Goal: Information Seeking & Learning: Understand process/instructions

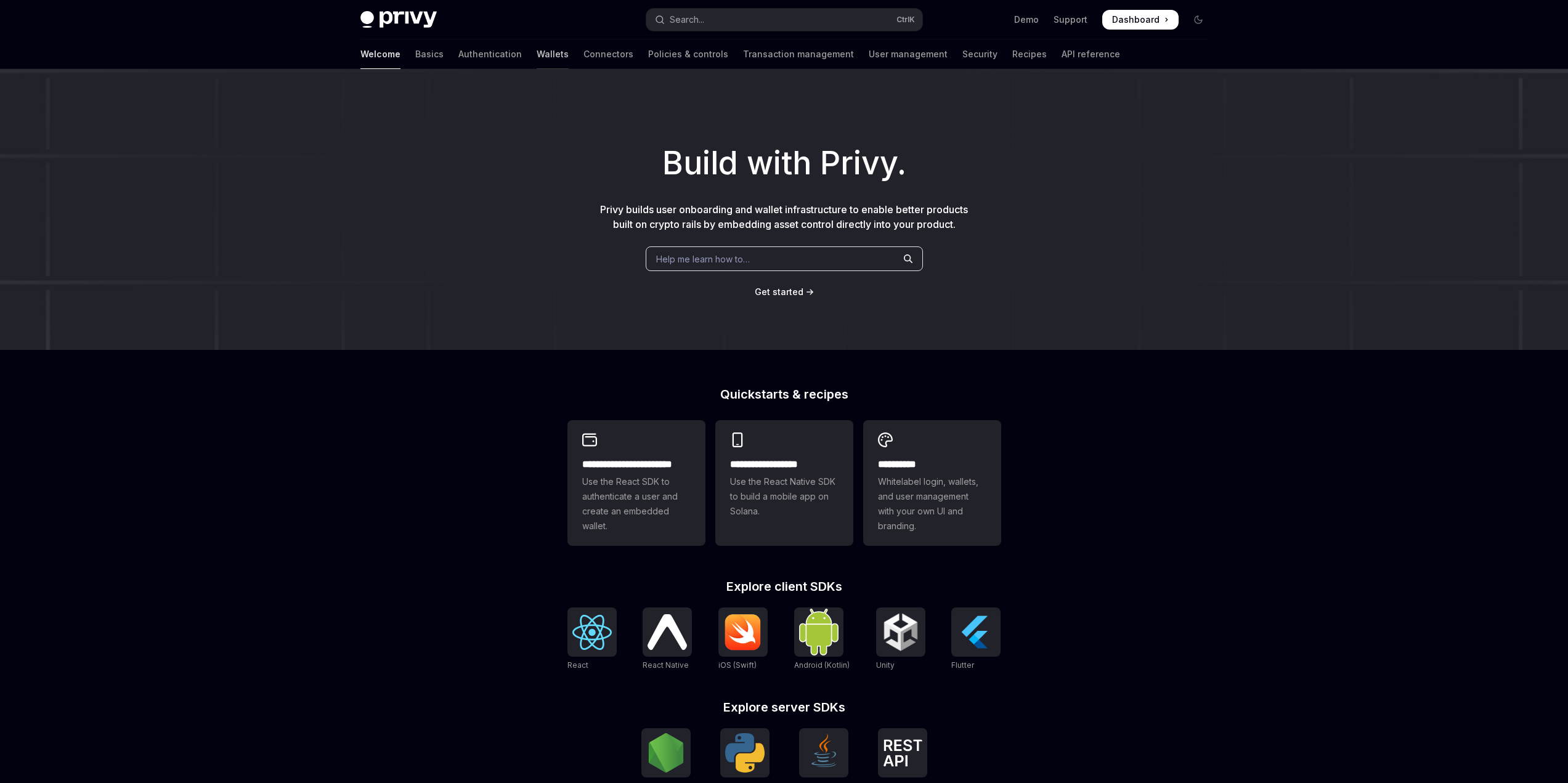
click at [536, 53] on link "Wallets" at bounding box center [552, 54] width 32 height 30
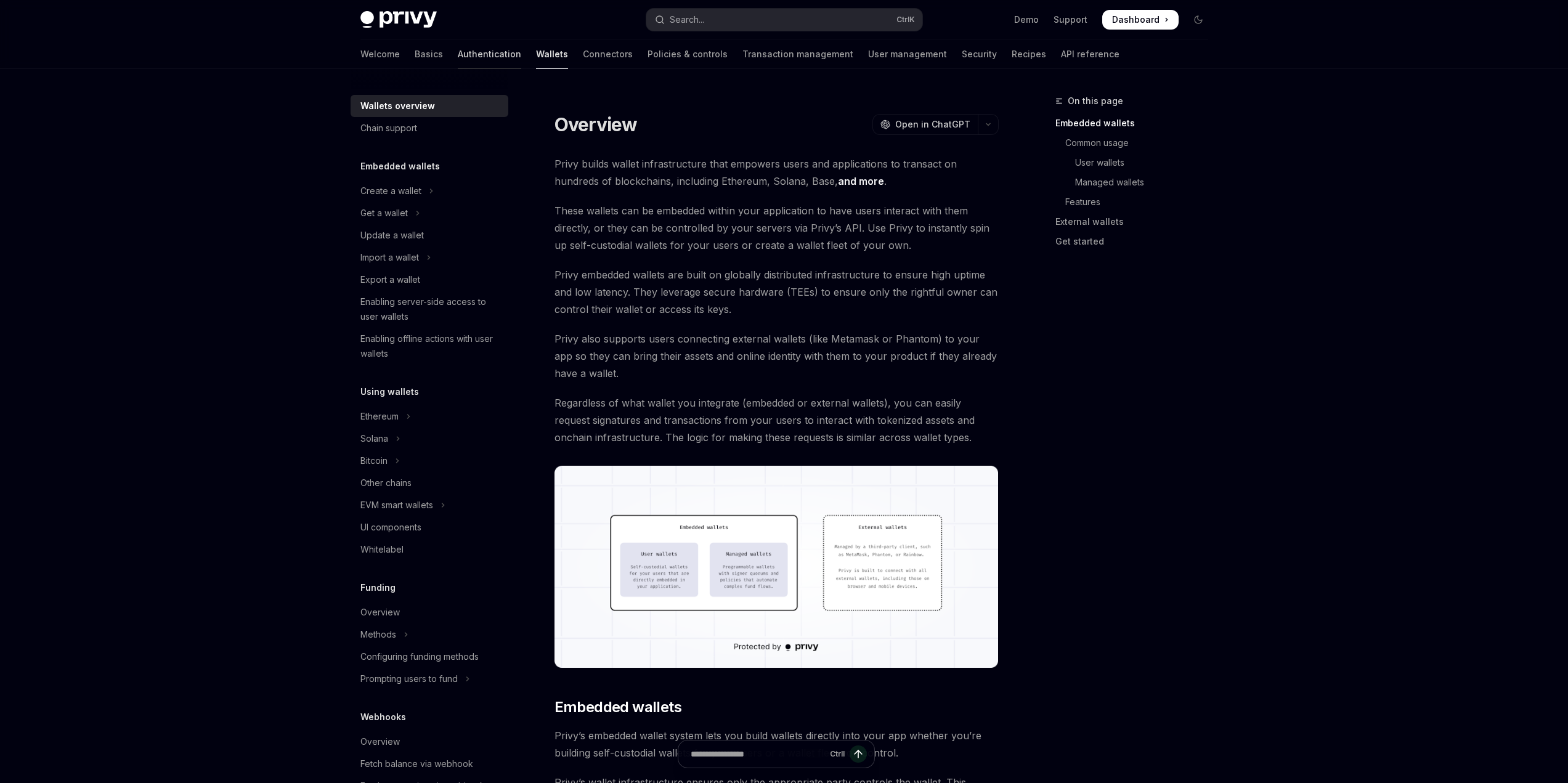
click at [458, 53] on link "Authentication" at bounding box center [490, 54] width 64 height 30
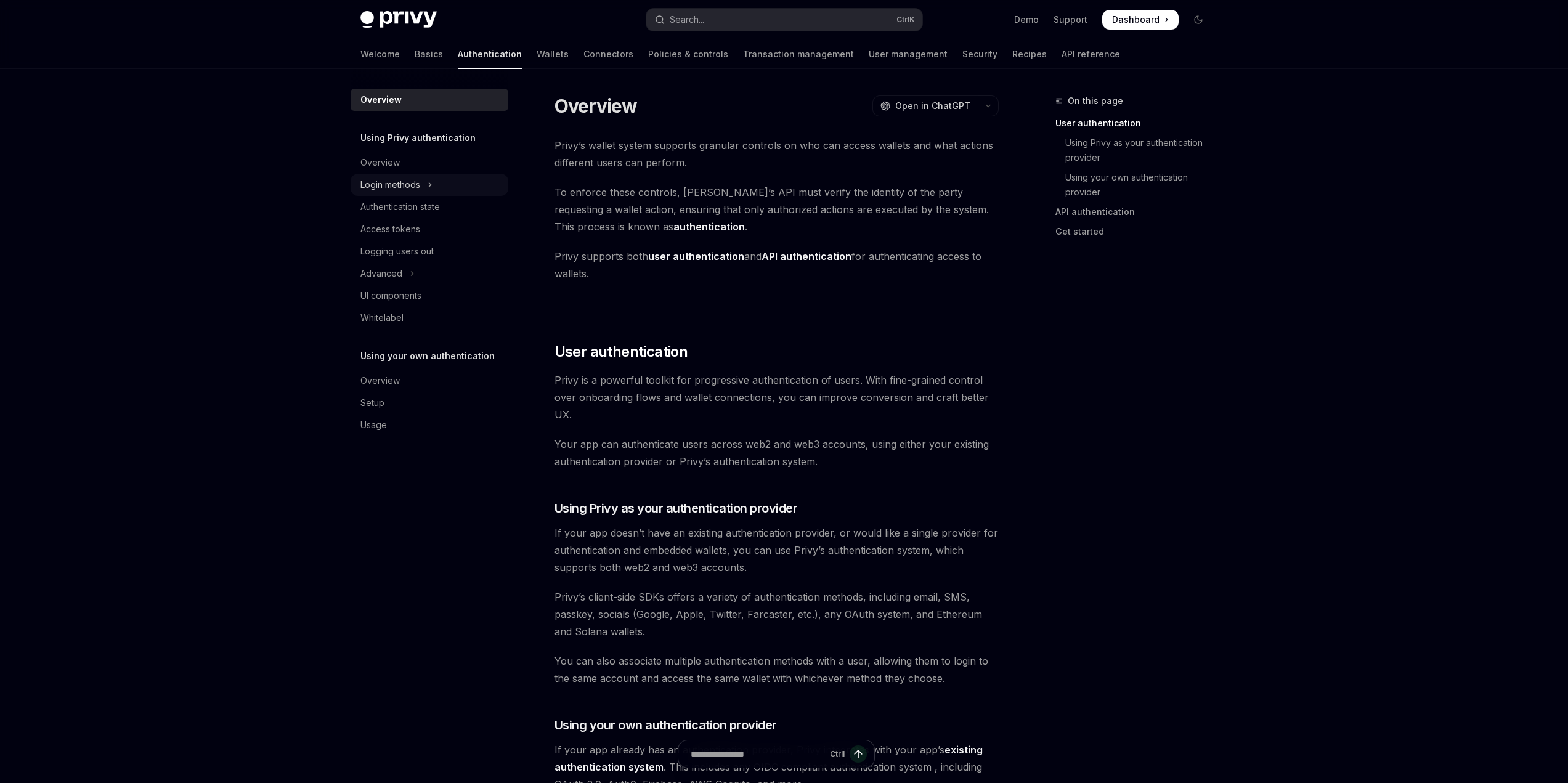
click at [424, 182] on button "Login methods" at bounding box center [429, 185] width 158 height 22
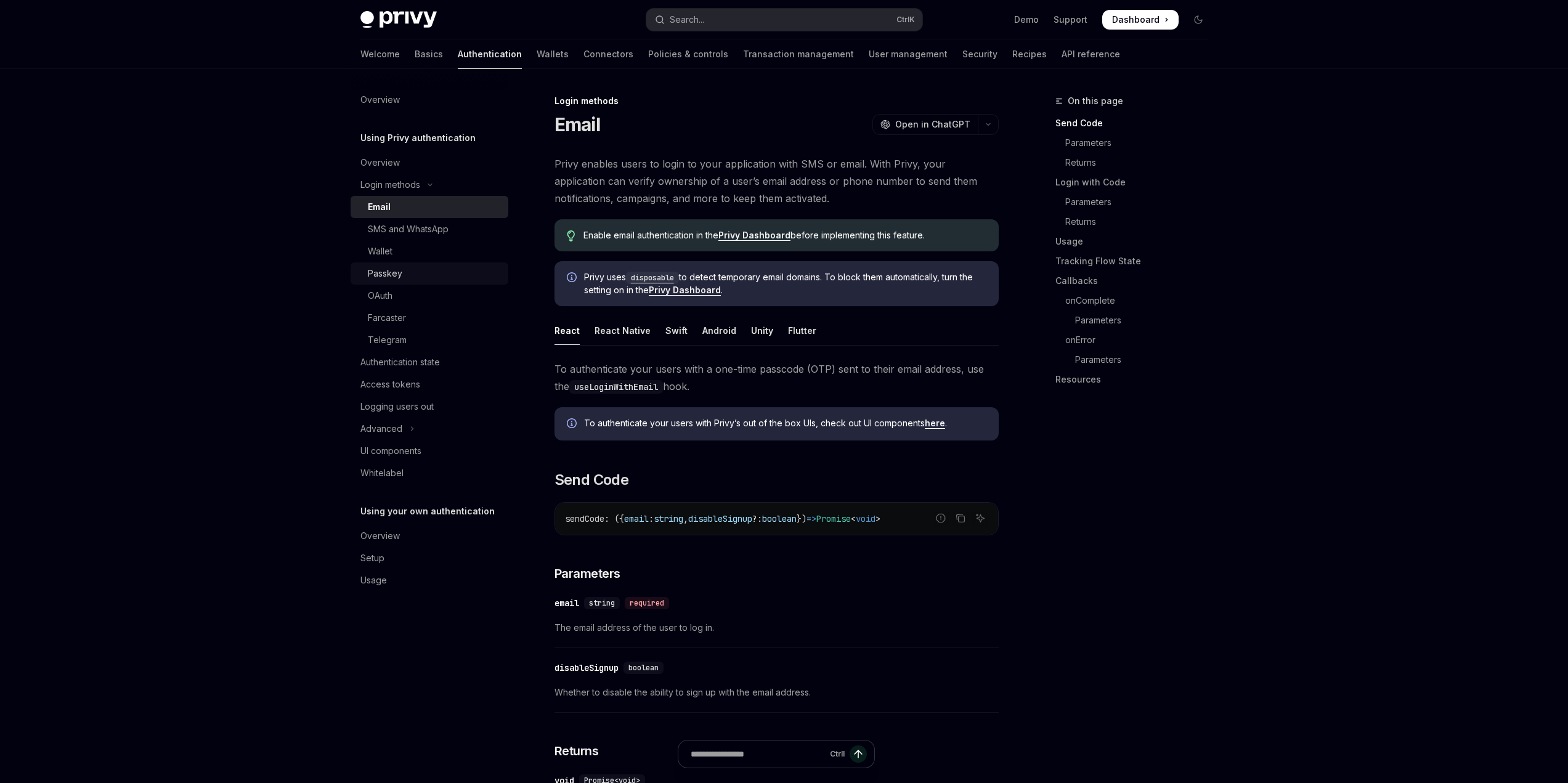
click at [426, 275] on div "Passkey" at bounding box center [434, 274] width 133 height 15
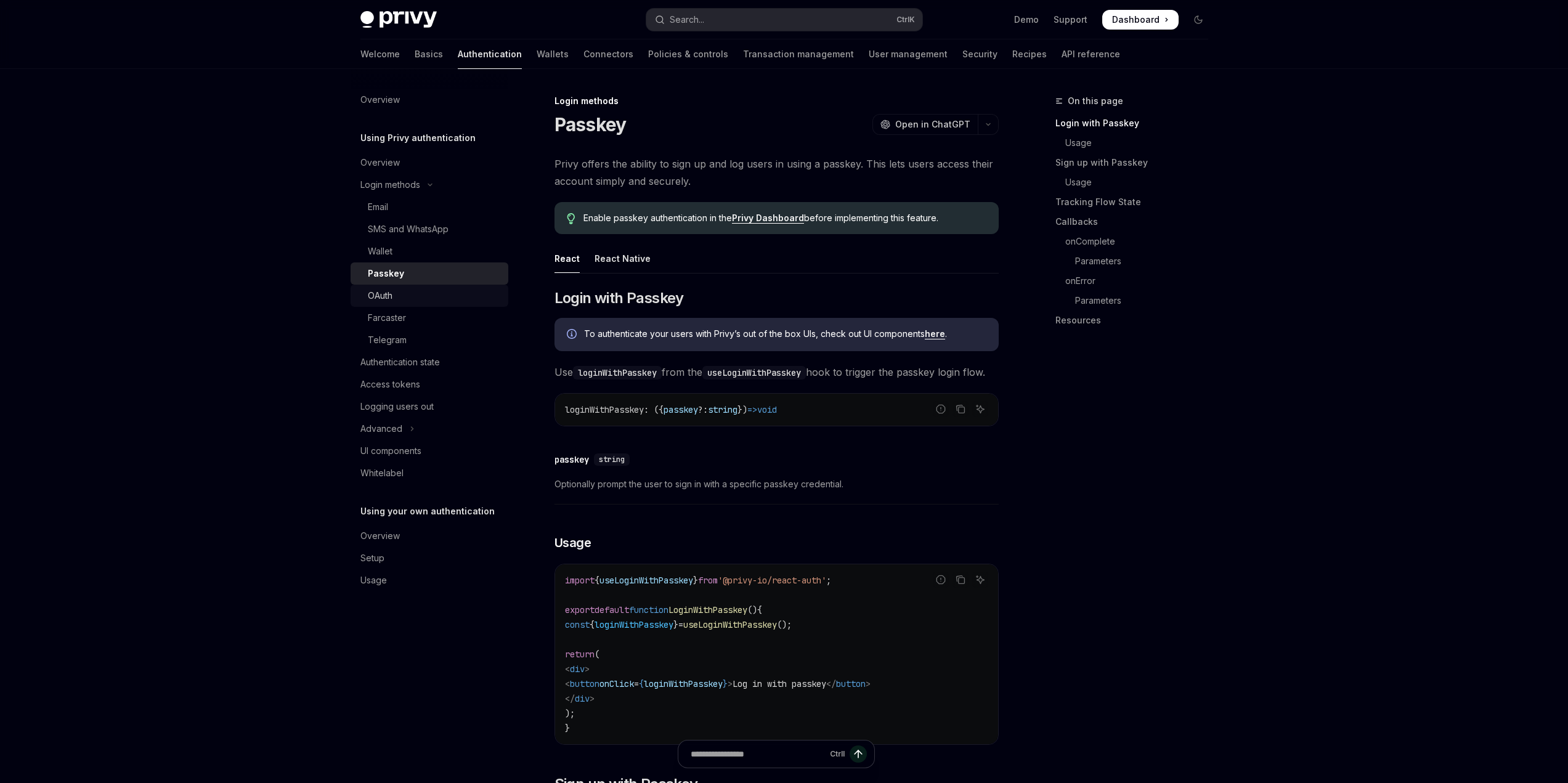
click at [420, 294] on div "OAuth" at bounding box center [434, 296] width 133 height 15
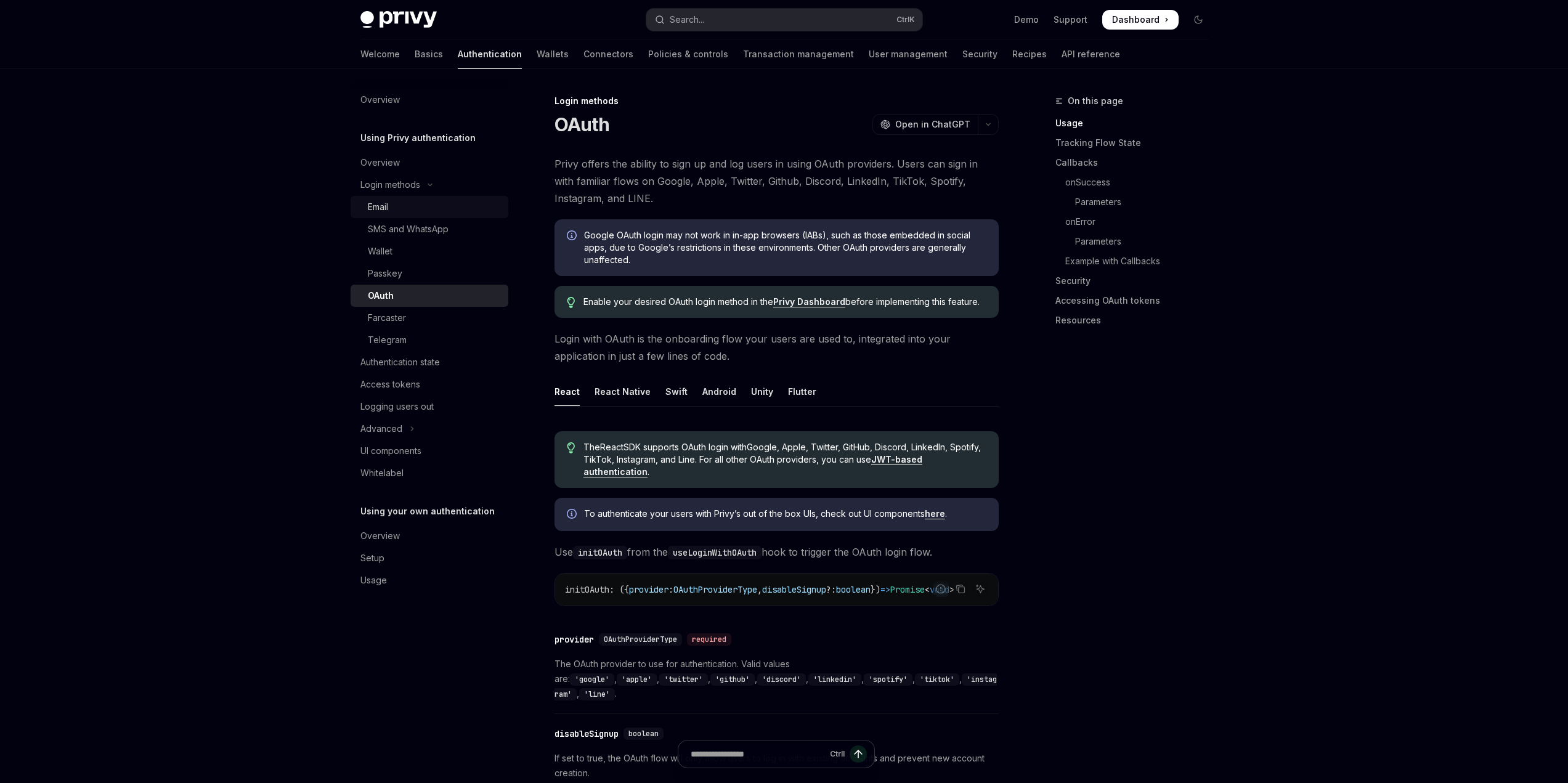
click at [397, 201] on div "Email" at bounding box center [434, 207] width 133 height 15
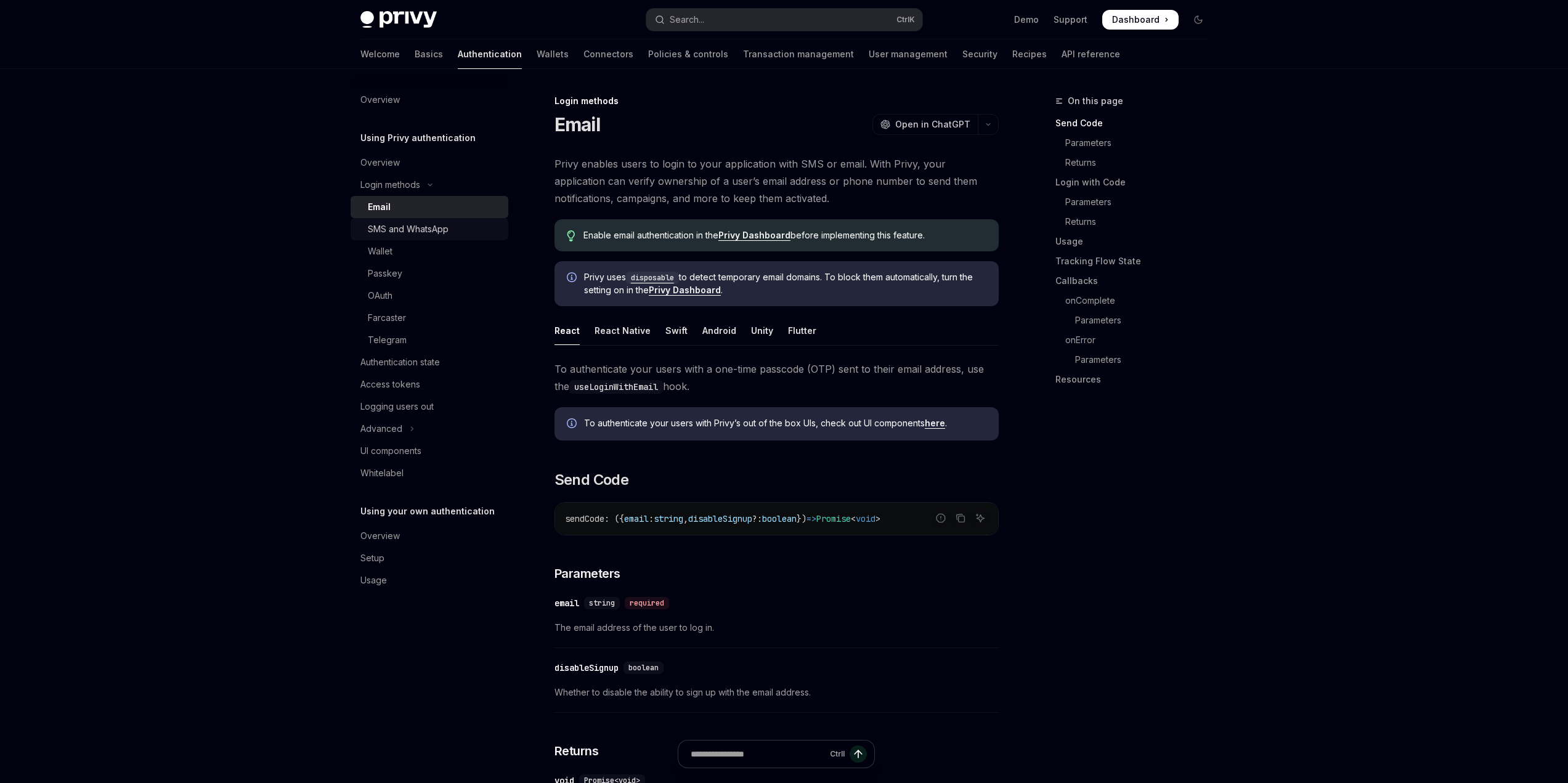
click at [403, 222] on div "SMS and WhatsApp" at bounding box center [408, 229] width 81 height 15
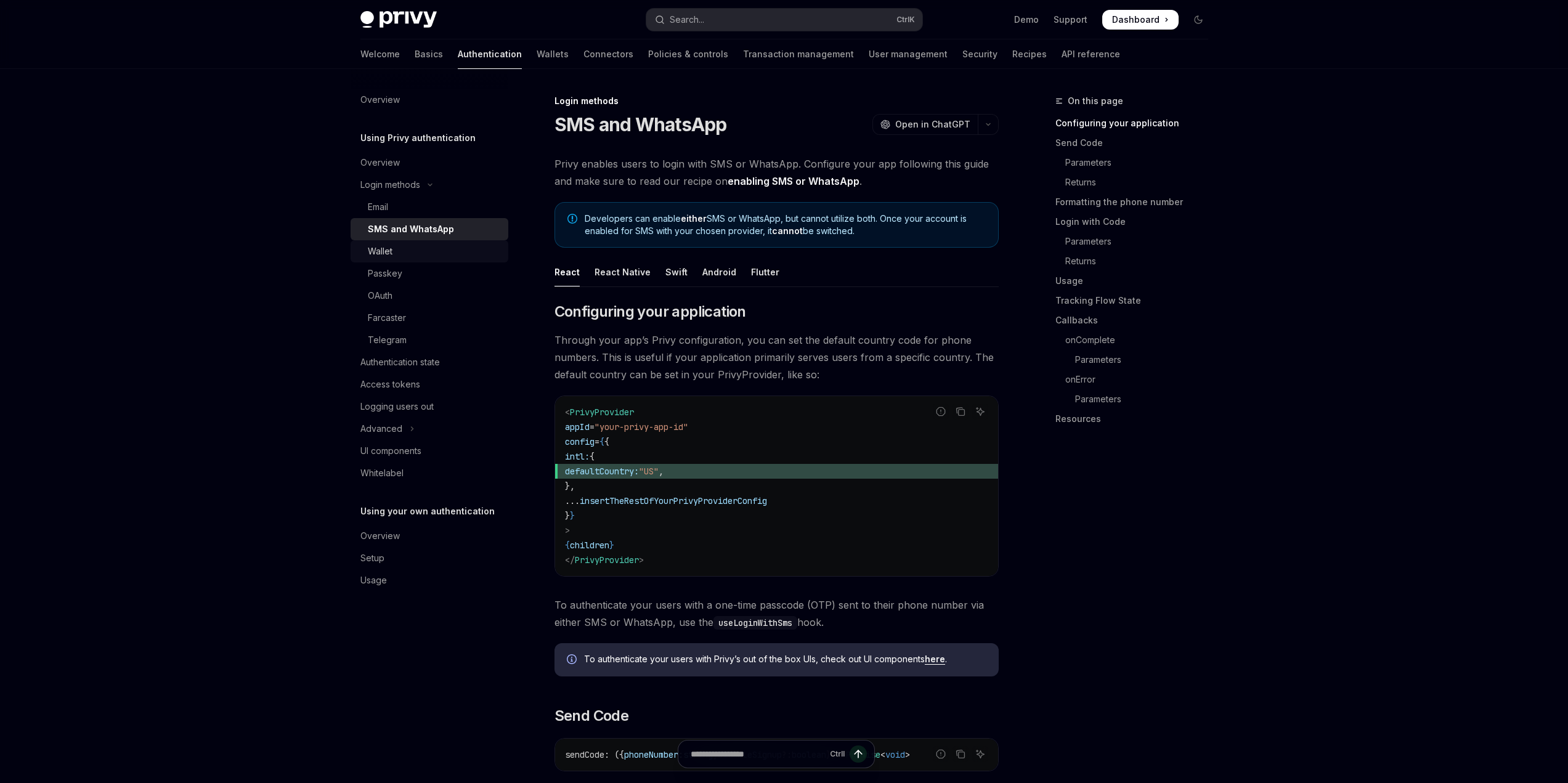
click at [404, 256] on div "Wallet" at bounding box center [434, 252] width 133 height 15
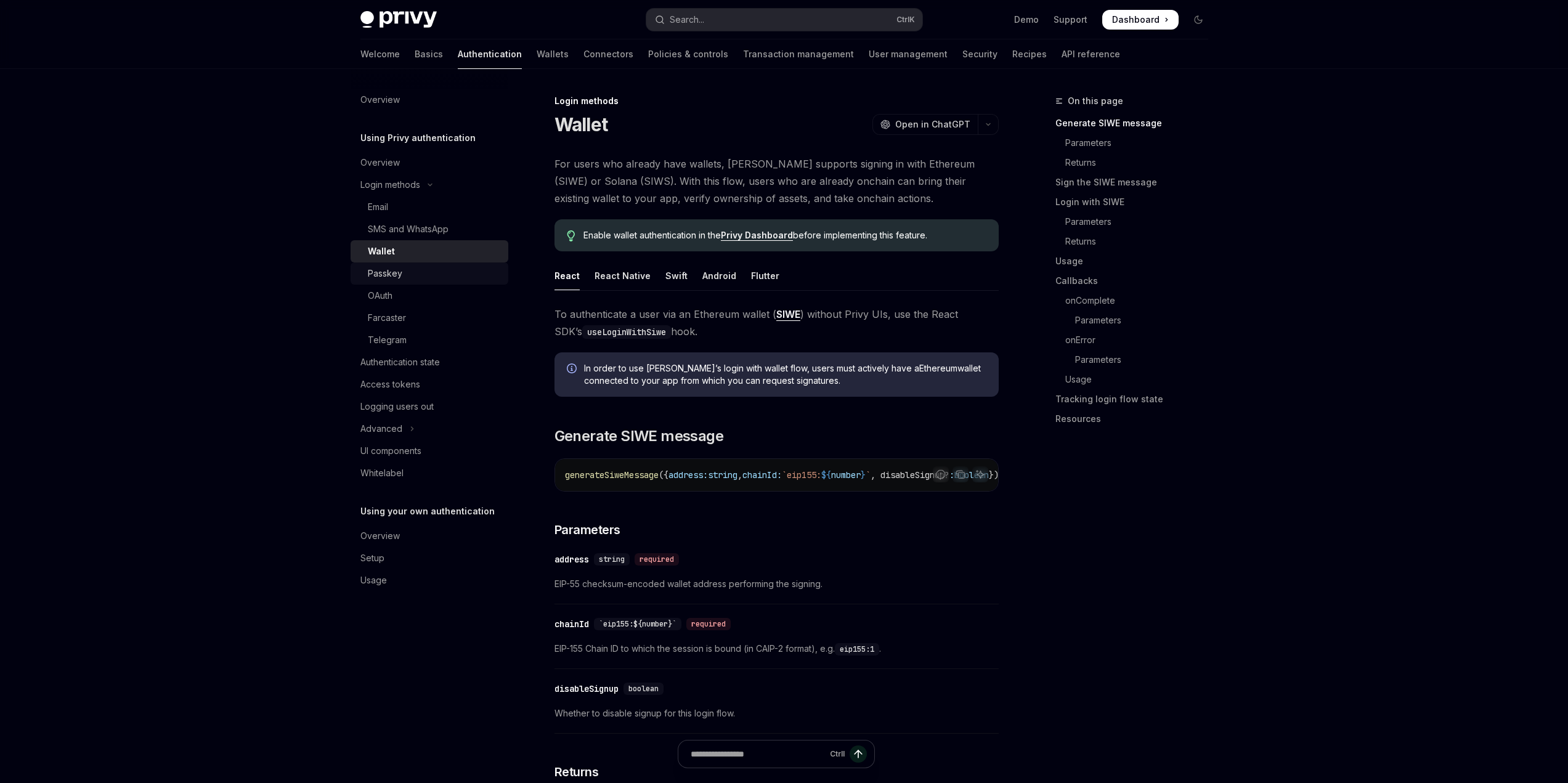
click at [392, 278] on div "Passkey" at bounding box center [385, 274] width 35 height 15
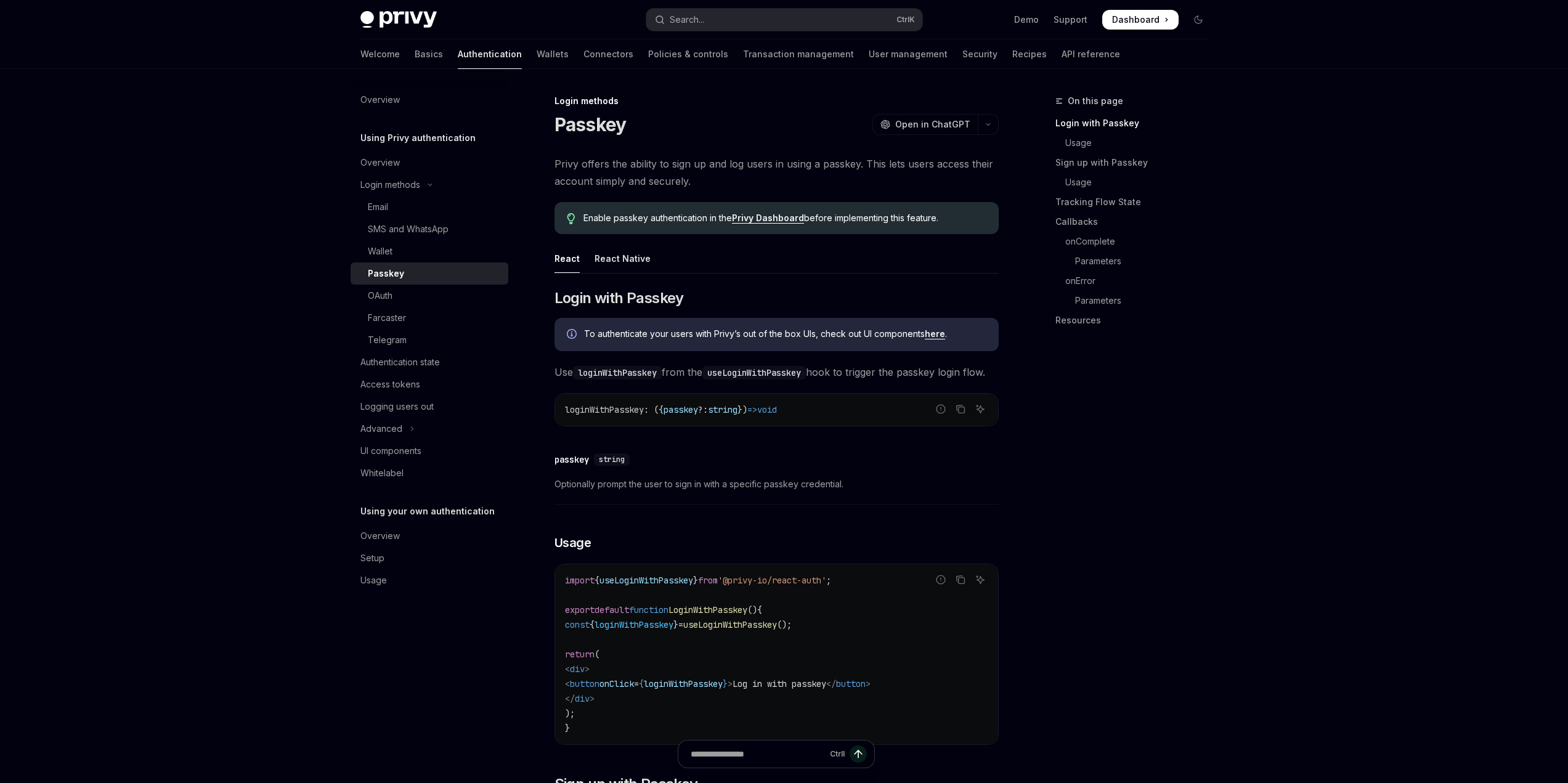
click at [634, 273] on ul "React React Native" at bounding box center [776, 259] width 444 height 30
click at [624, 267] on div "React Native" at bounding box center [623, 258] width 56 height 29
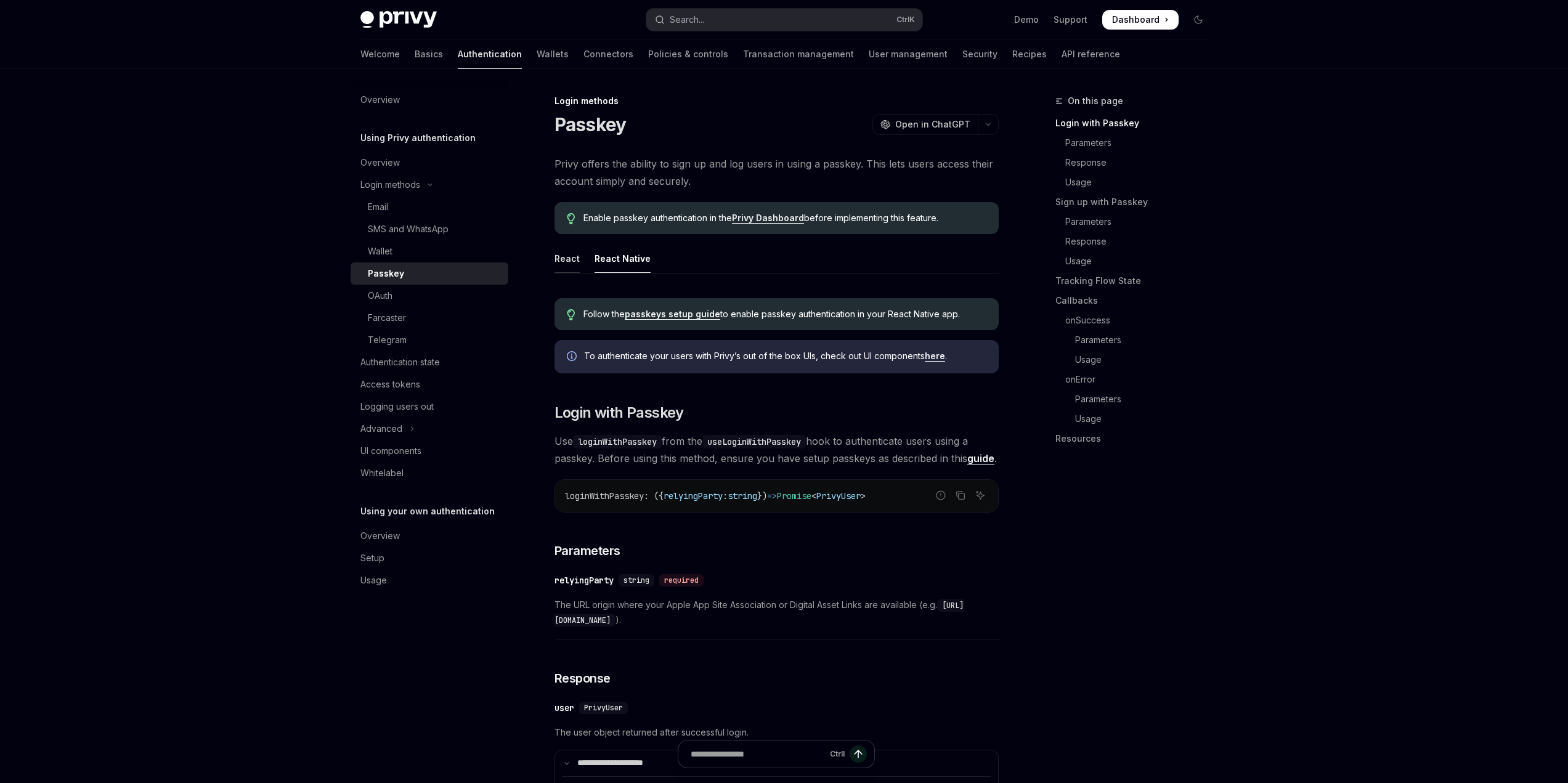
click at [559, 253] on div "React" at bounding box center [567, 258] width 25 height 29
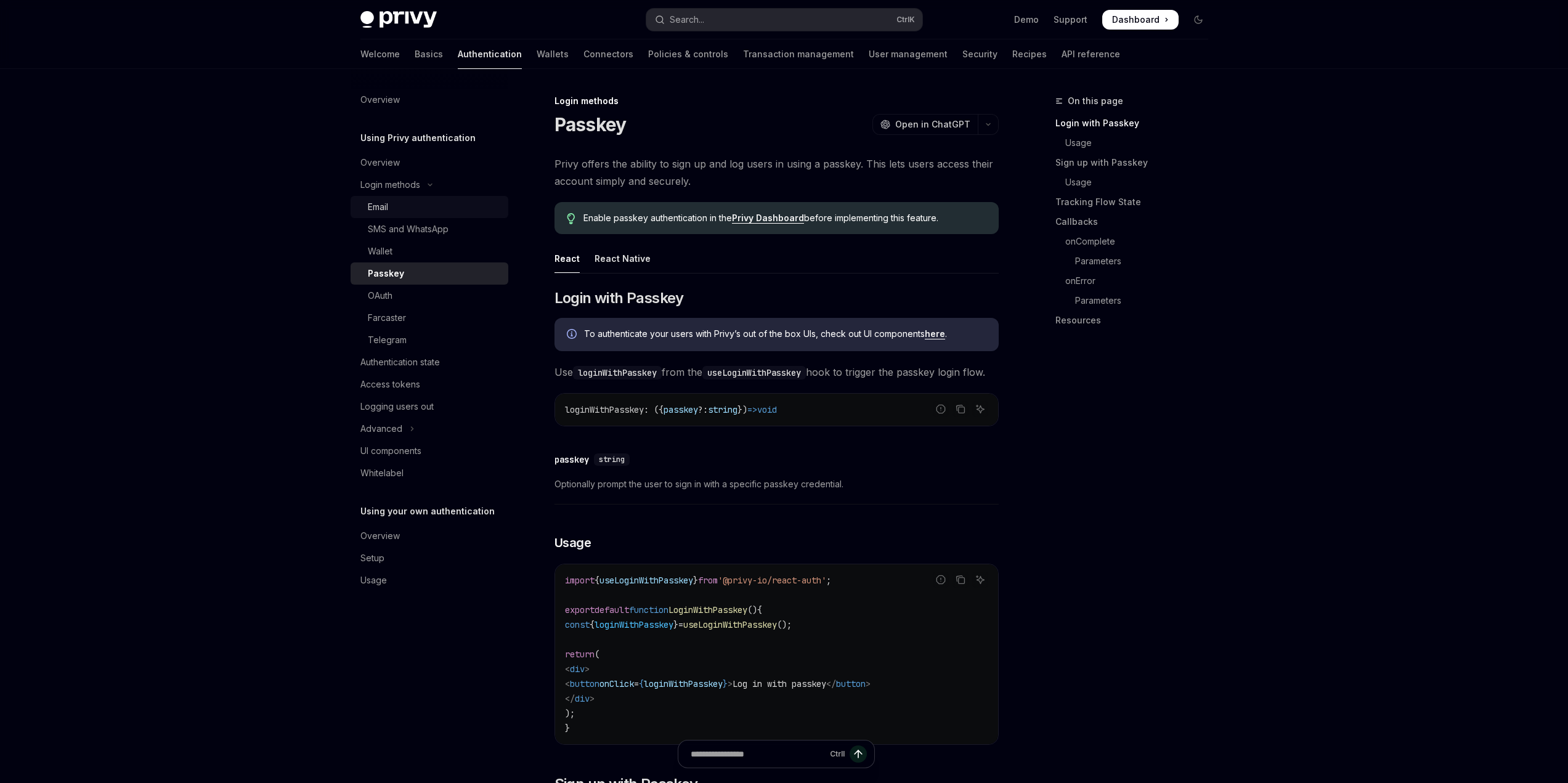
click at [388, 206] on div "Email" at bounding box center [377, 207] width 20 height 15
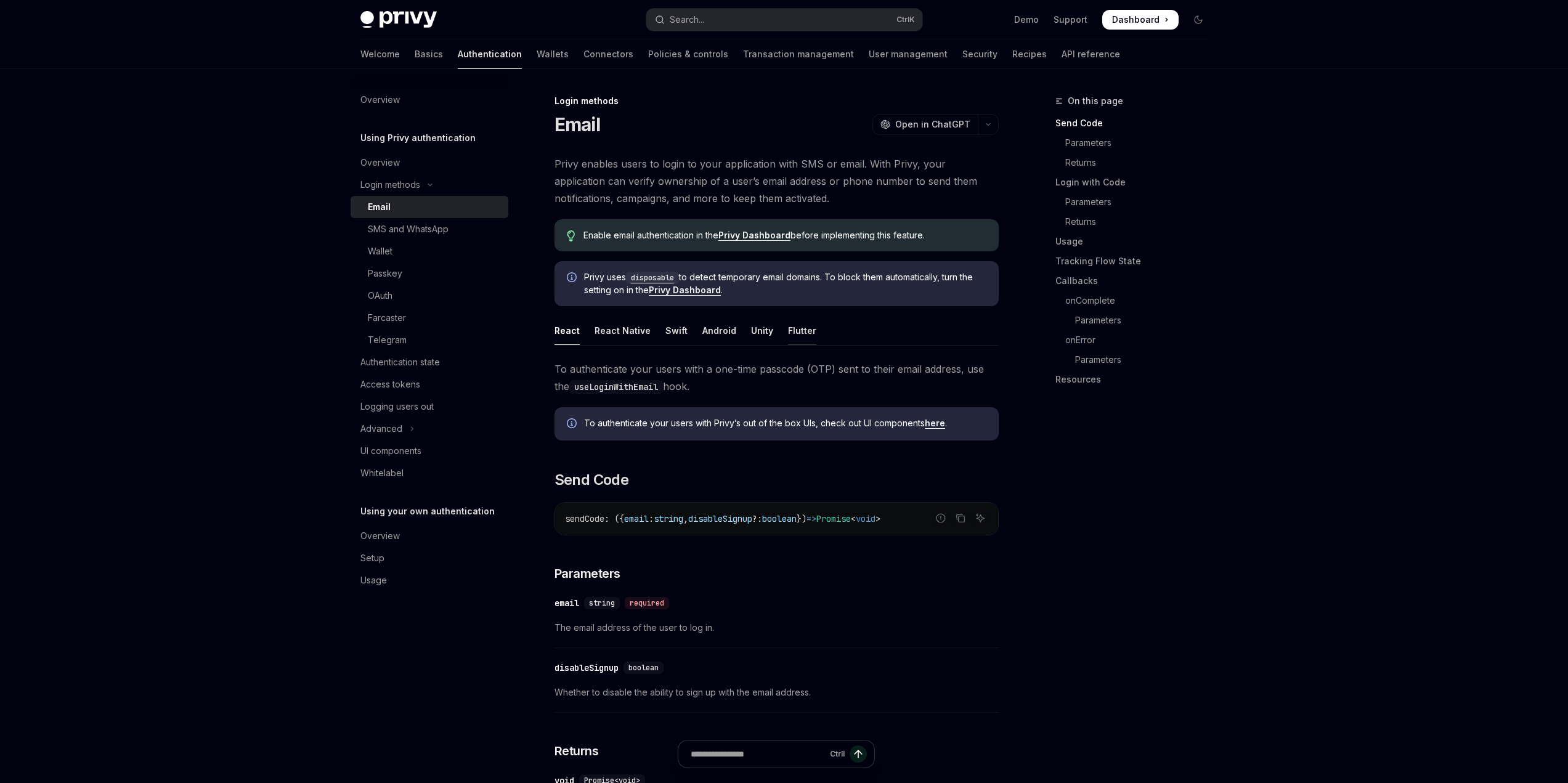
click at [793, 328] on div "Flutter" at bounding box center [802, 330] width 28 height 29
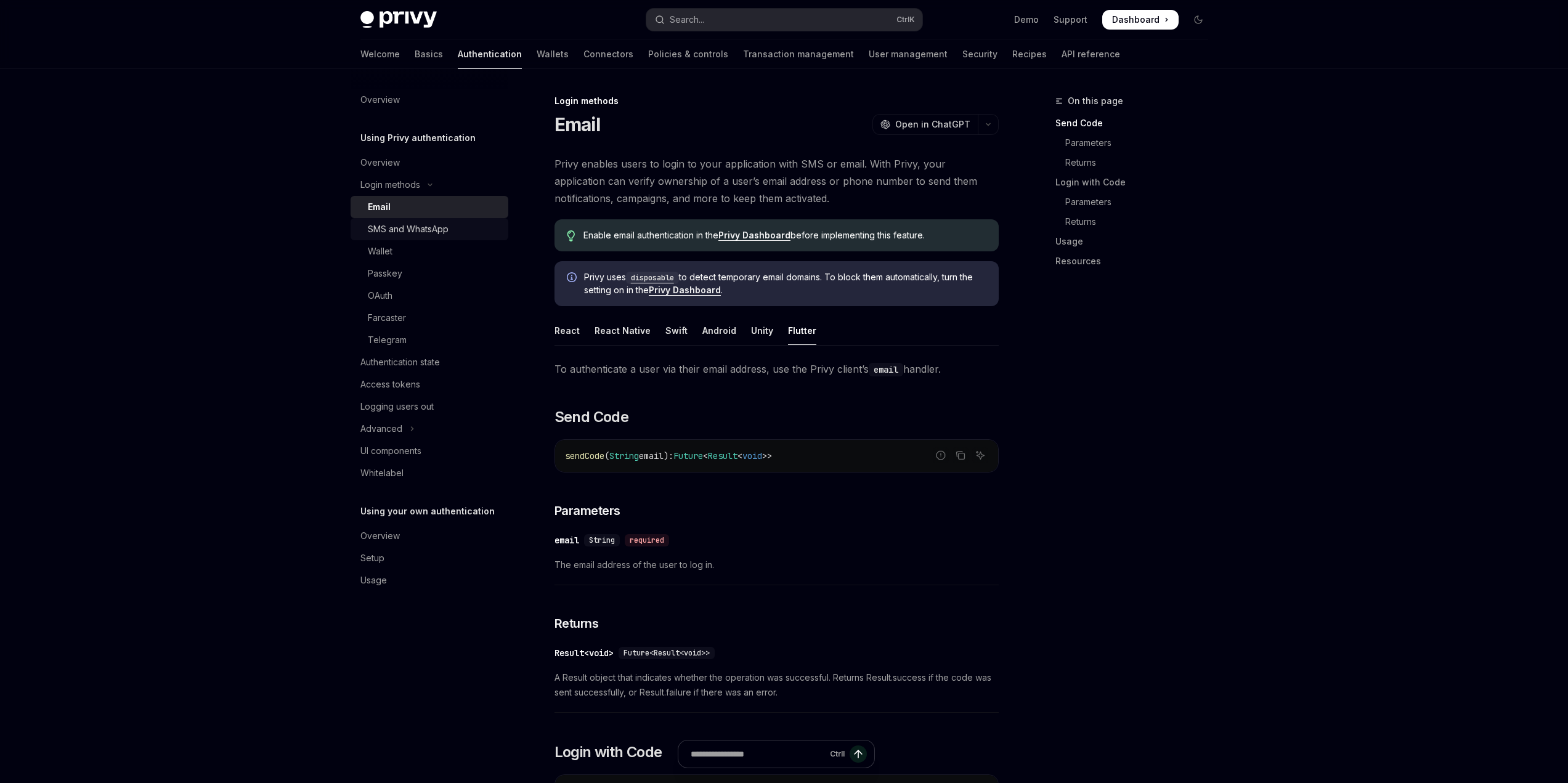
click at [405, 234] on div "SMS and WhatsApp" at bounding box center [408, 229] width 81 height 15
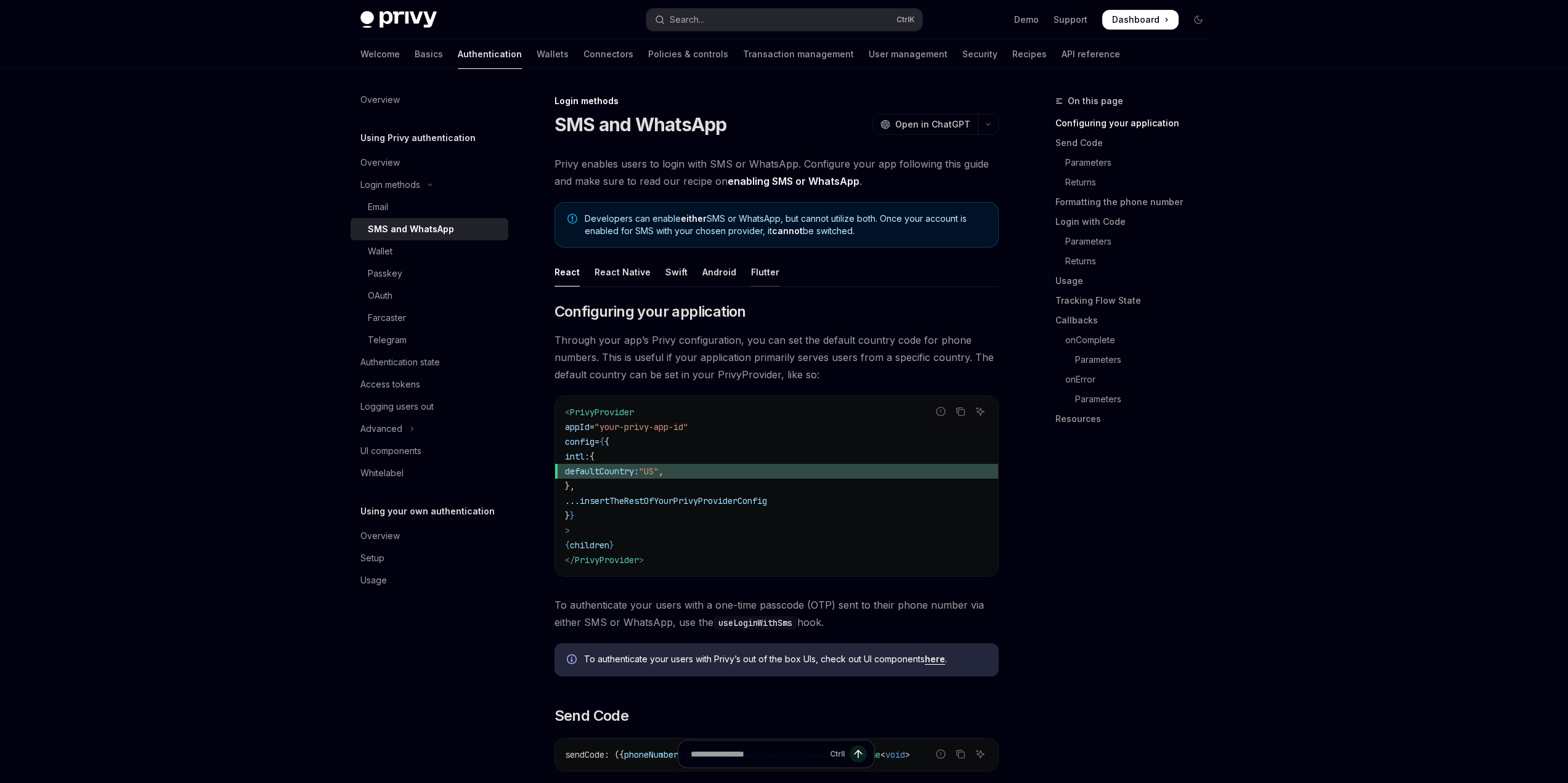
click at [762, 269] on div "Flutter" at bounding box center [765, 272] width 28 height 29
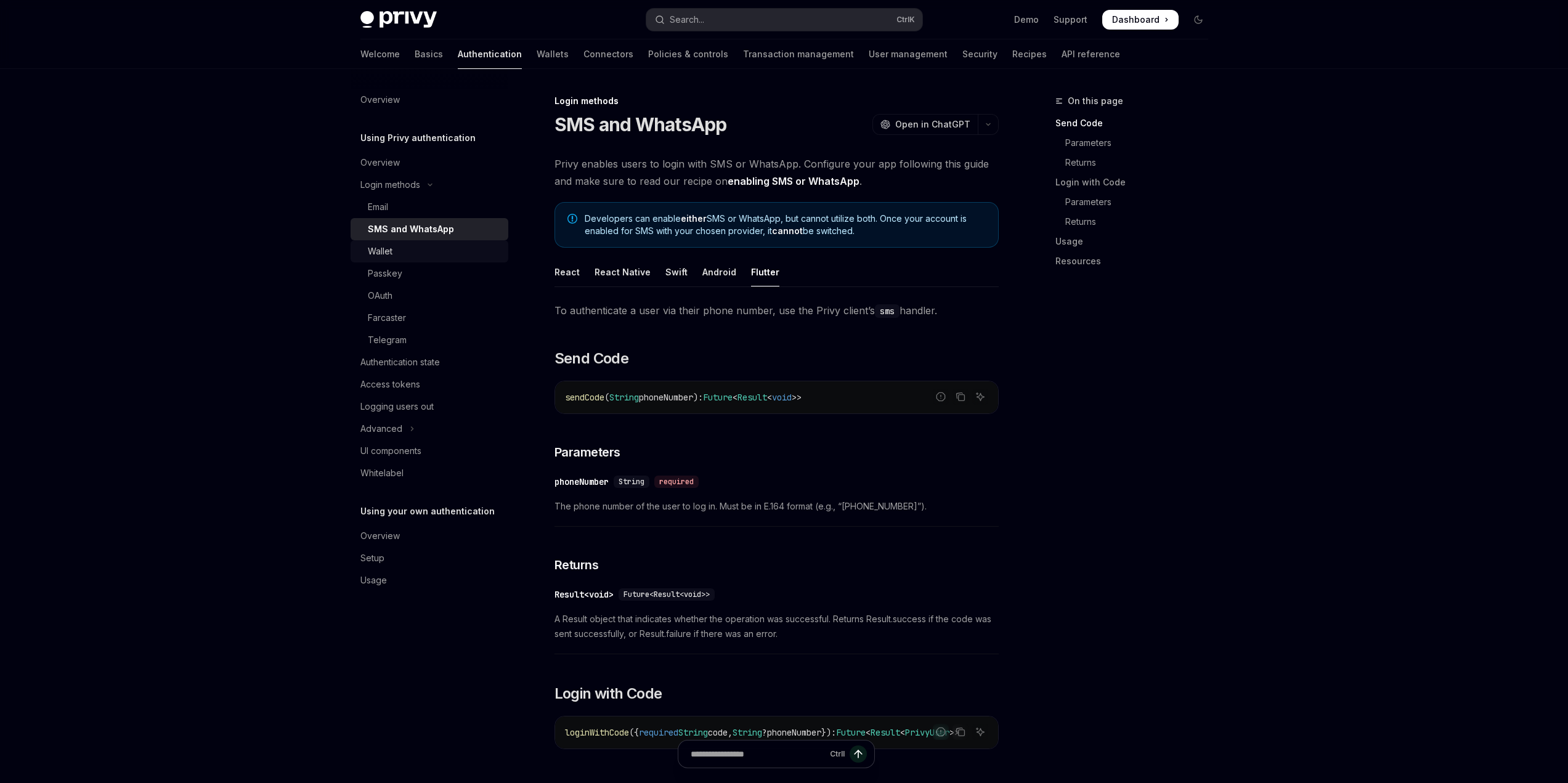
click at [383, 249] on div "Wallet" at bounding box center [380, 252] width 24 height 15
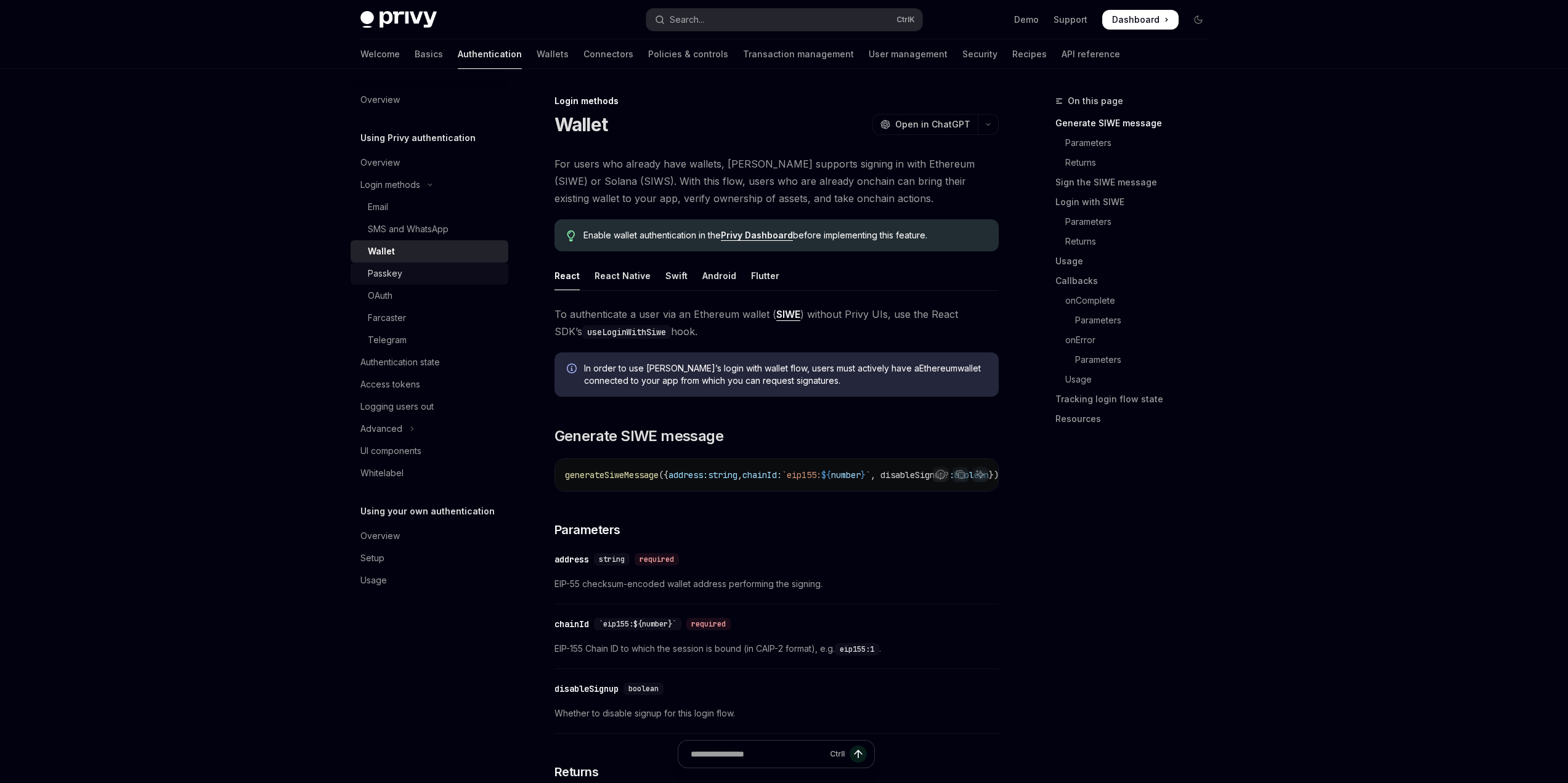
click at [388, 268] on div "Passkey" at bounding box center [385, 274] width 35 height 15
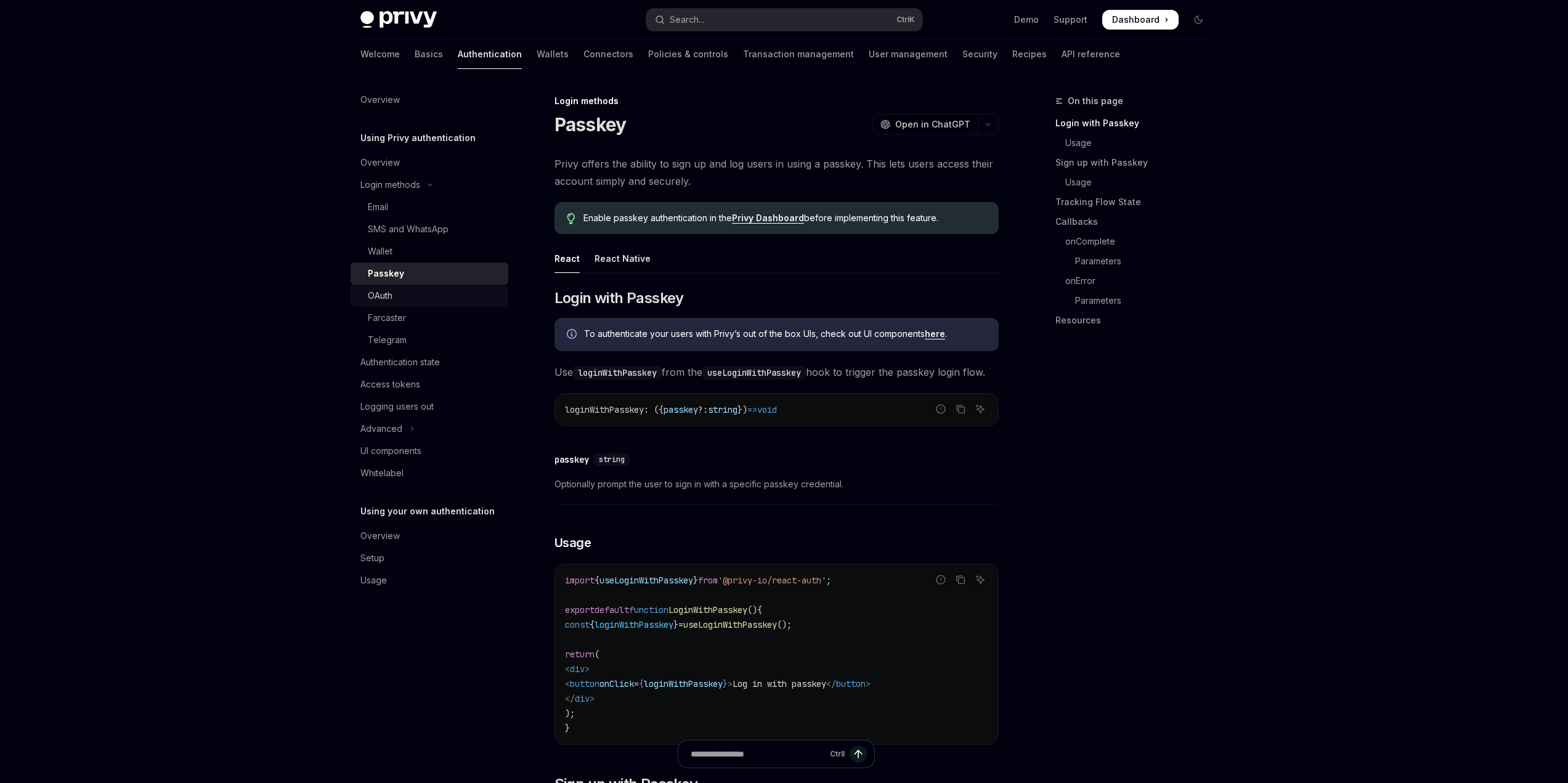
click at [400, 293] on div "OAuth" at bounding box center [434, 296] width 133 height 15
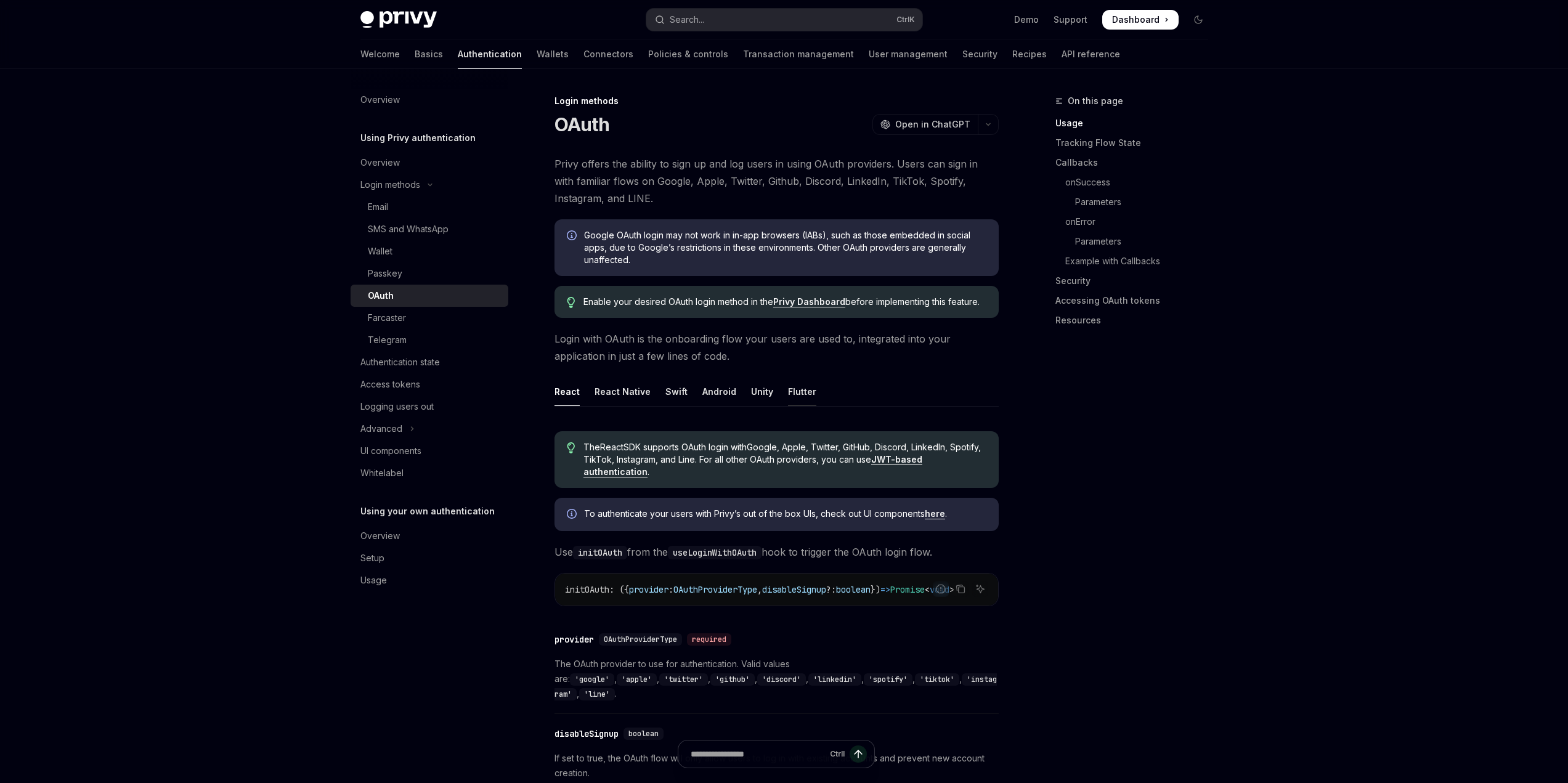
click at [791, 385] on div "Flutter" at bounding box center [802, 392] width 28 height 29
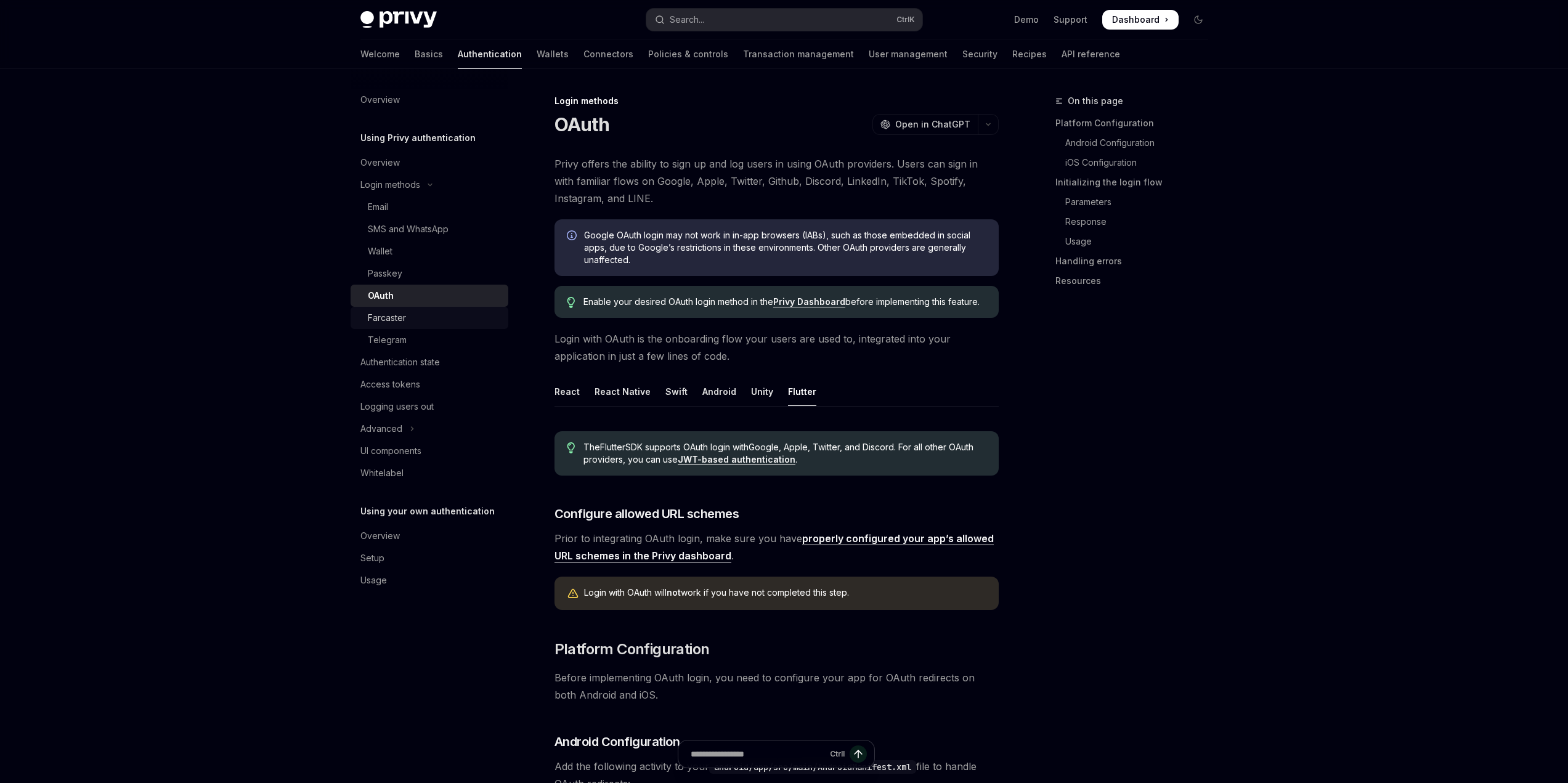
click at [409, 321] on div "Farcaster" at bounding box center [434, 318] width 133 height 15
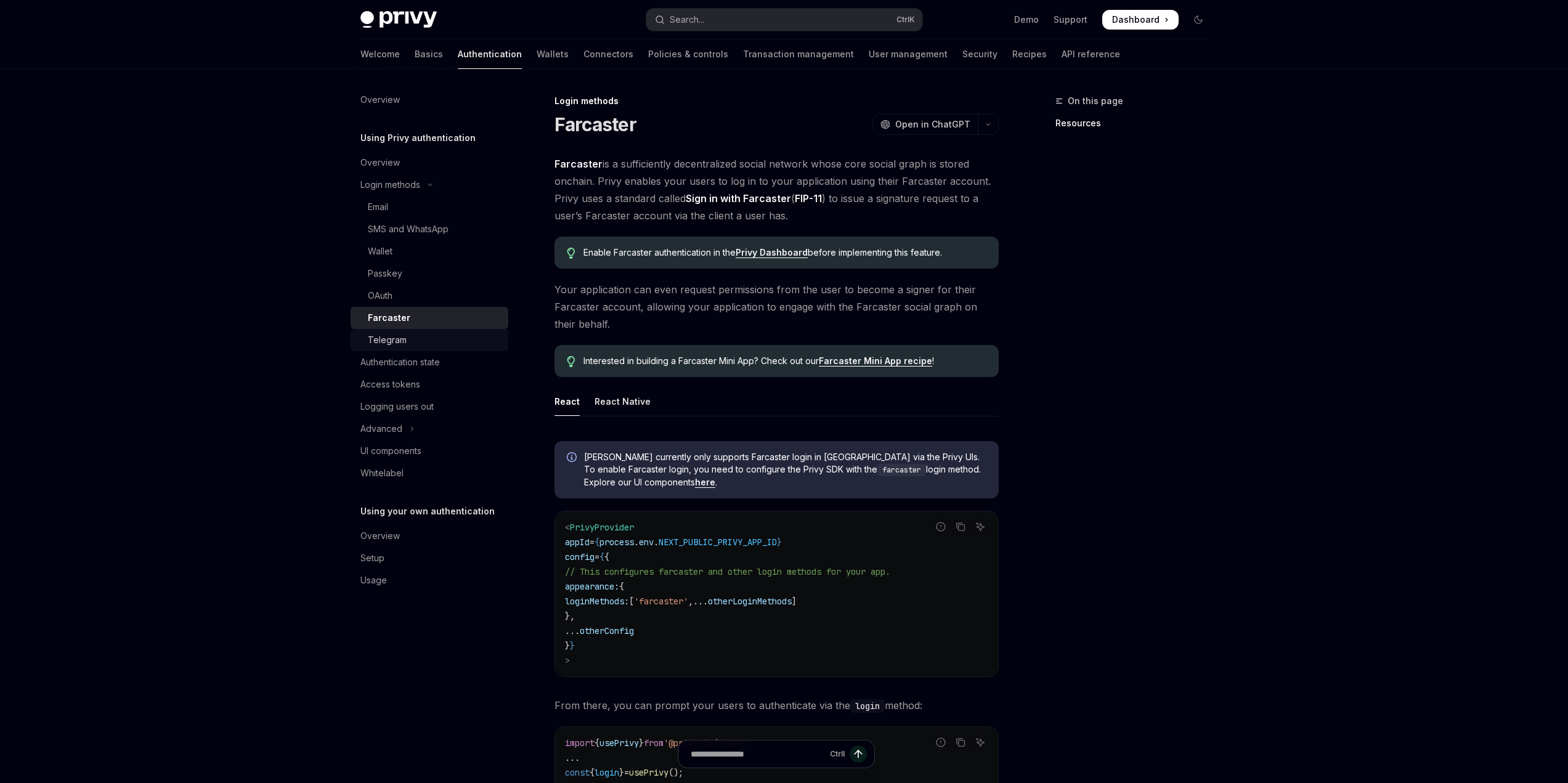
click at [406, 336] on div "Telegram" at bounding box center [434, 340] width 133 height 15
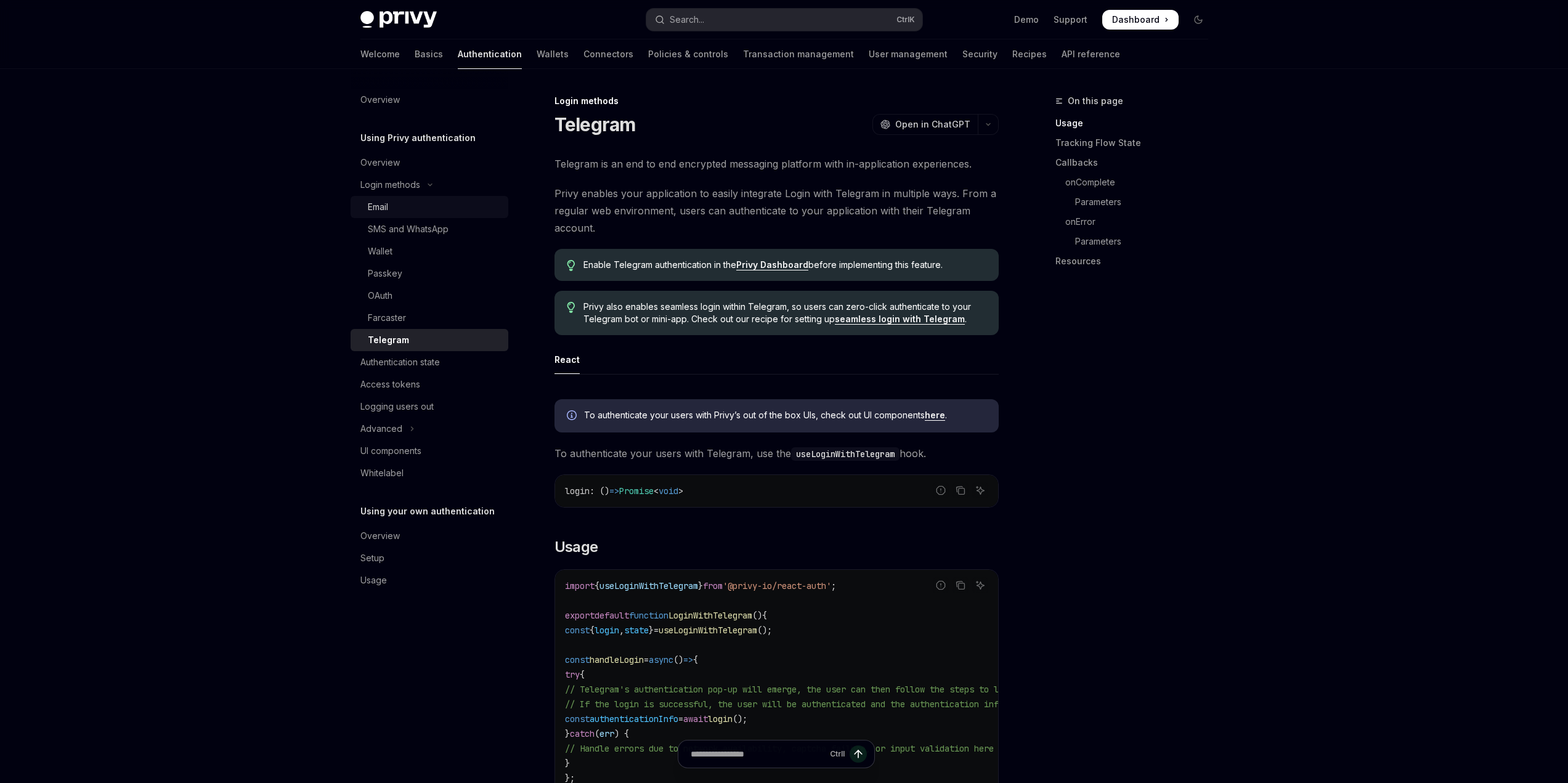
click at [388, 200] on div "Email" at bounding box center [377, 207] width 20 height 15
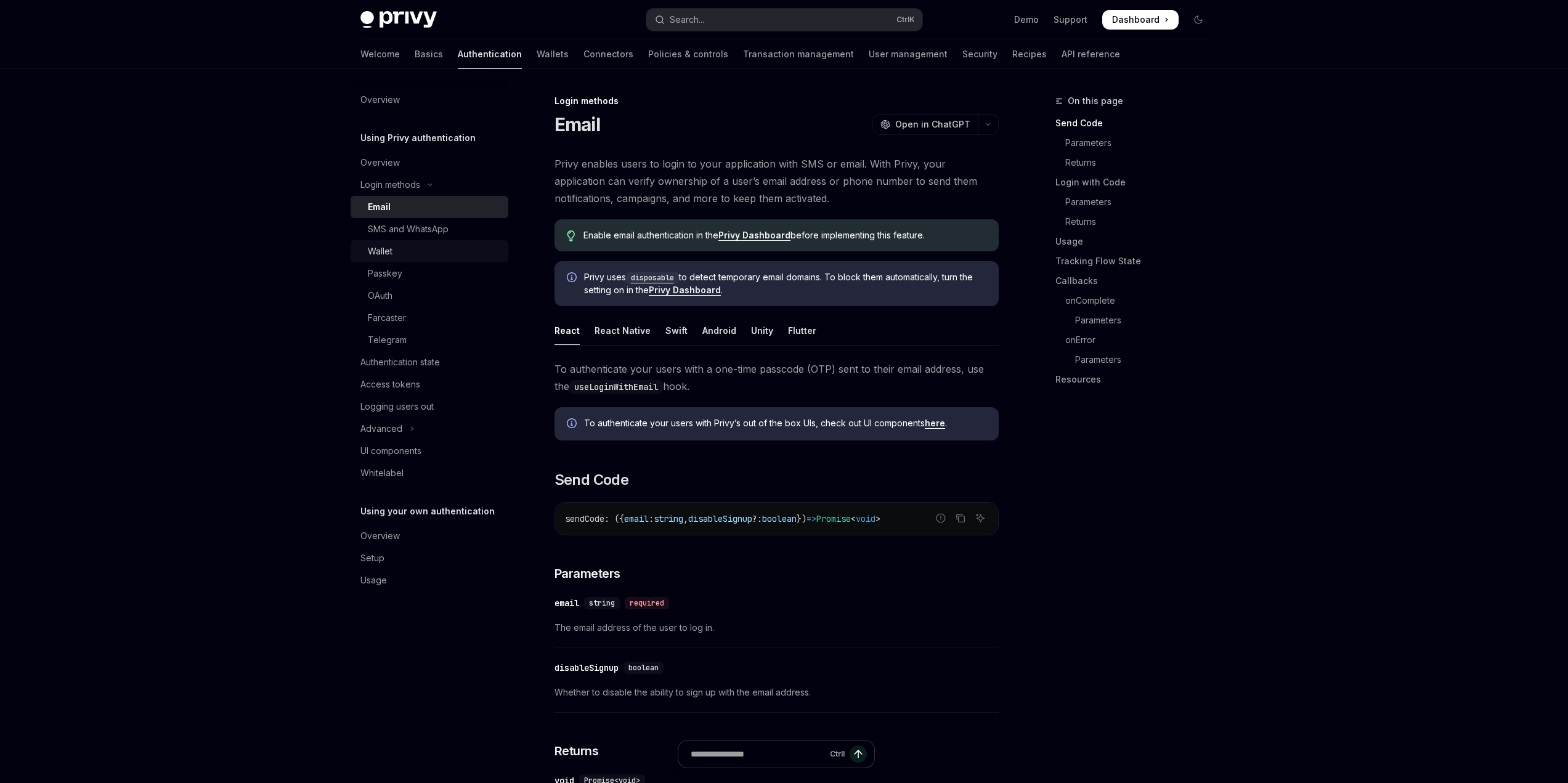
click at [390, 252] on div "Wallet" at bounding box center [380, 252] width 24 height 15
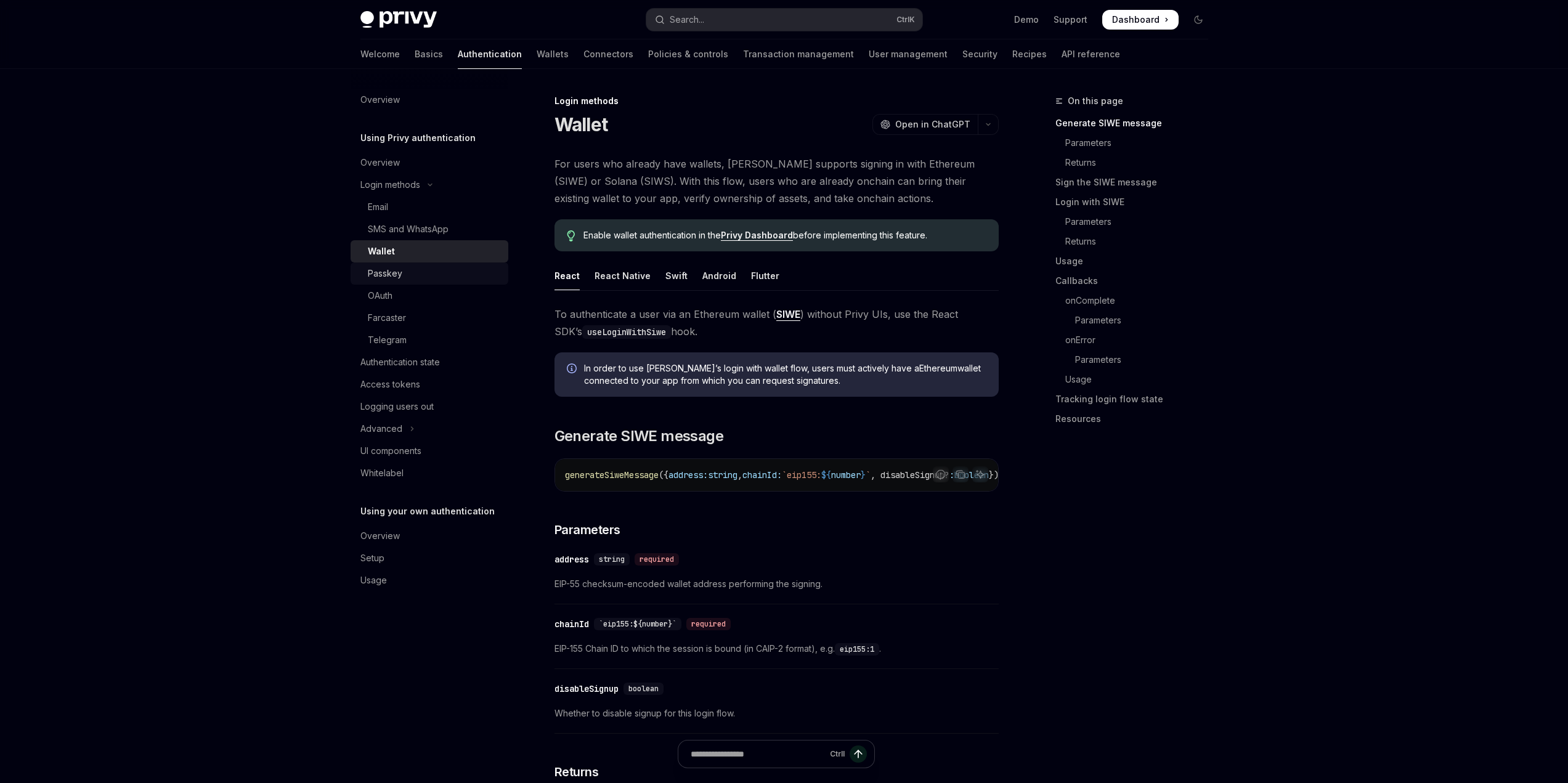
click at [398, 278] on div "Passkey" at bounding box center [385, 274] width 35 height 15
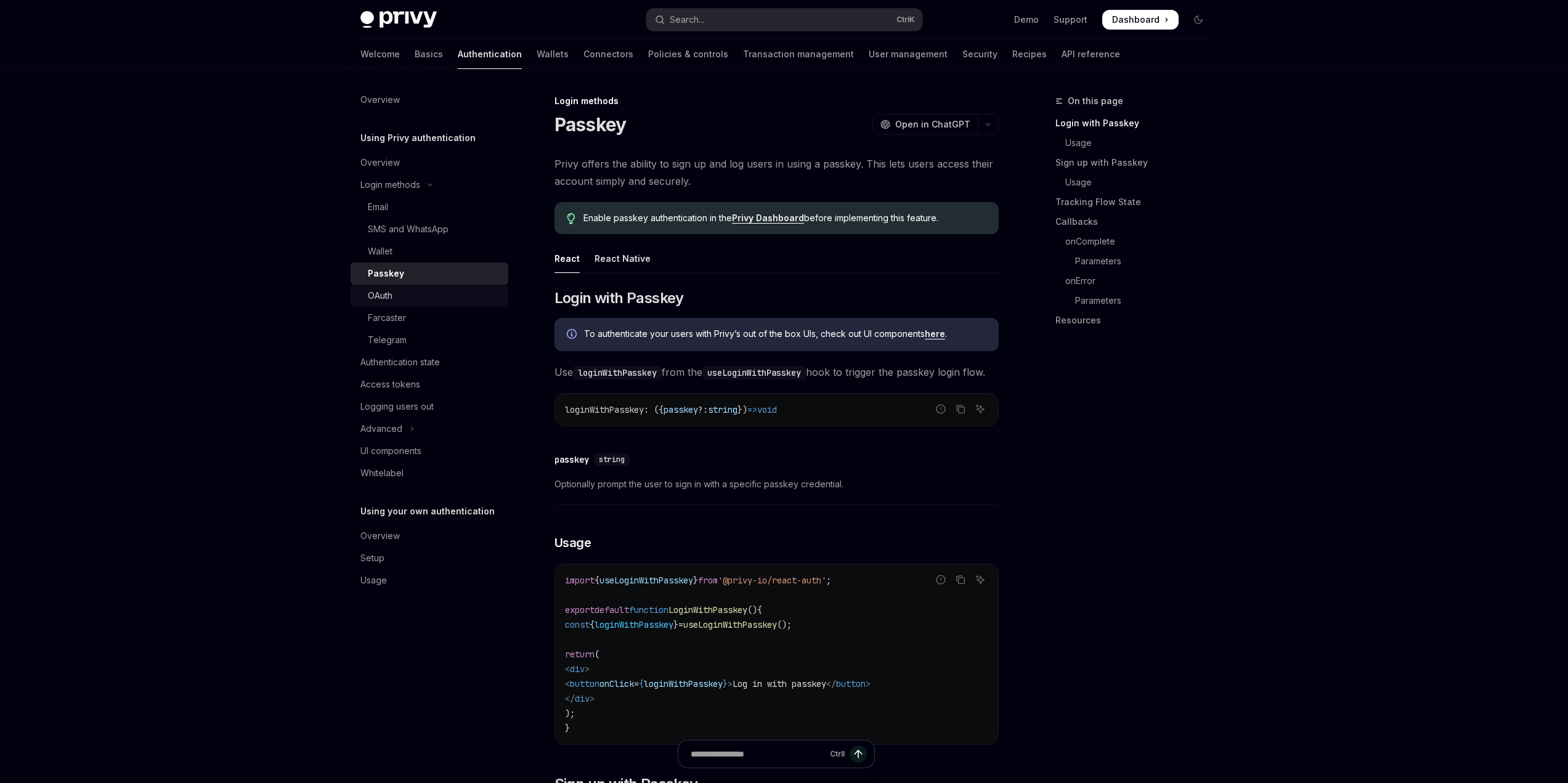
click at [392, 289] on div "OAuth" at bounding box center [380, 296] width 24 height 15
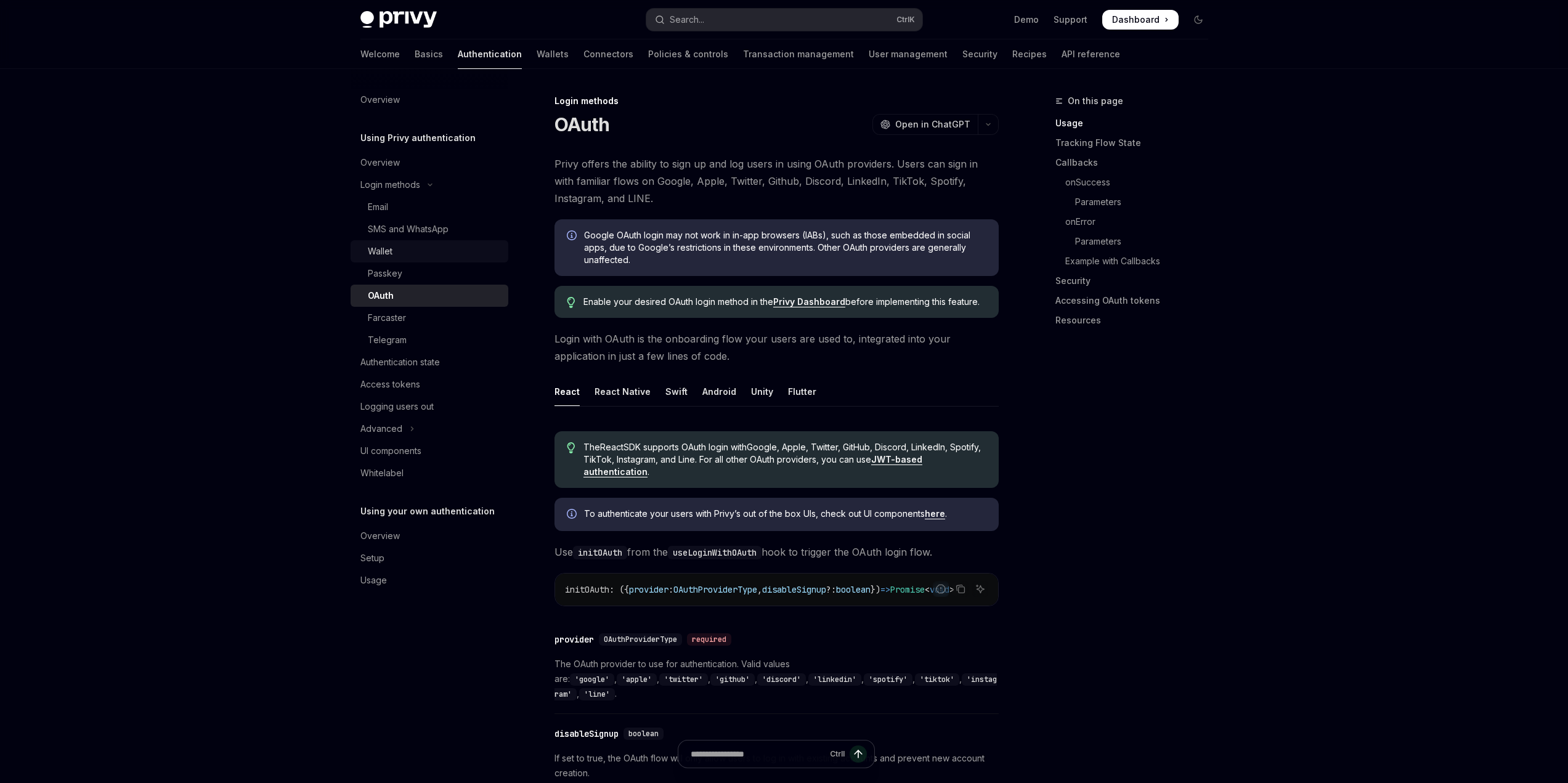
click at [389, 249] on div "Wallet" at bounding box center [380, 252] width 24 height 15
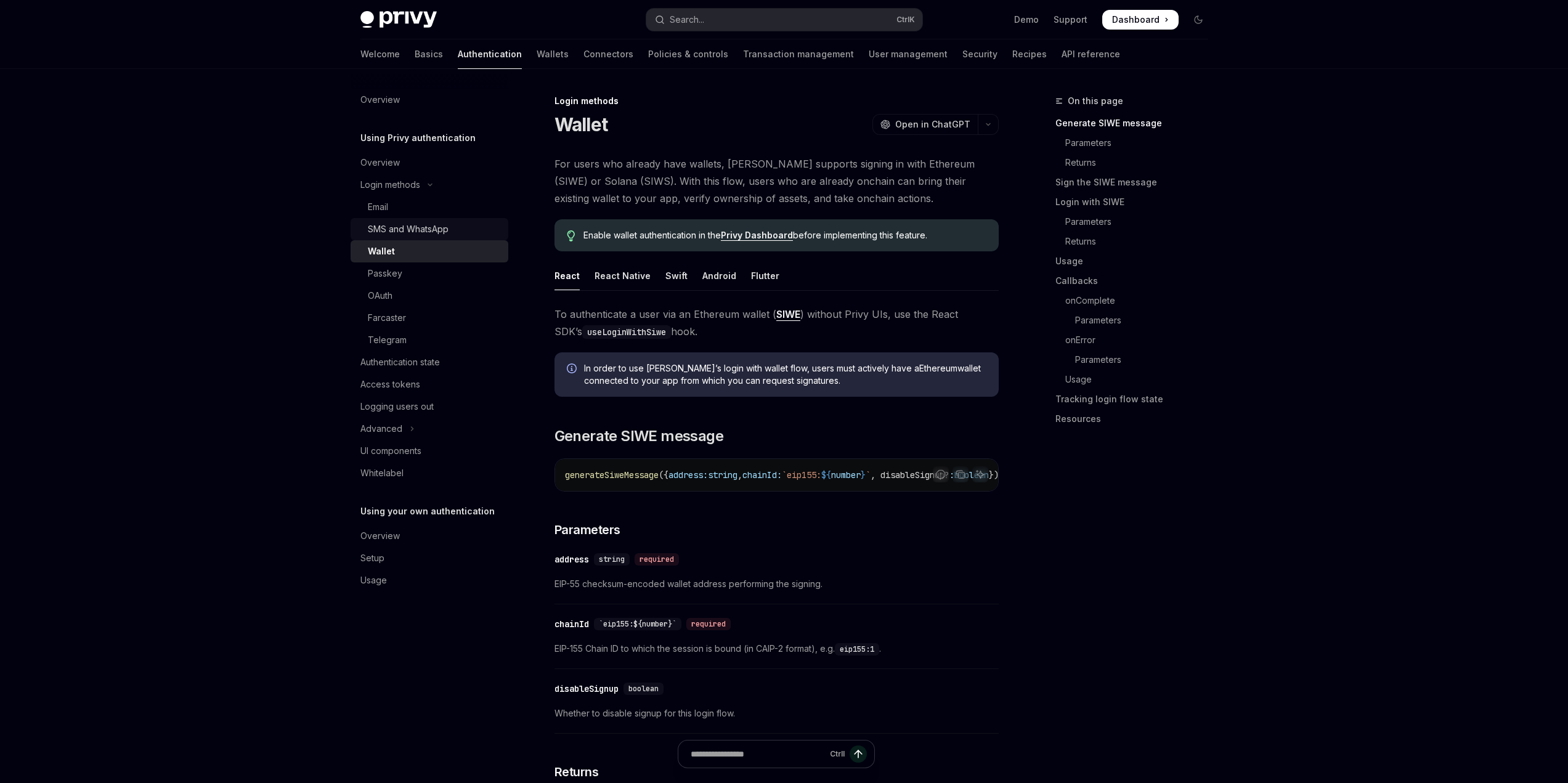
click at [425, 229] on div "SMS and WhatsApp" at bounding box center [408, 229] width 81 height 15
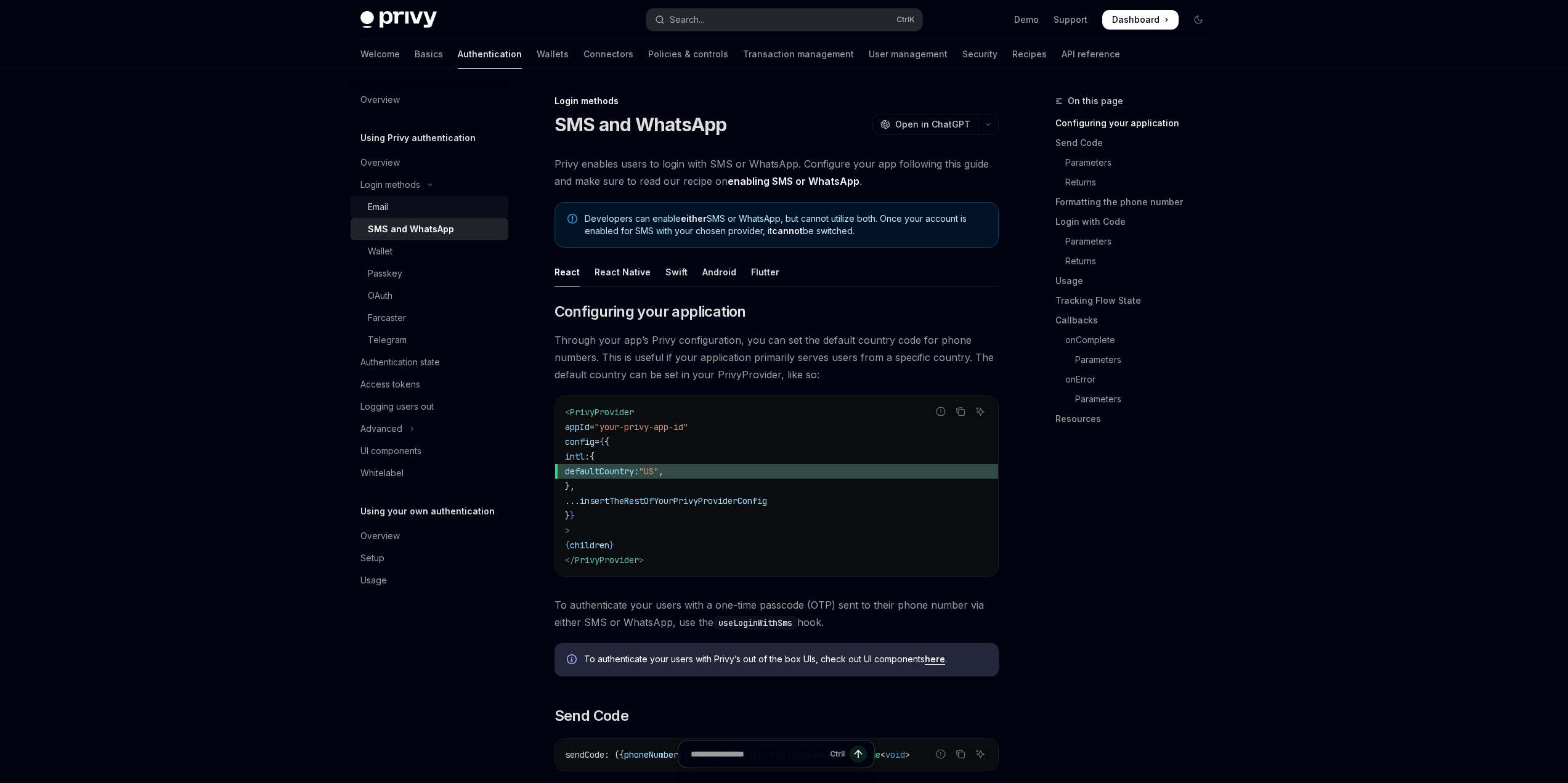
click at [398, 201] on div "Email" at bounding box center [434, 207] width 133 height 15
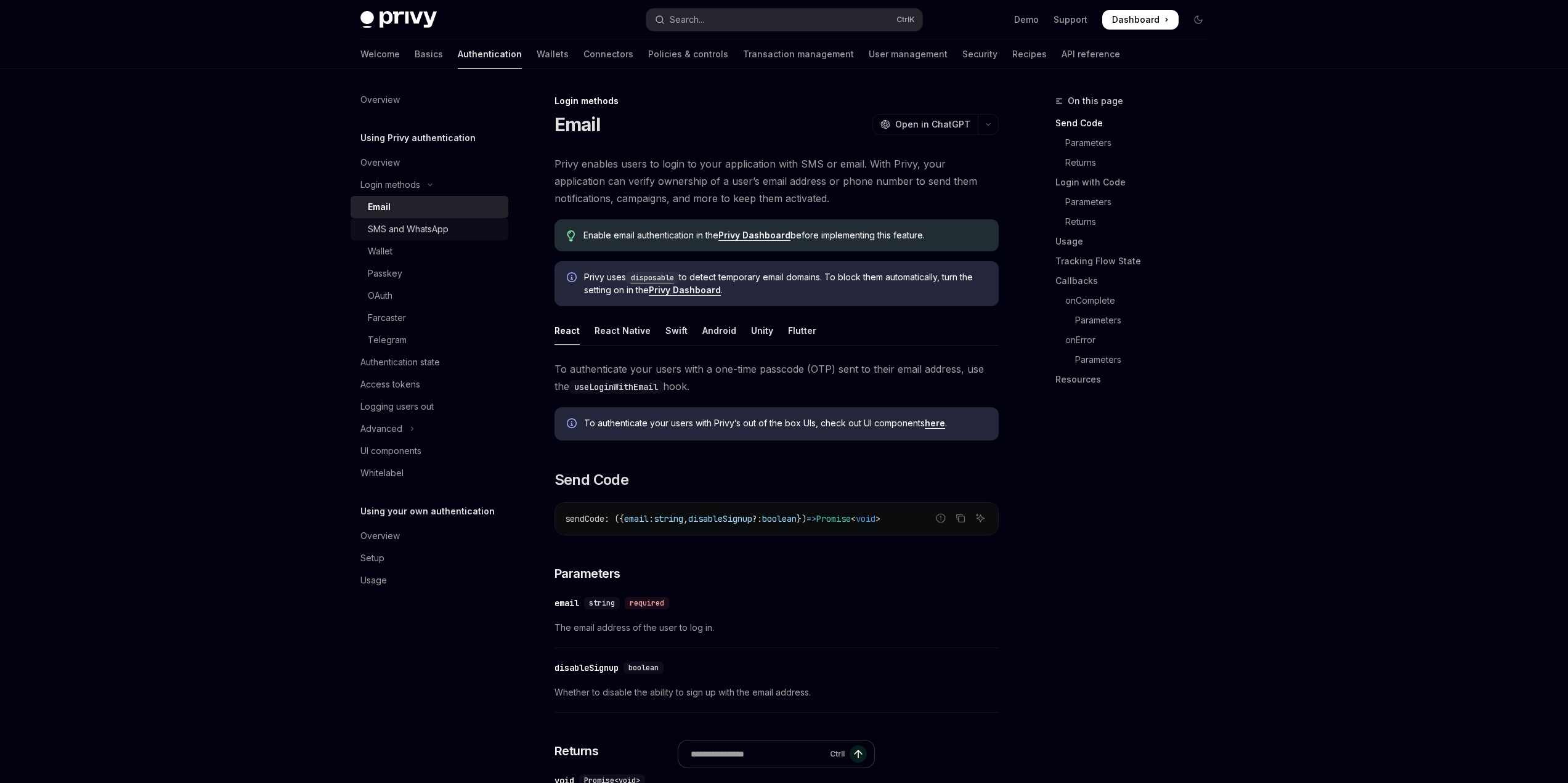
click at [417, 226] on div "SMS and WhatsApp" at bounding box center [408, 229] width 81 height 15
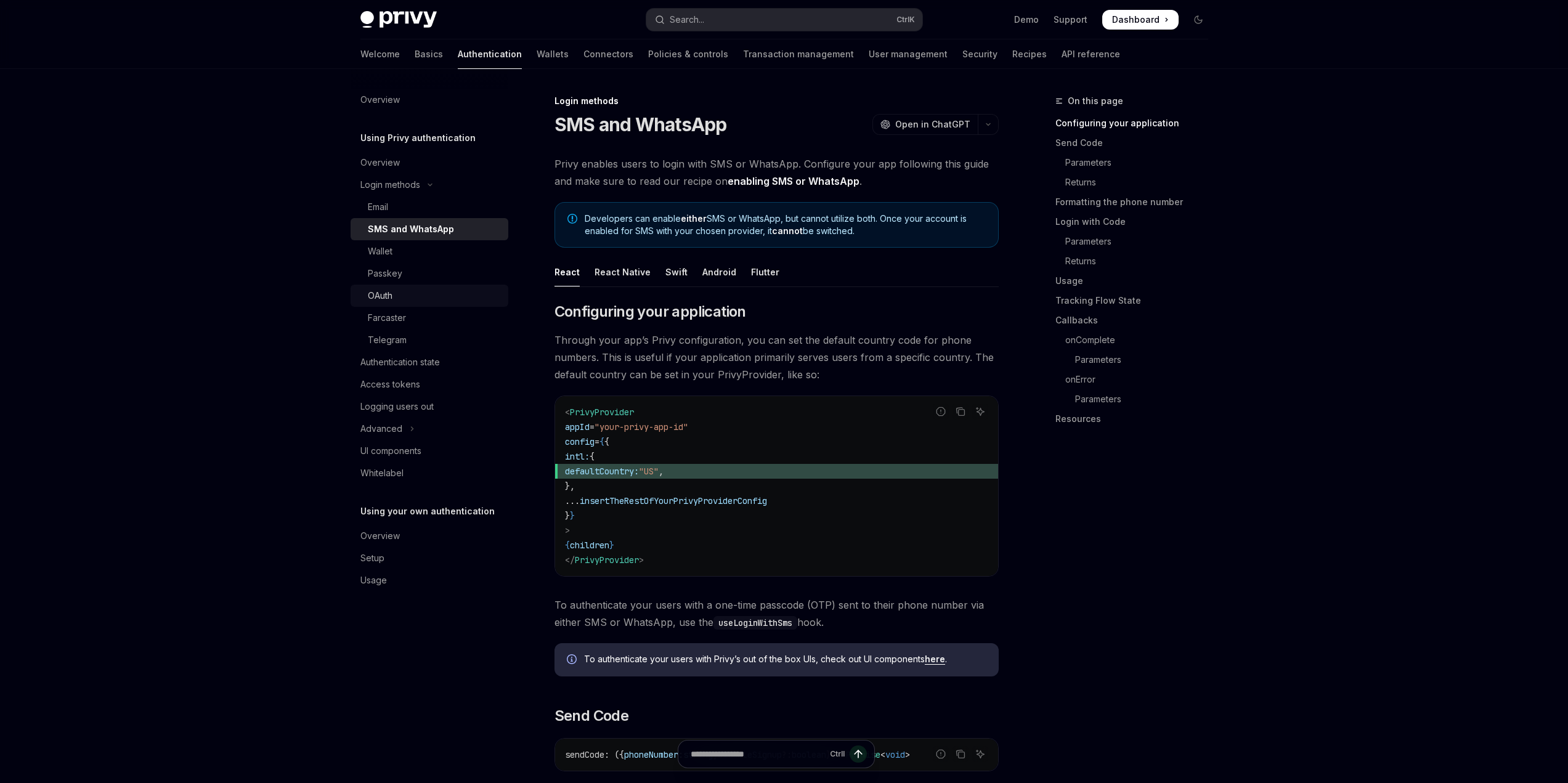
click at [400, 289] on div "OAuth" at bounding box center [434, 296] width 133 height 15
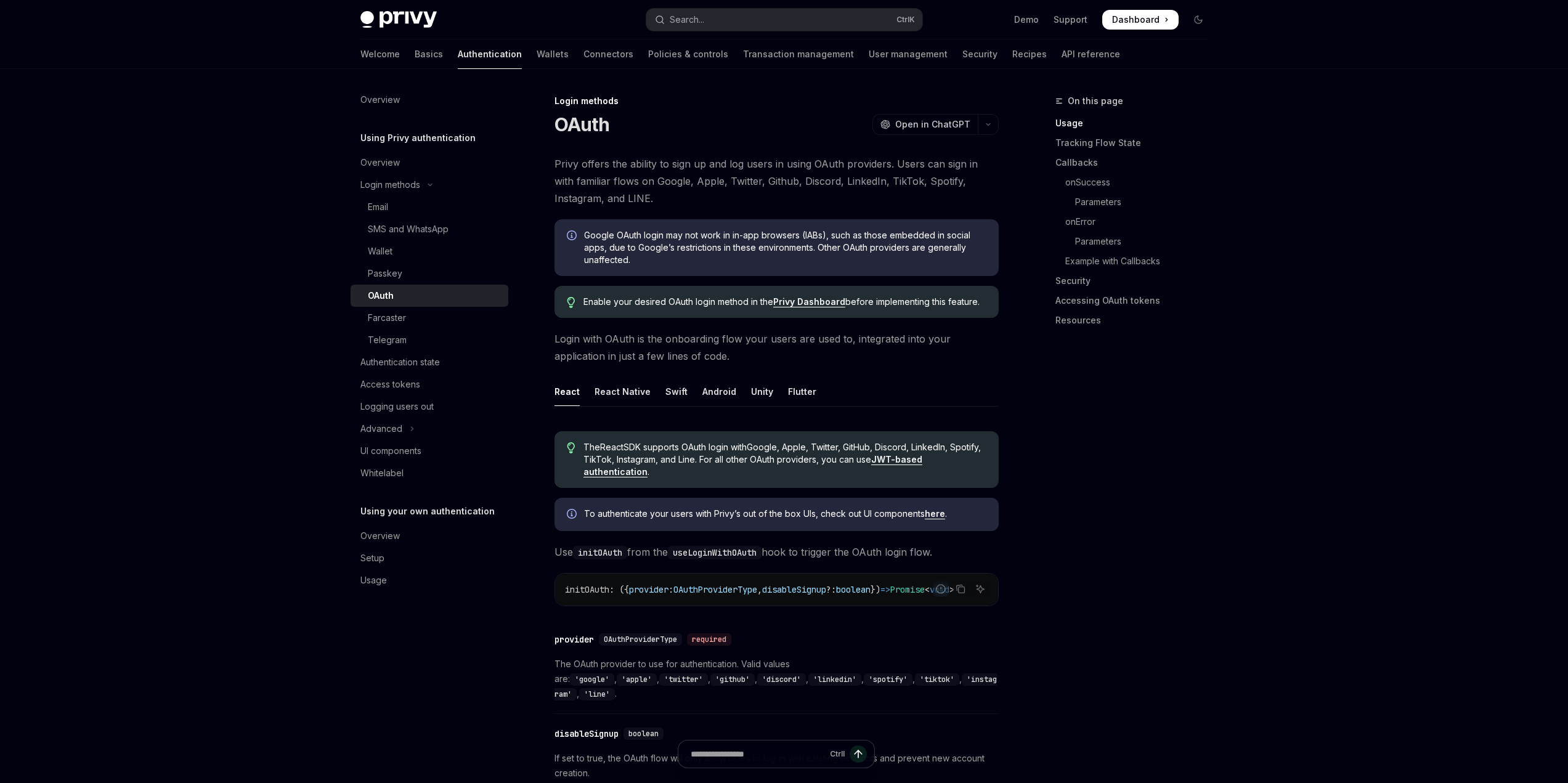
click at [415, 292] on div "OAuth" at bounding box center [434, 296] width 133 height 15
click at [788, 393] on div "Flutter" at bounding box center [802, 392] width 28 height 29
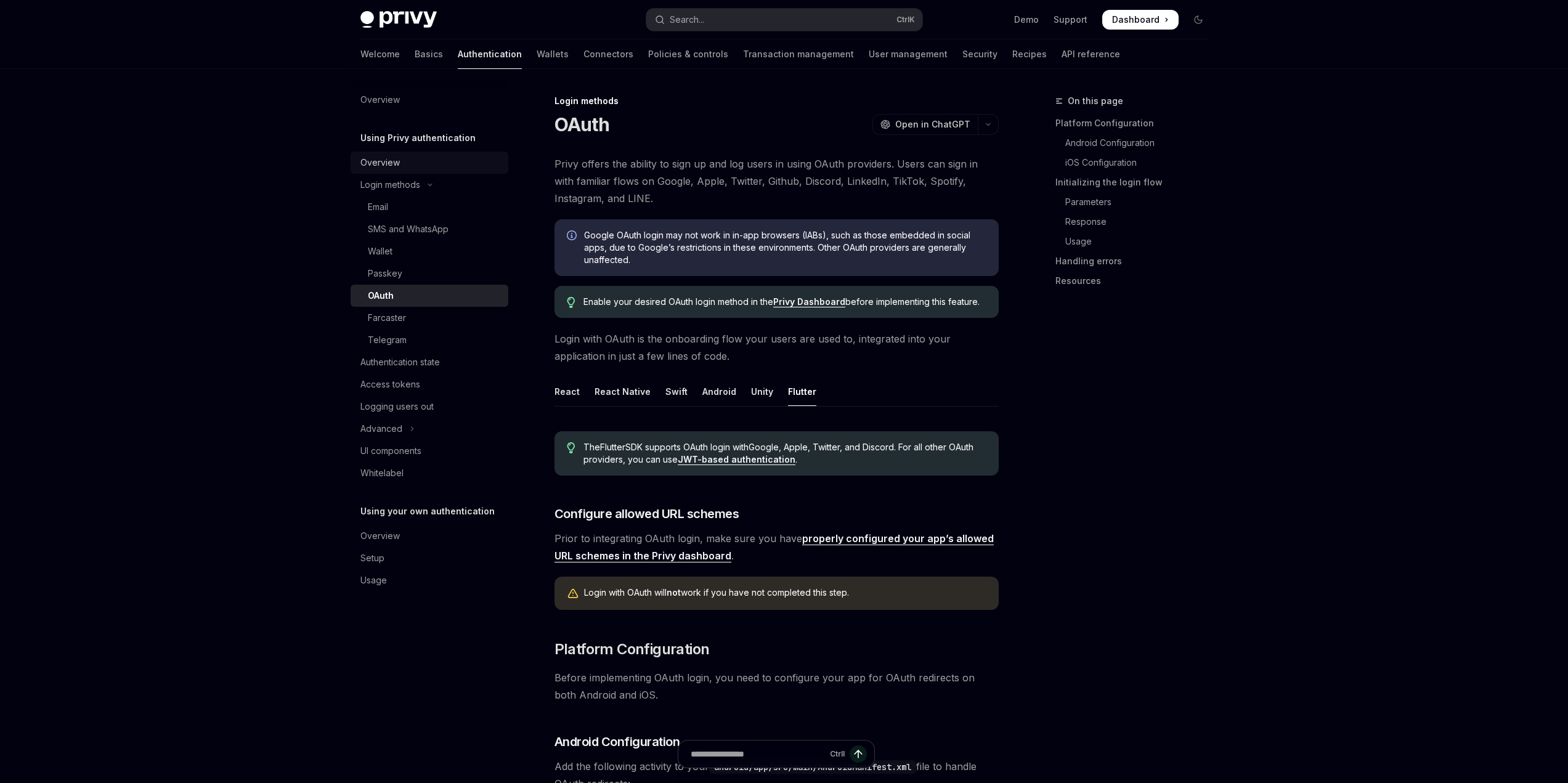
click at [388, 170] on link "Overview" at bounding box center [429, 163] width 158 height 22
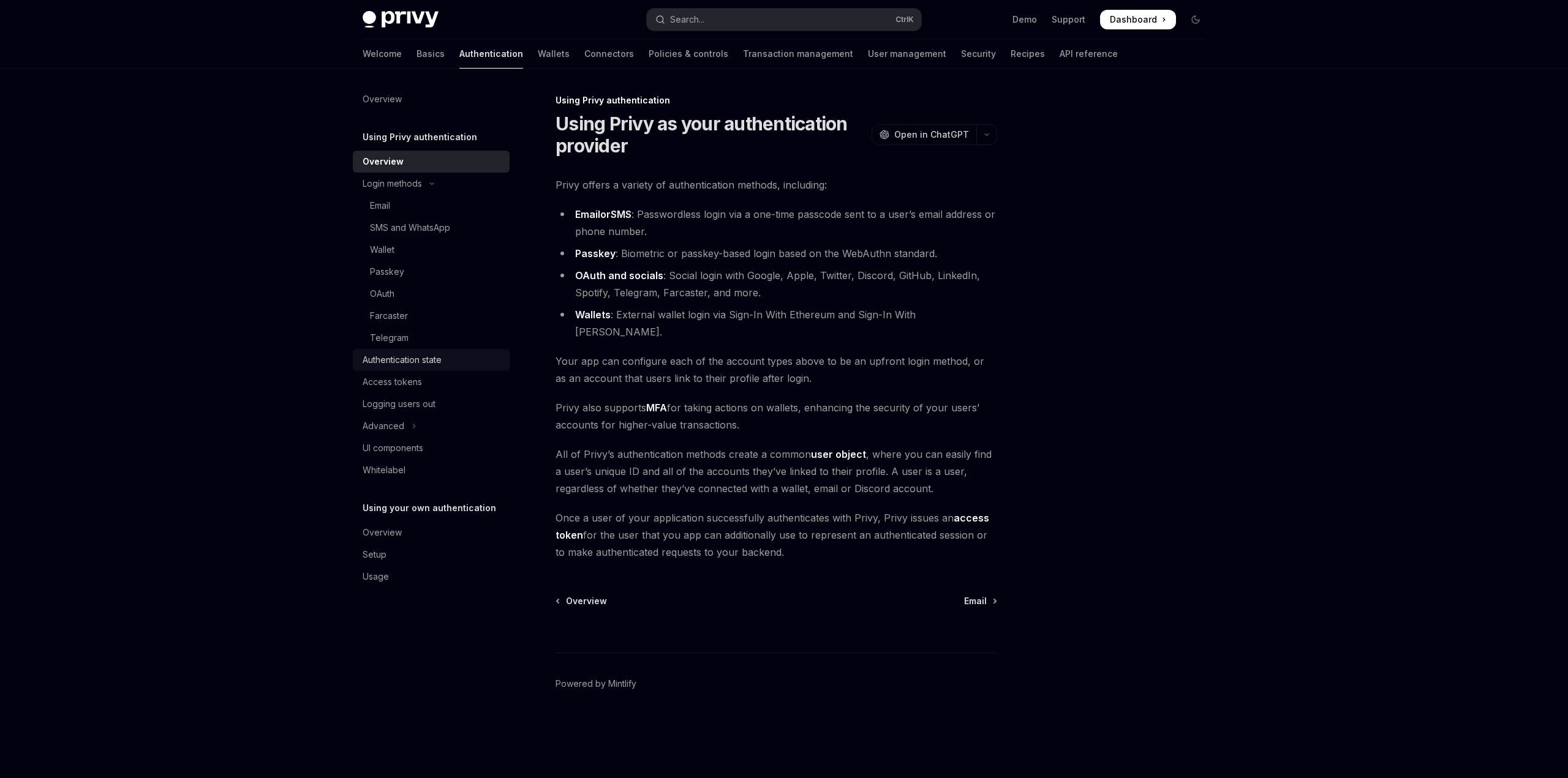
click at [388, 359] on div "Authentication state" at bounding box center [402, 360] width 79 height 15
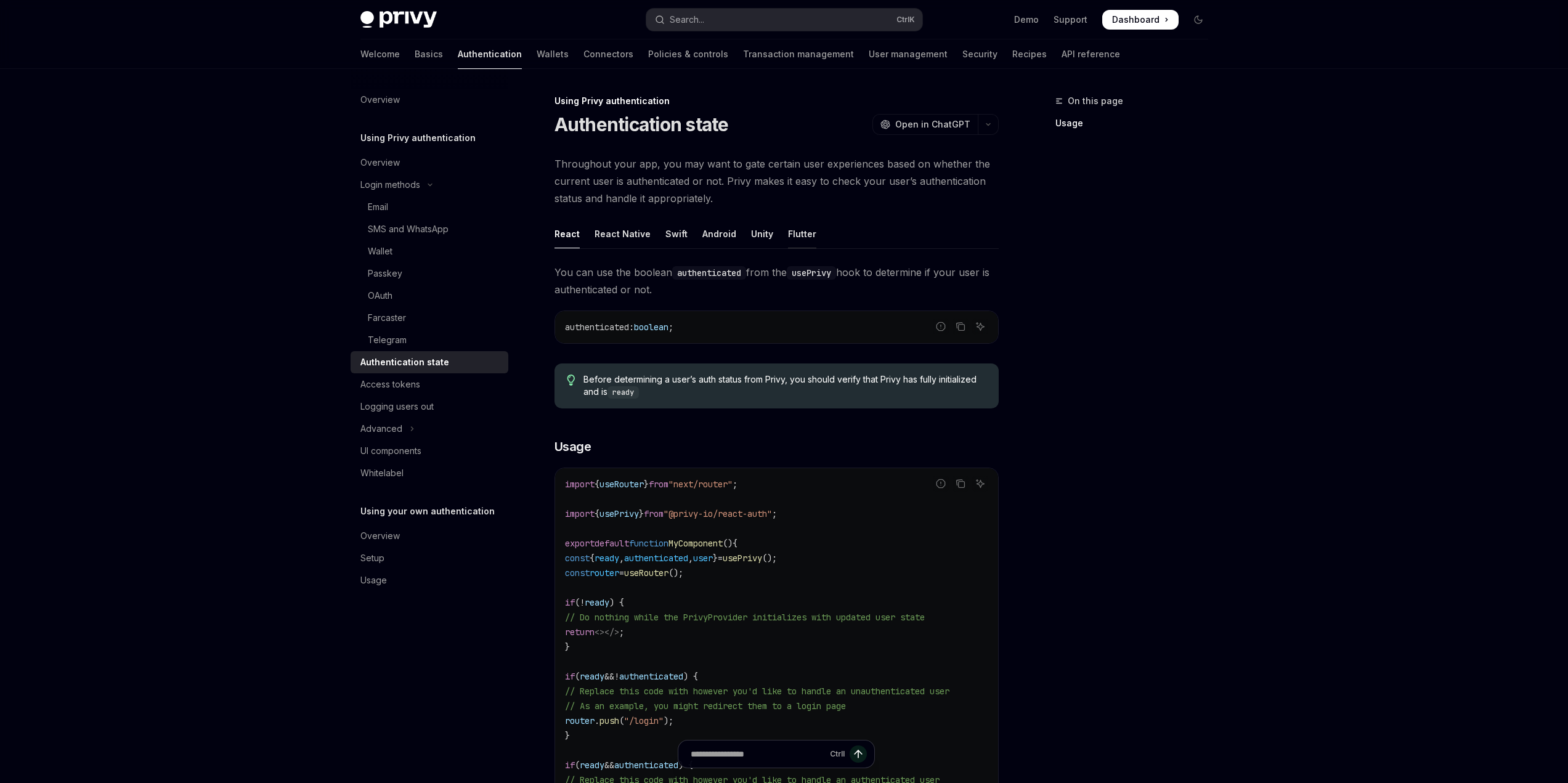
click at [799, 230] on div "Flutter" at bounding box center [802, 233] width 28 height 29
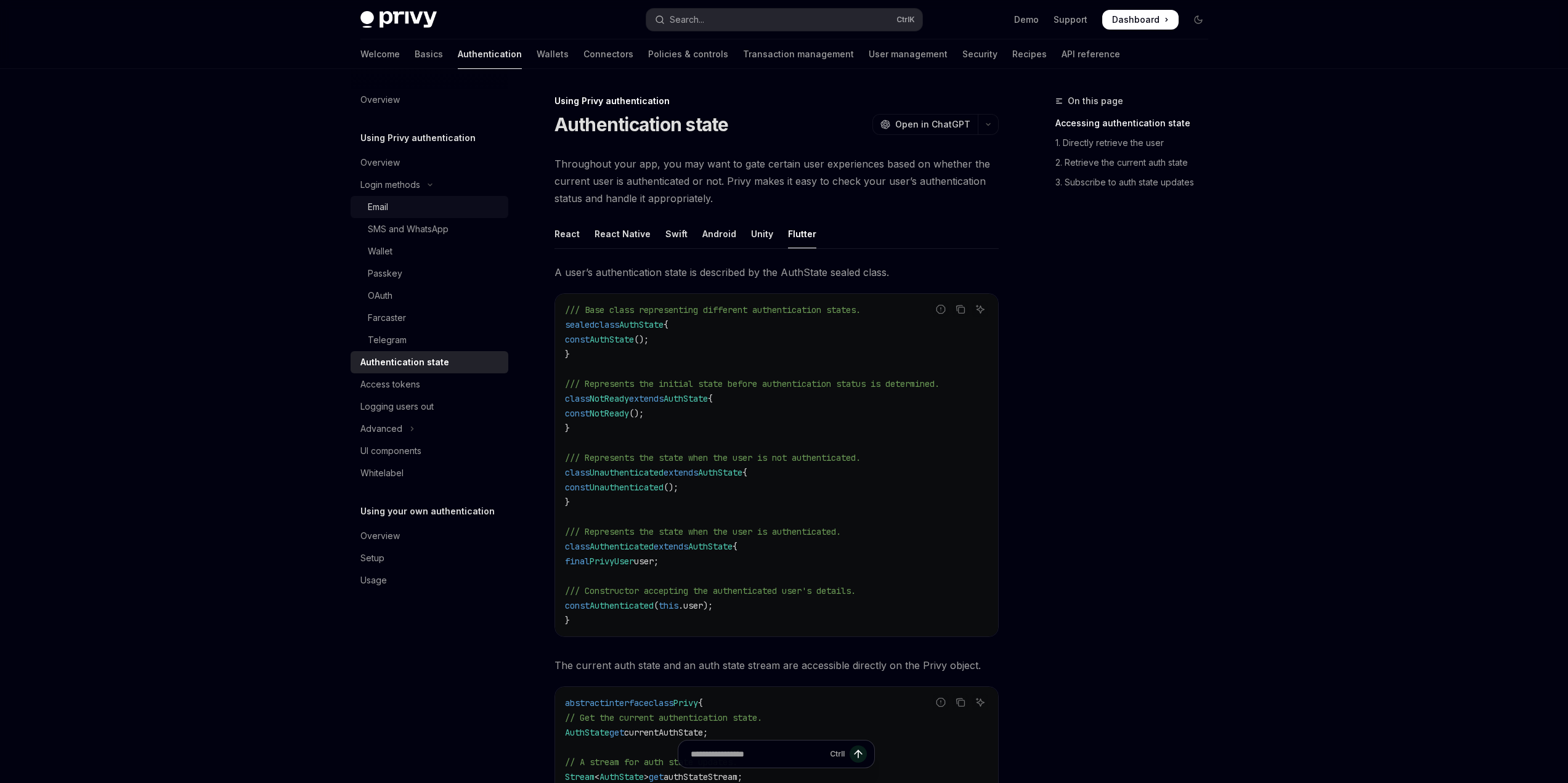
click at [390, 208] on div "Email" at bounding box center [434, 207] width 133 height 15
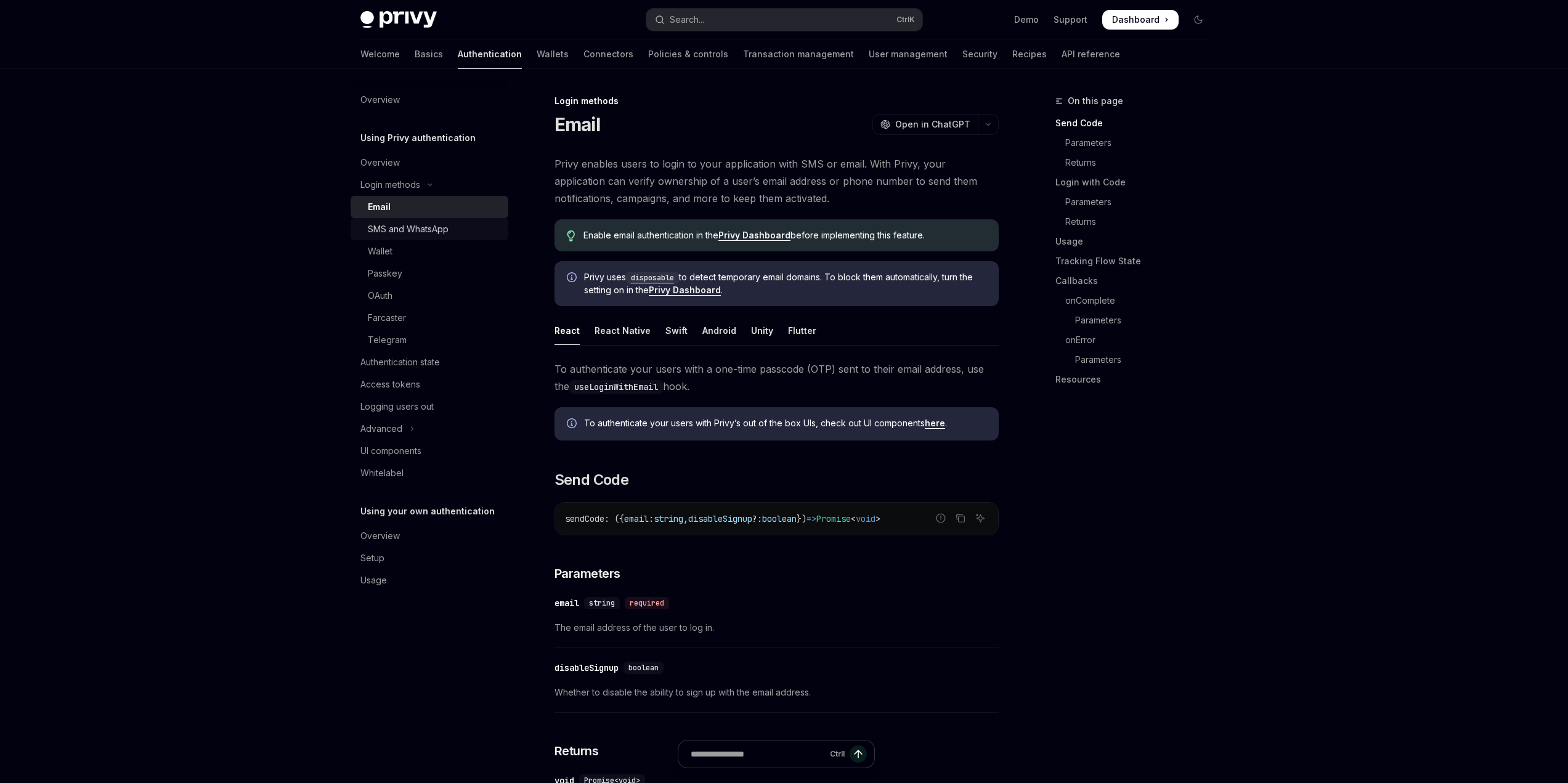
click at [399, 234] on div "SMS and WhatsApp" at bounding box center [408, 229] width 81 height 15
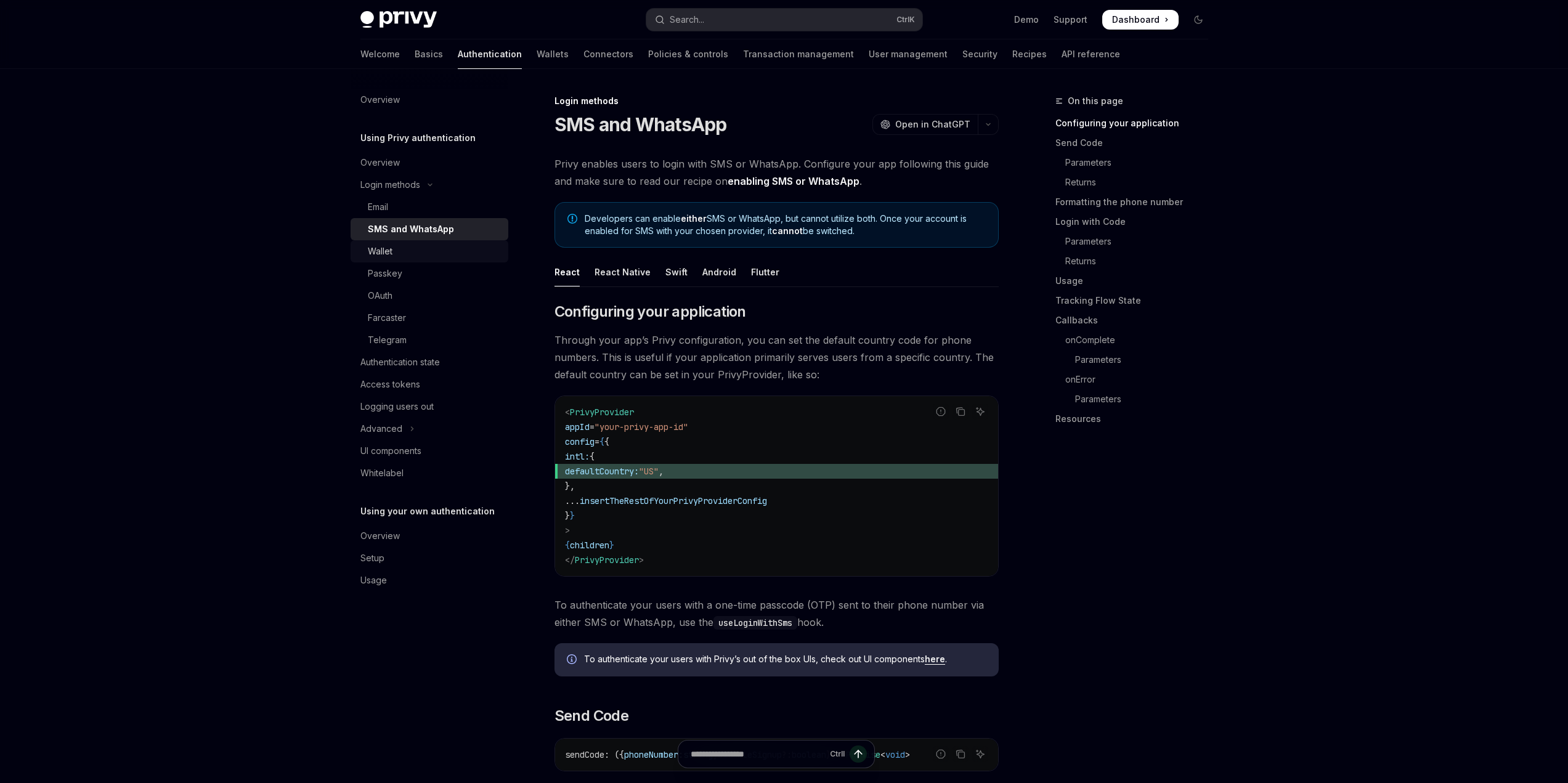
click at [385, 252] on div "Wallet" at bounding box center [380, 252] width 24 height 15
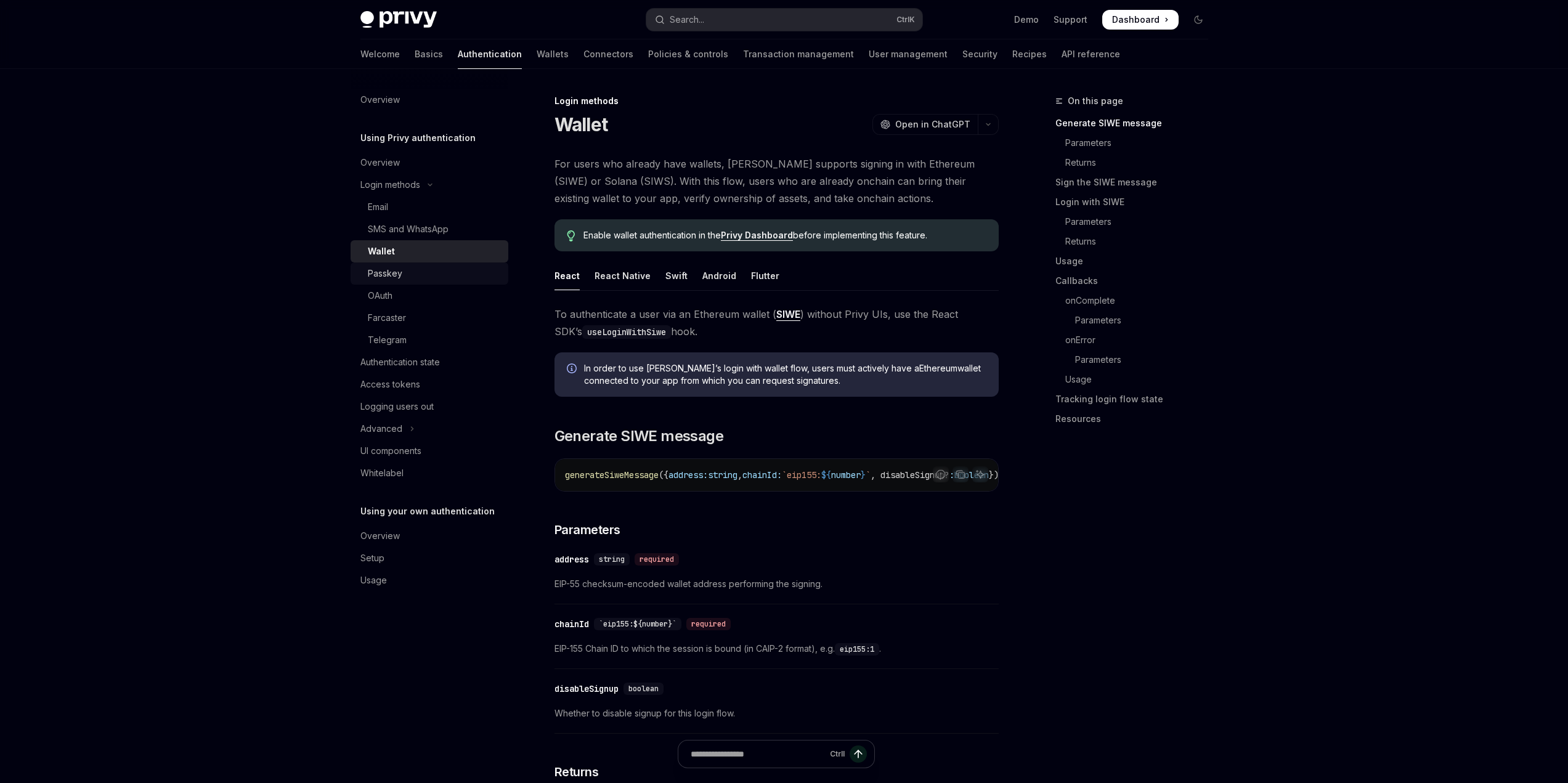
click at [391, 271] on div "Passkey" at bounding box center [385, 274] width 35 height 15
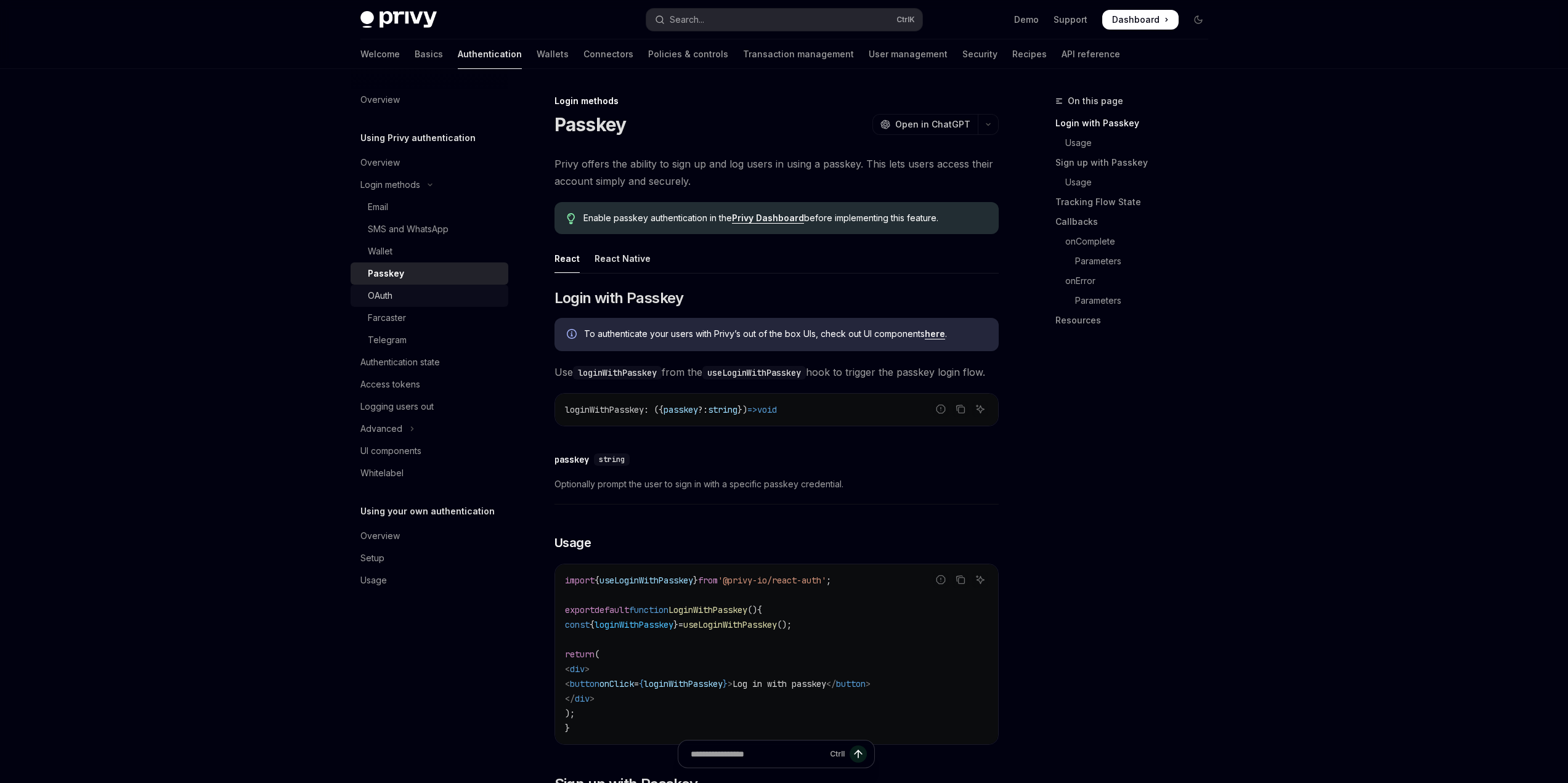
click at [396, 286] on link "OAuth" at bounding box center [429, 296] width 158 height 22
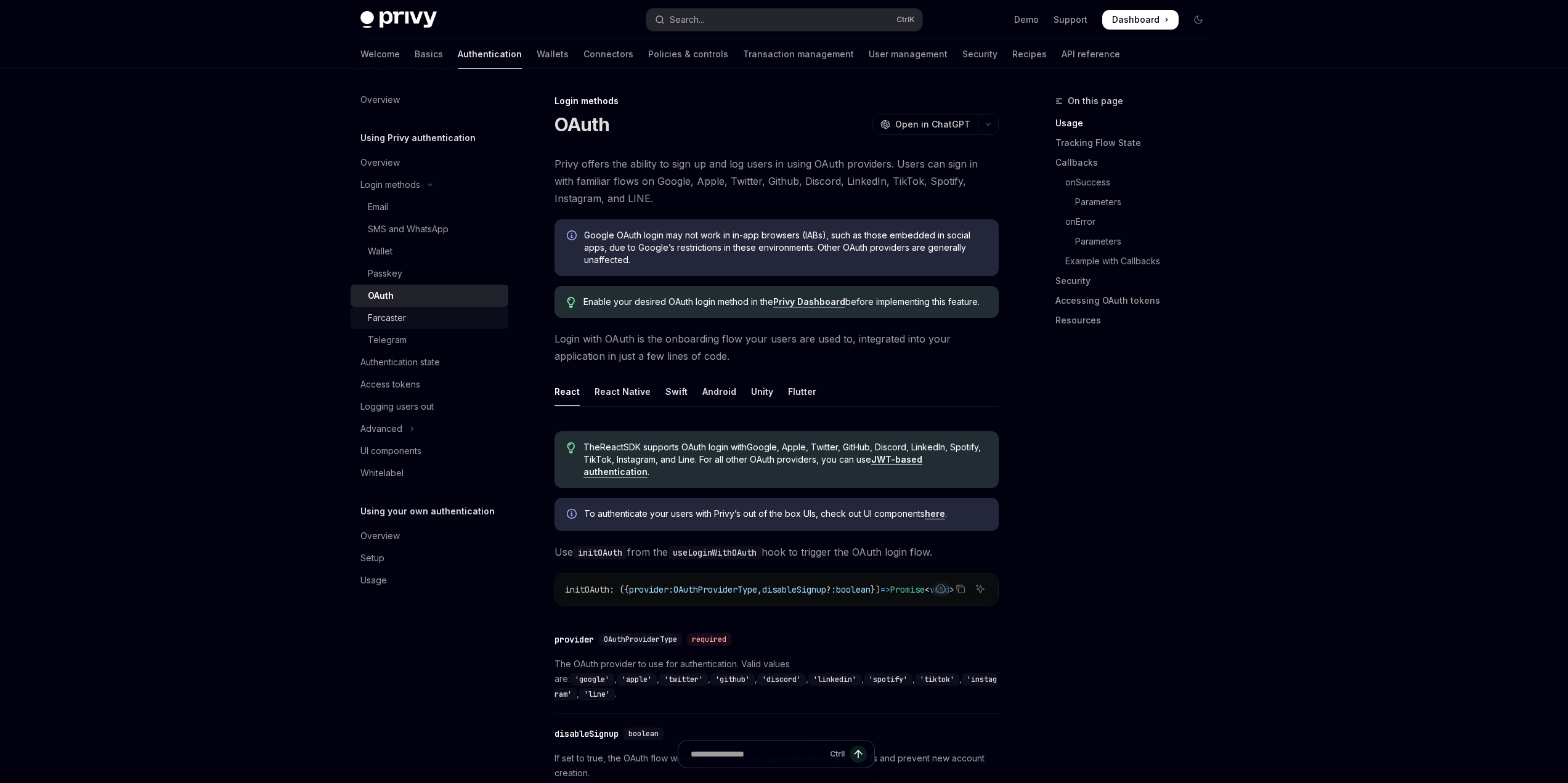
click at [402, 320] on div "Farcaster" at bounding box center [387, 318] width 38 height 15
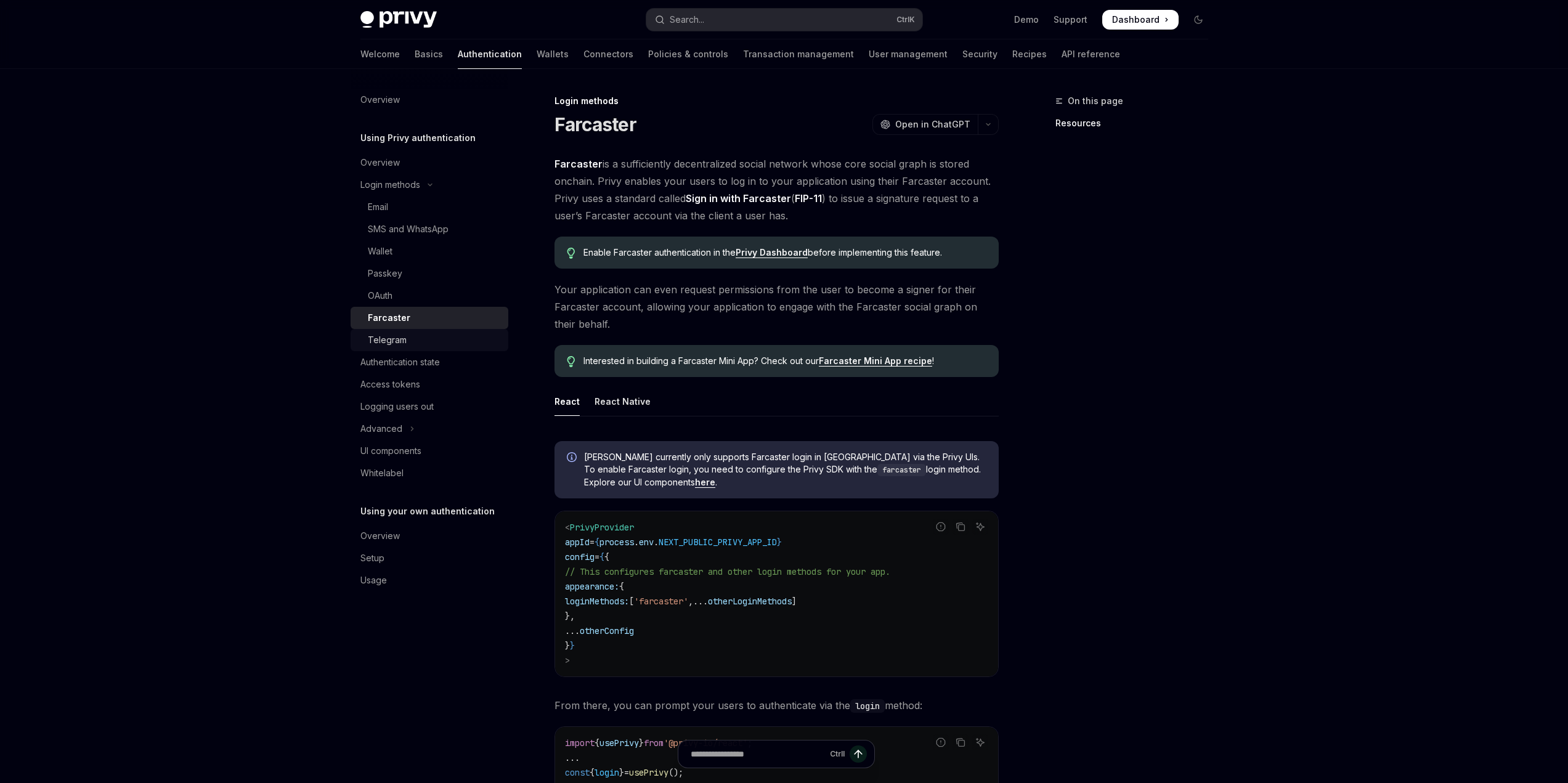
click at [404, 339] on div "Telegram" at bounding box center [387, 340] width 38 height 15
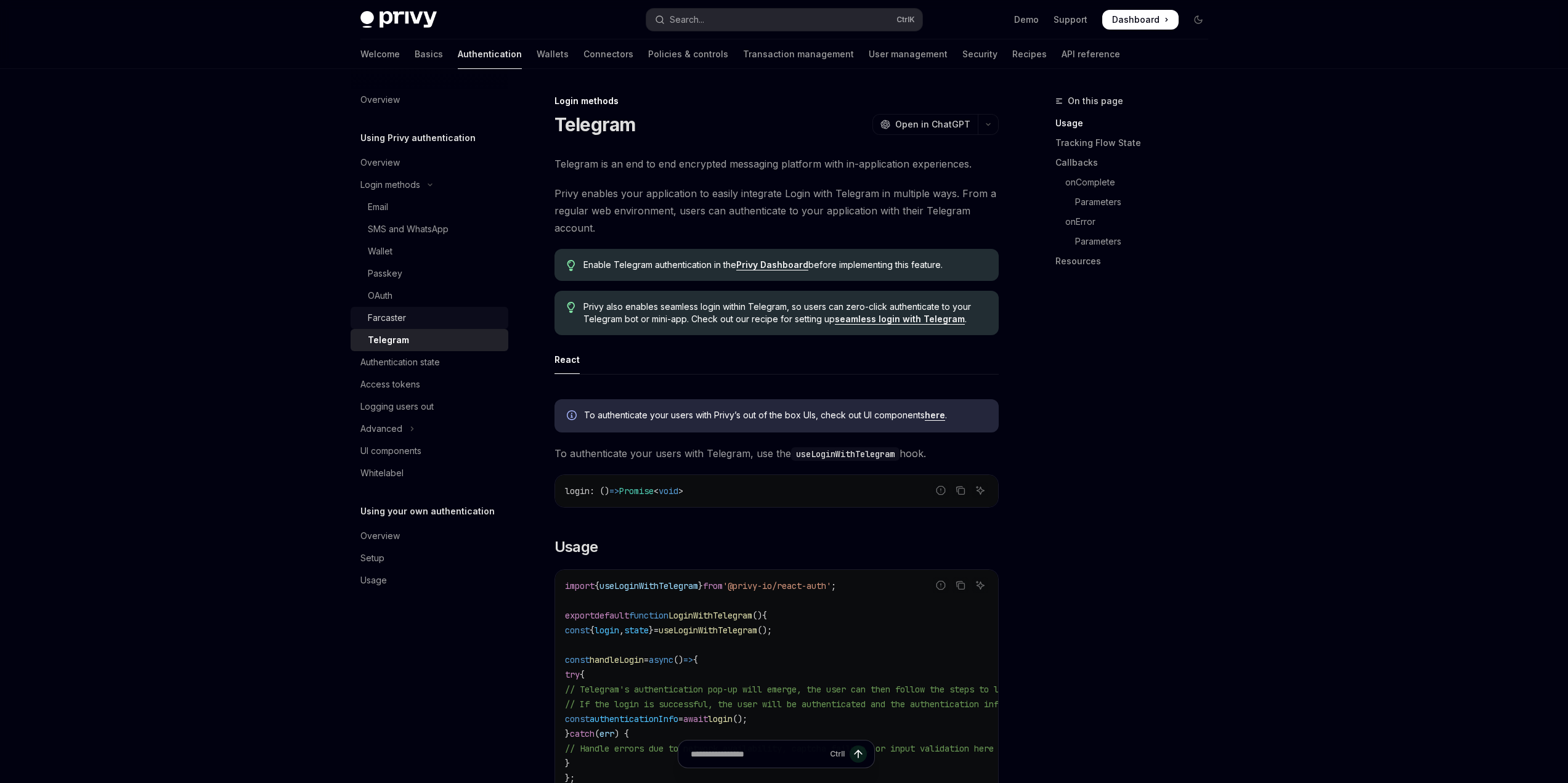
click at [403, 310] on link "Farcaster" at bounding box center [429, 318] width 158 height 22
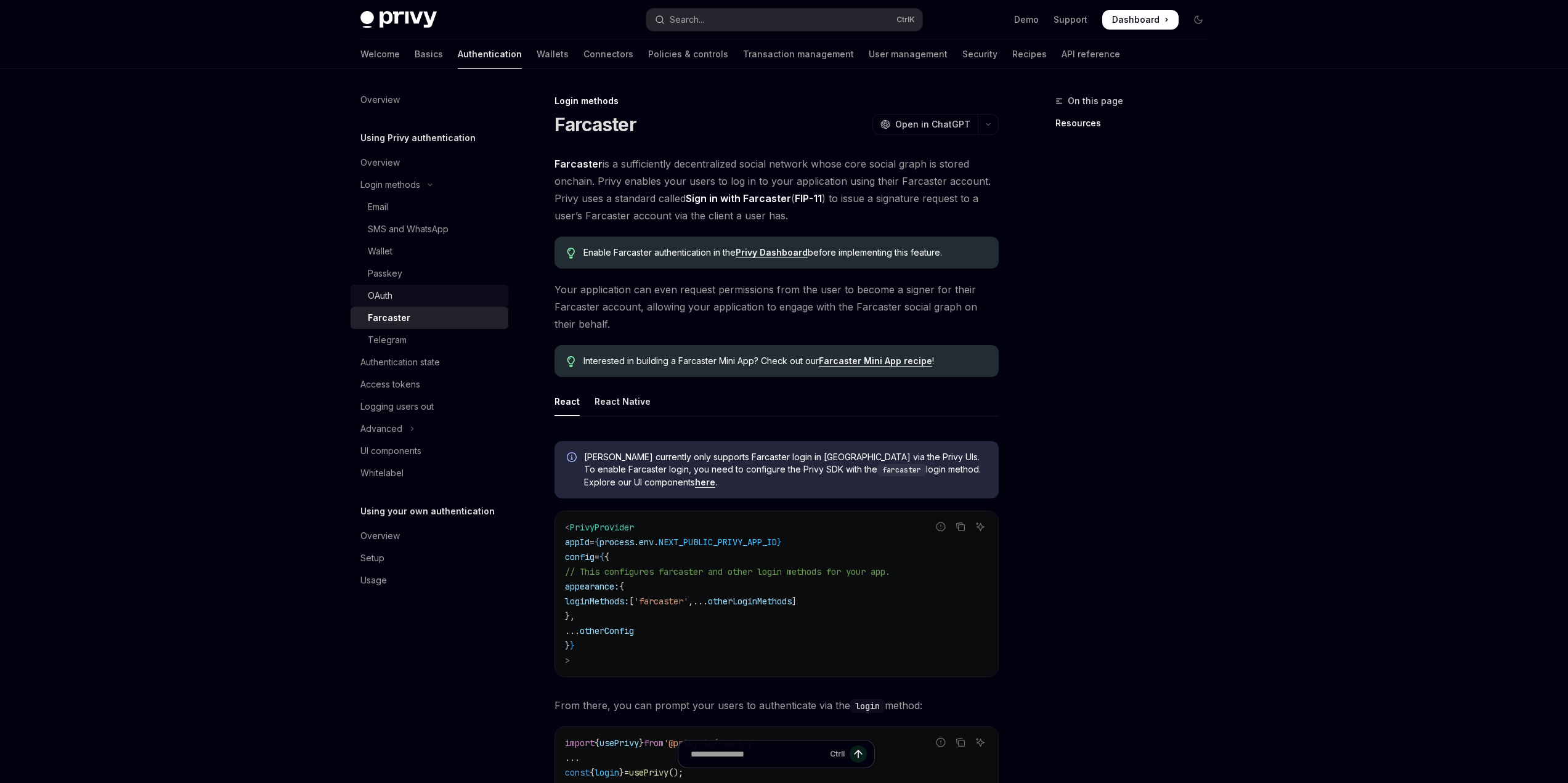
click at [395, 294] on div "OAuth" at bounding box center [434, 296] width 133 height 15
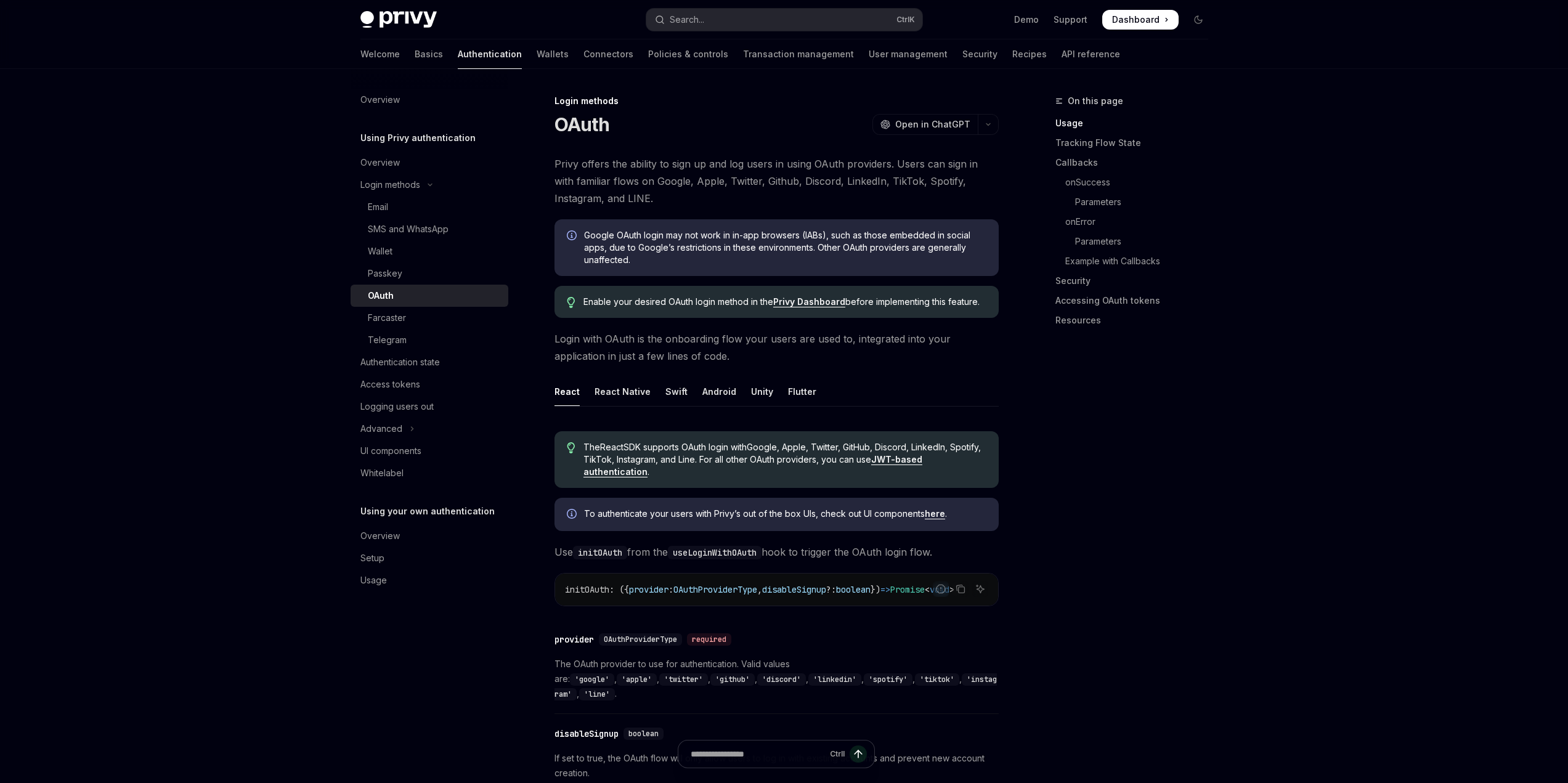
click at [811, 387] on ul "React React Native Swift Android Unity Flutter" at bounding box center [776, 392] width 444 height 30
click at [808, 389] on div "Flutter" at bounding box center [802, 392] width 28 height 29
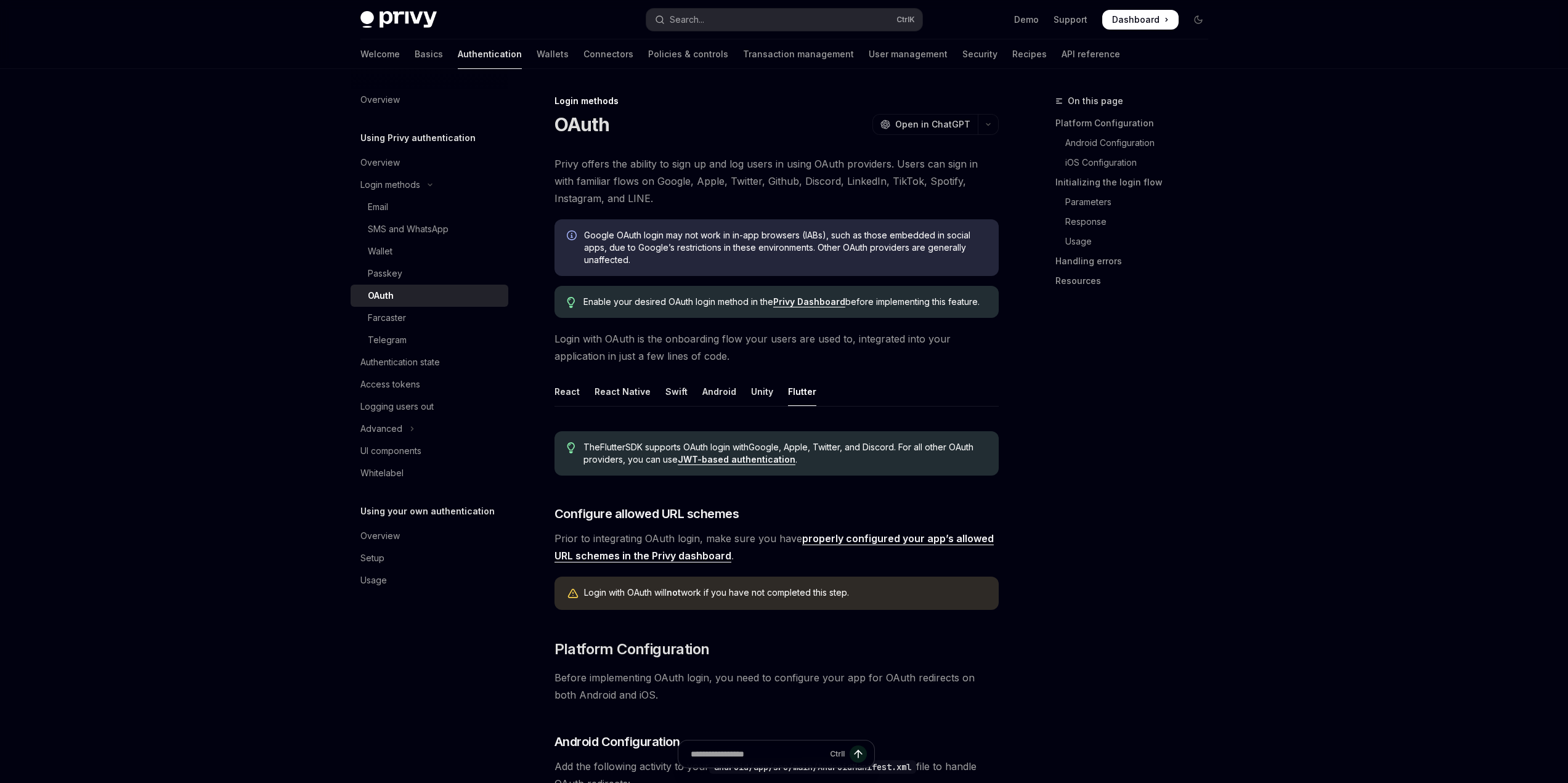
click at [562, 398] on div "React" at bounding box center [567, 392] width 25 height 29
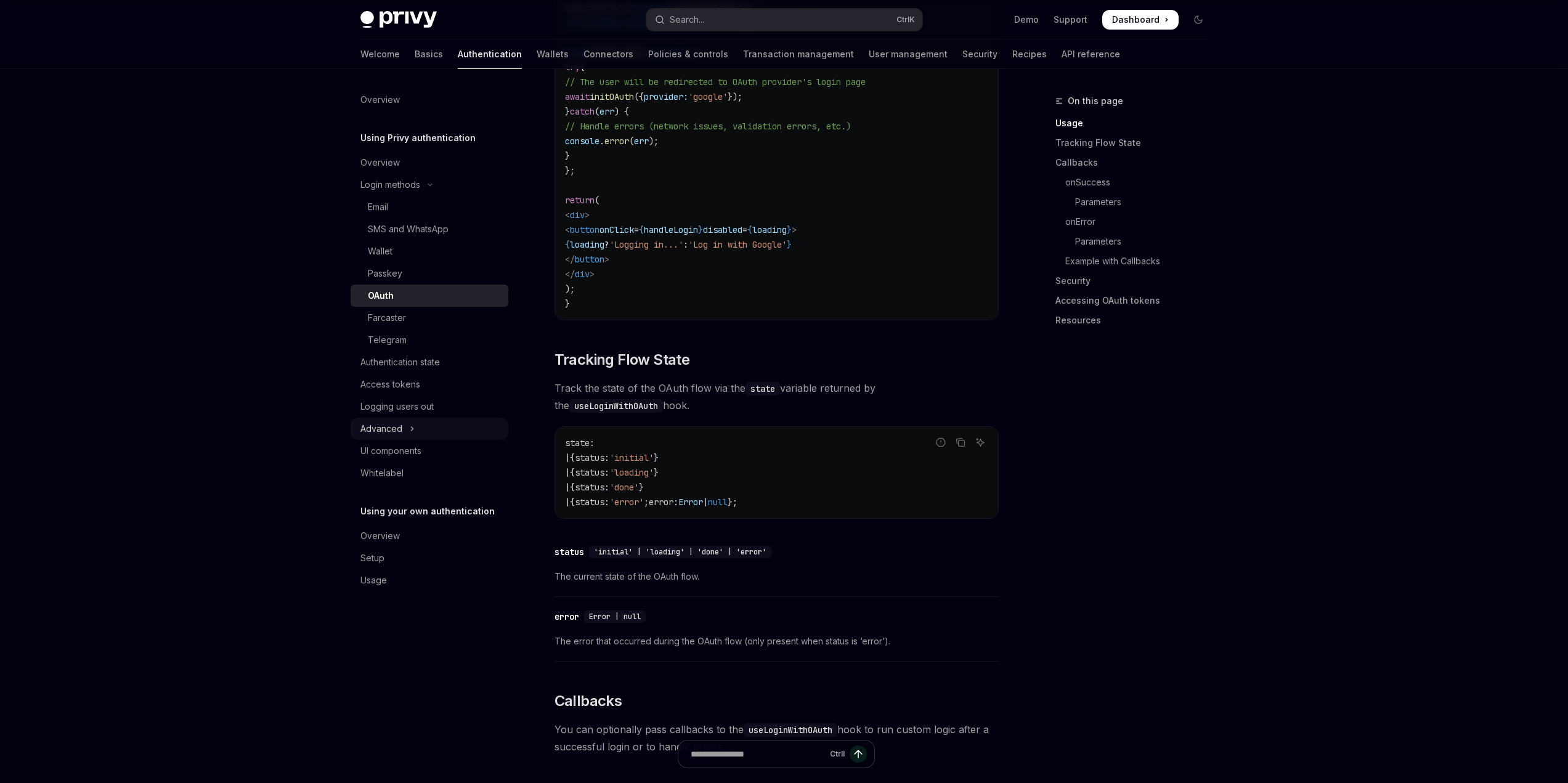
scroll to position [924, 0]
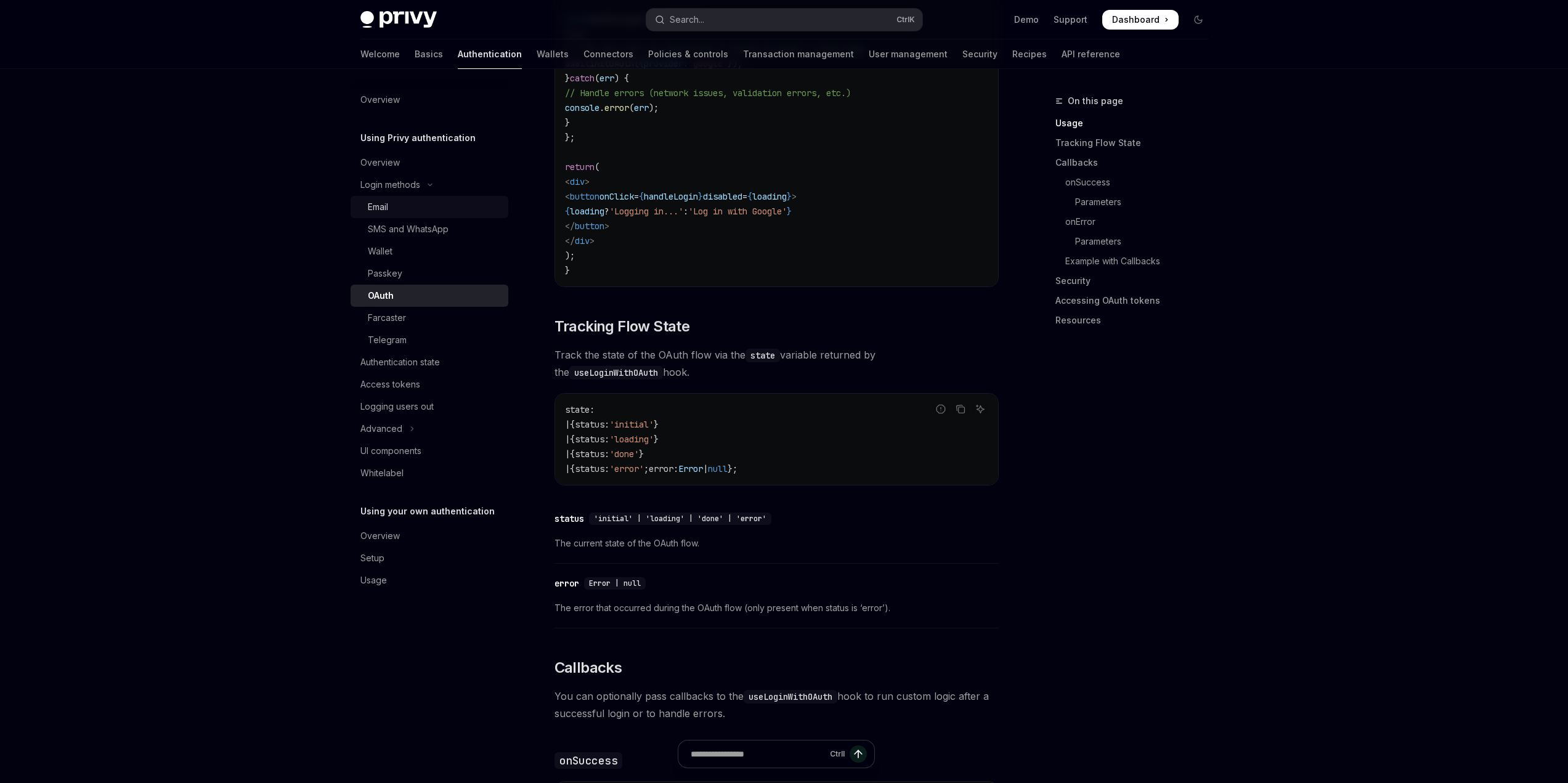
click at [386, 204] on div "Email" at bounding box center [377, 207] width 20 height 15
type textarea "*"
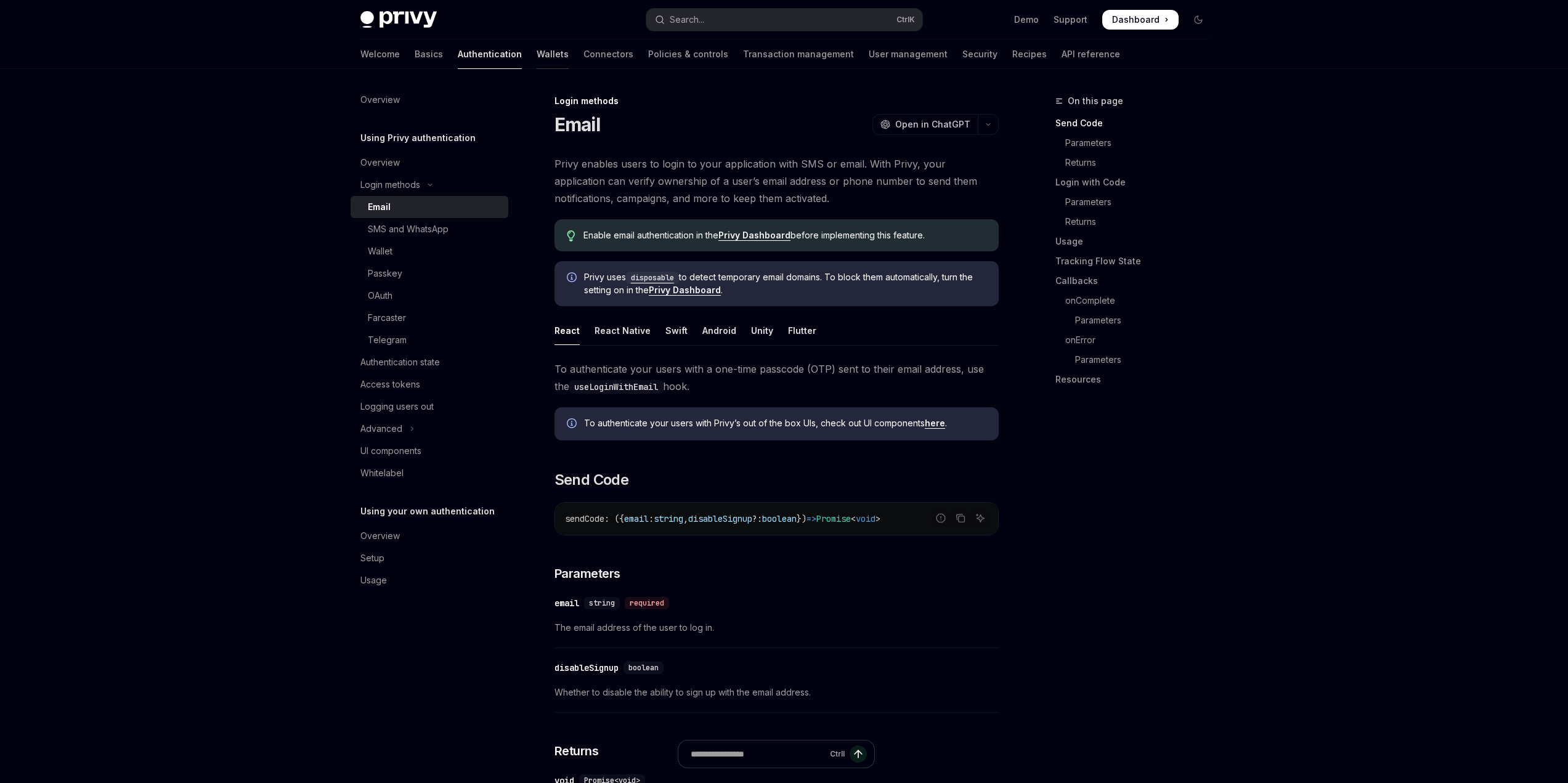
click at [536, 54] on link "Wallets" at bounding box center [552, 54] width 32 height 30
click at [477, 58] on div "Welcome Basics Authentication Wallets Connectors Policies & controls Transactio…" at bounding box center [740, 54] width 760 height 30
click at [536, 50] on link "Wallets" at bounding box center [552, 54] width 32 height 30
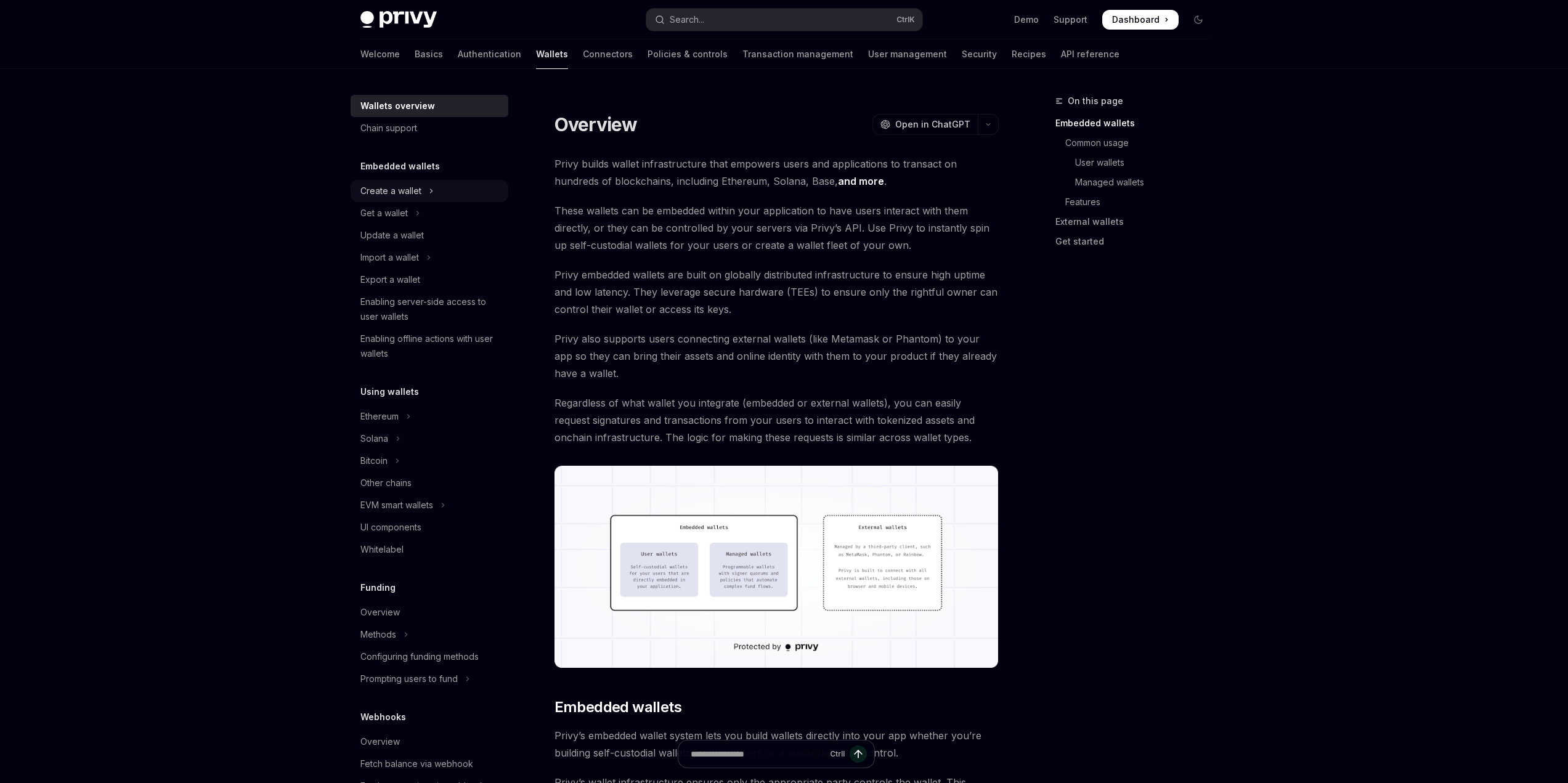
click at [429, 193] on icon "Toggle Create a wallet section" at bounding box center [431, 191] width 5 height 15
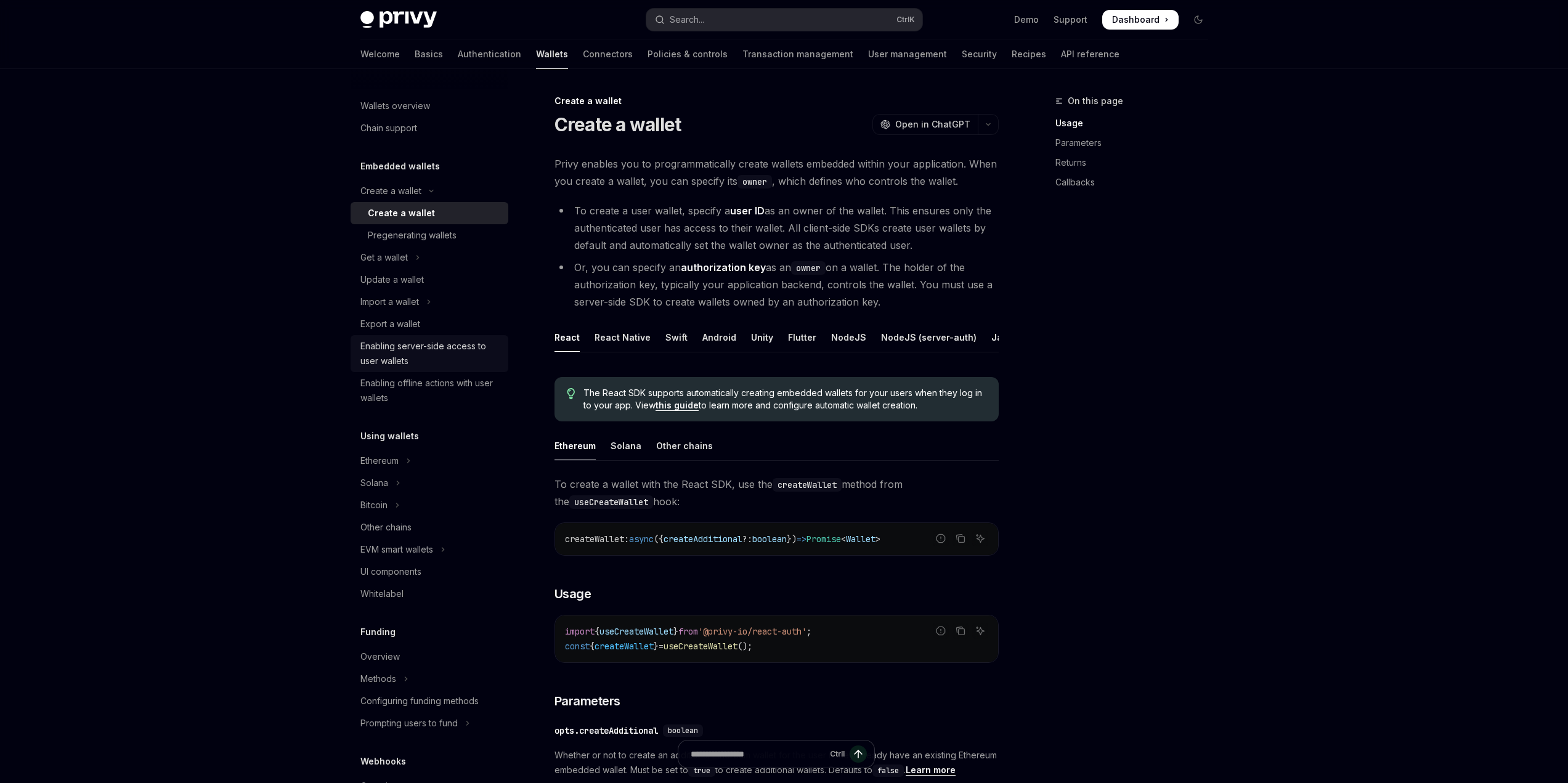
click at [444, 358] on div "Enabling server-side access to user wallets" at bounding box center [431, 354] width 141 height 30
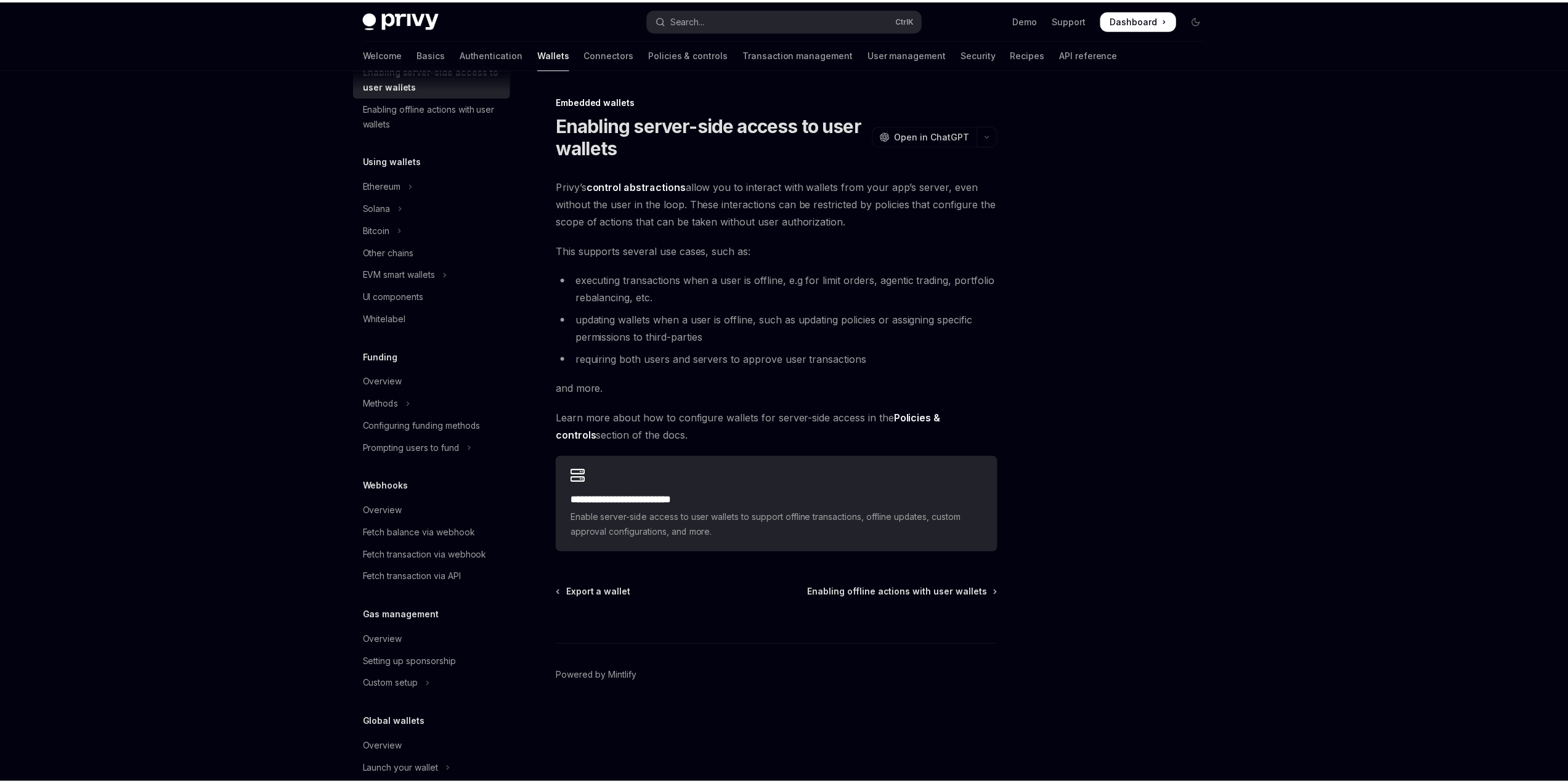
scroll to position [320, 0]
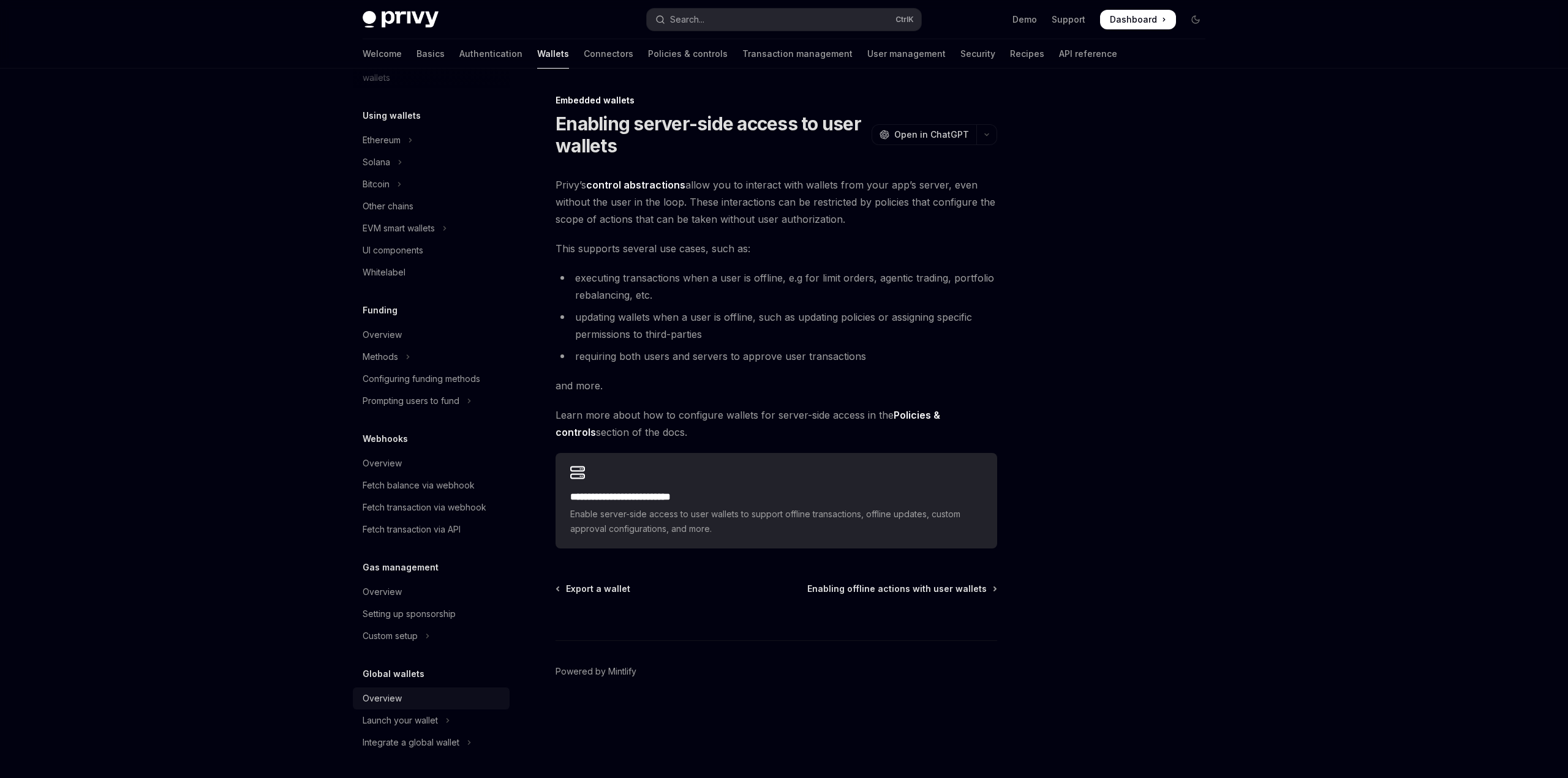
click at [382, 697] on div "Overview" at bounding box center [382, 699] width 39 height 15
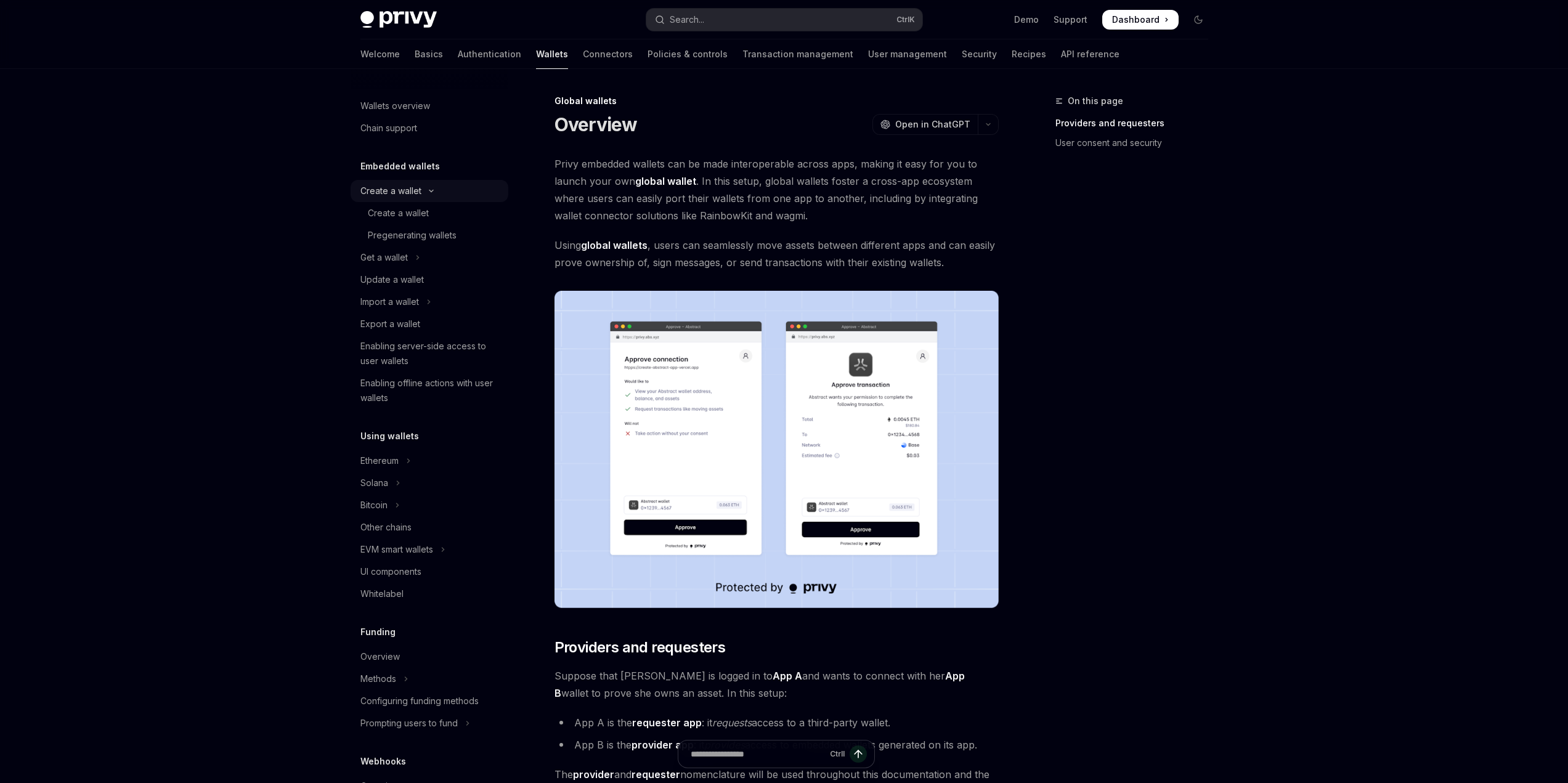
click at [413, 193] on div "Create a wallet" at bounding box center [391, 191] width 61 height 15
click at [411, 197] on div "Create a wallet" at bounding box center [391, 191] width 61 height 15
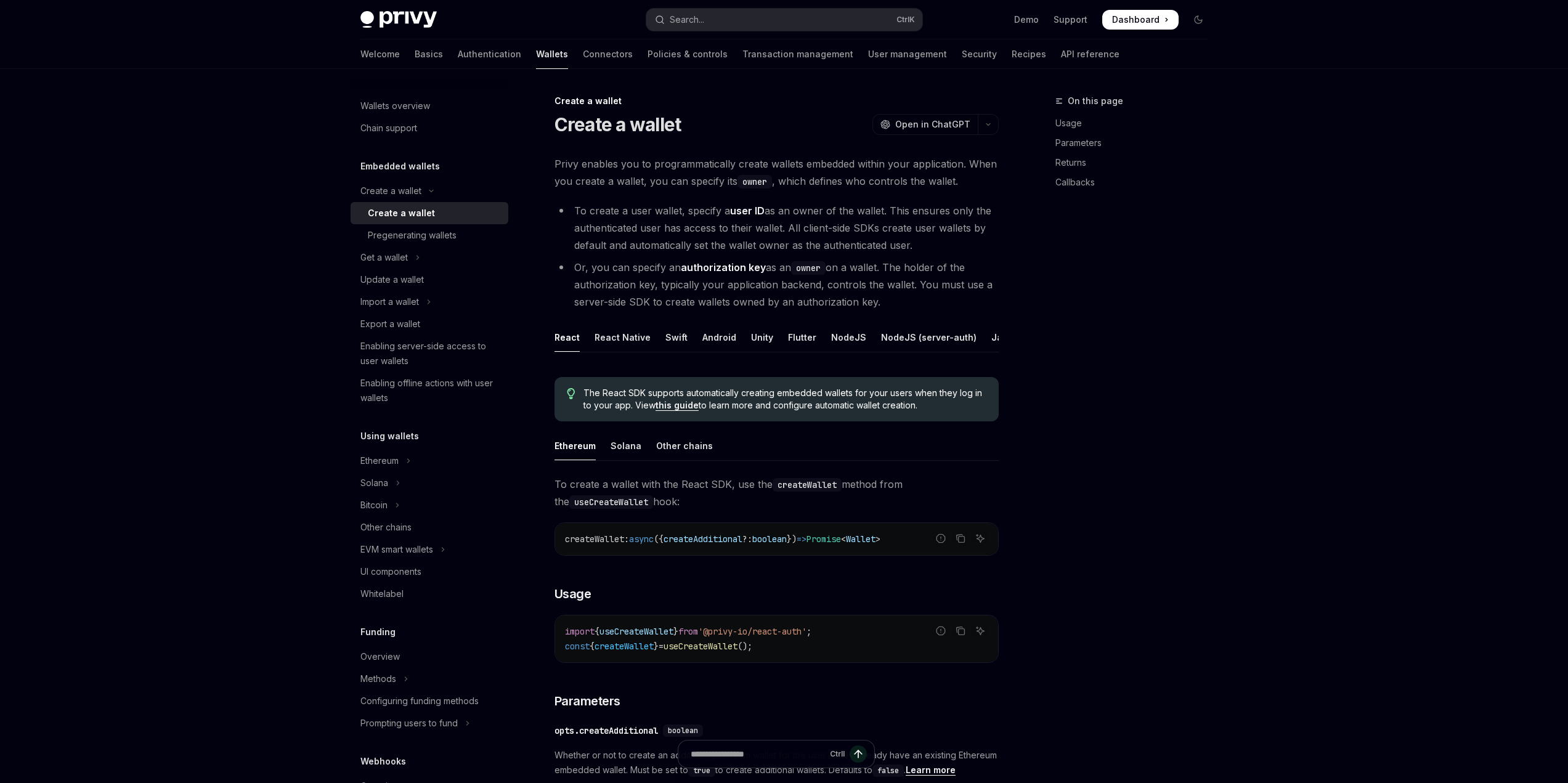
click at [414, 213] on div "Create a wallet" at bounding box center [401, 213] width 67 height 15
type textarea "*"
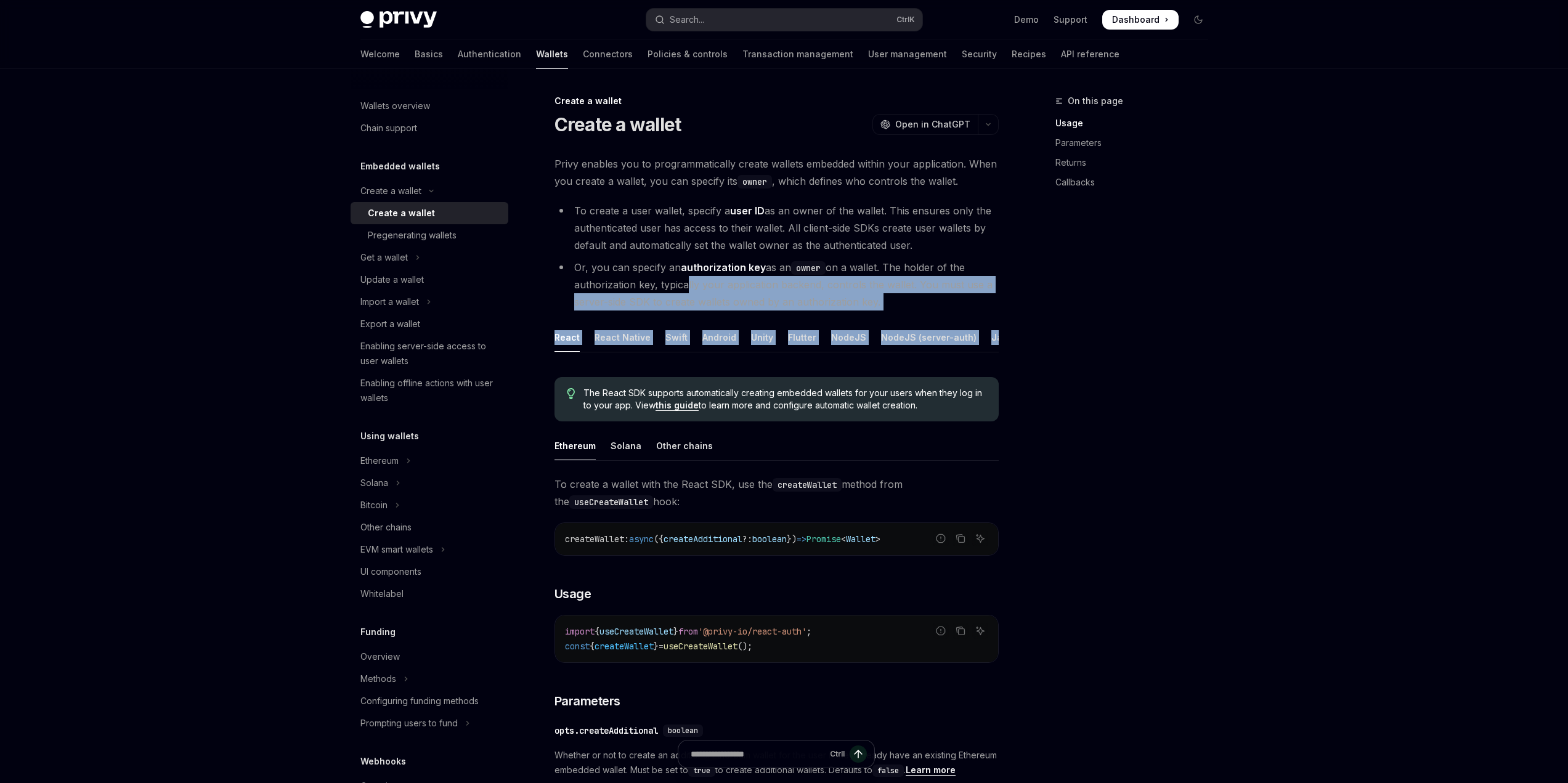
drag, startPoint x: 682, startPoint y: 289, endPoint x: 989, endPoint y: 312, distance: 307.9
click at [989, 312] on div "Privy enables you to programmatically create wallets embedded within your appli…" at bounding box center [776, 714] width 444 height 1118
click at [1012, 292] on div "On this page Usage Parameters Returns Callbacks Create a wallet Create a wallet…" at bounding box center [784, 770] width 867 height 1403
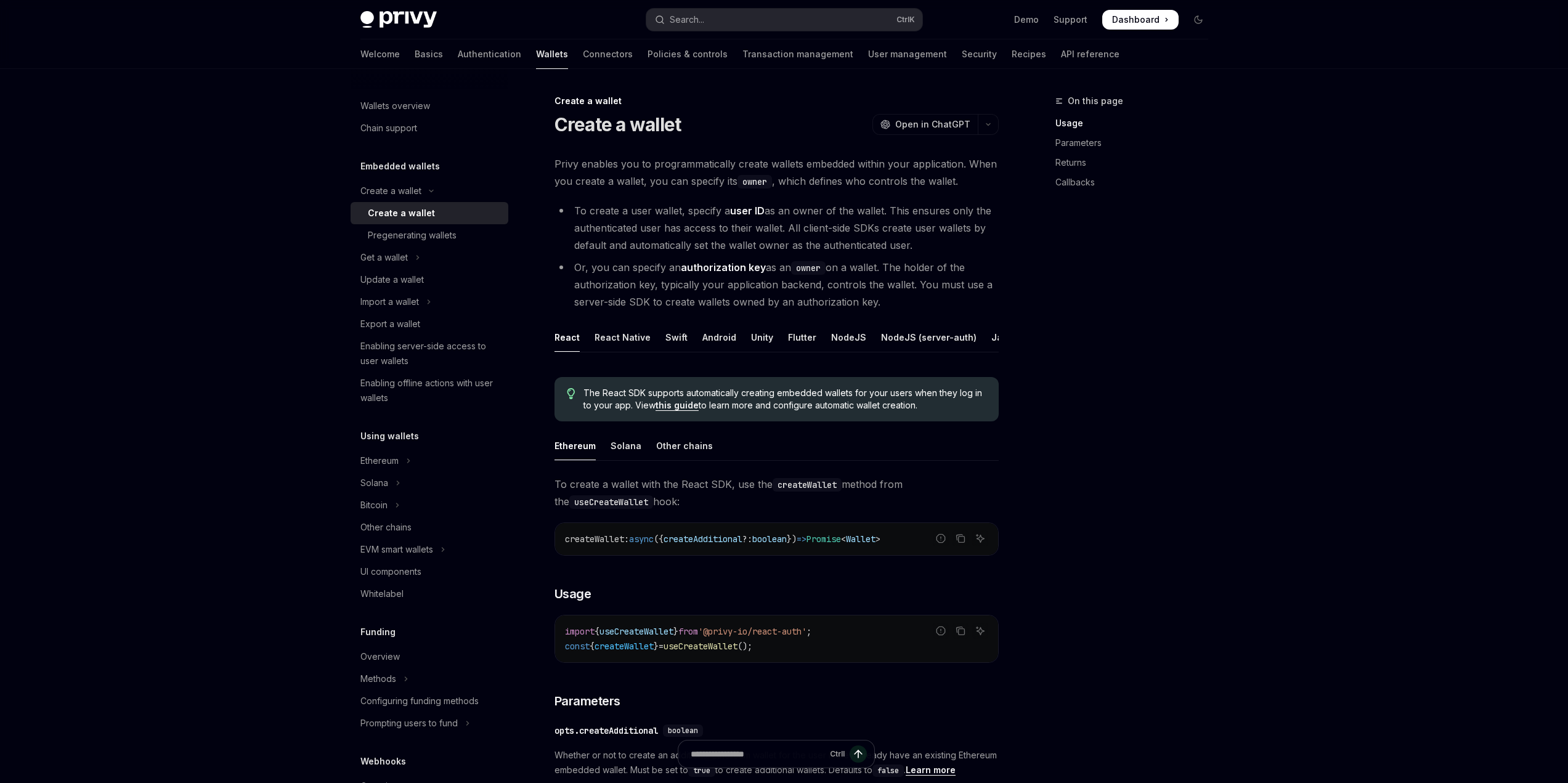
drag, startPoint x: 903, startPoint y: 302, endPoint x: 560, endPoint y: 263, distance: 345.2
click at [560, 263] on li "Or, you can specify an authorization key as an owner on a wallet. The holder of…" at bounding box center [776, 285] width 444 height 52
click at [727, 10] on button "Search... Ctrl K" at bounding box center [784, 20] width 276 height 22
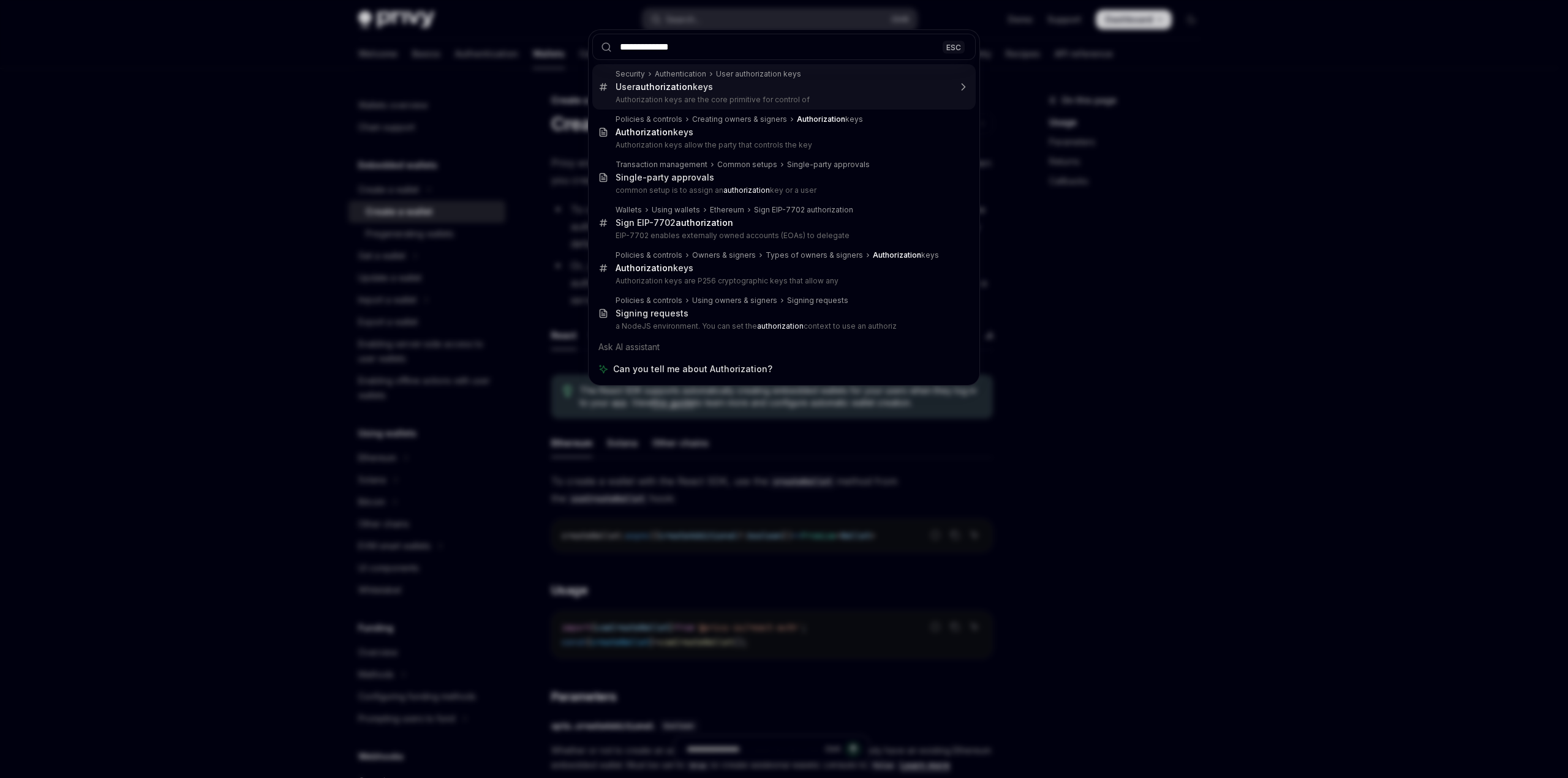
type input "**********"
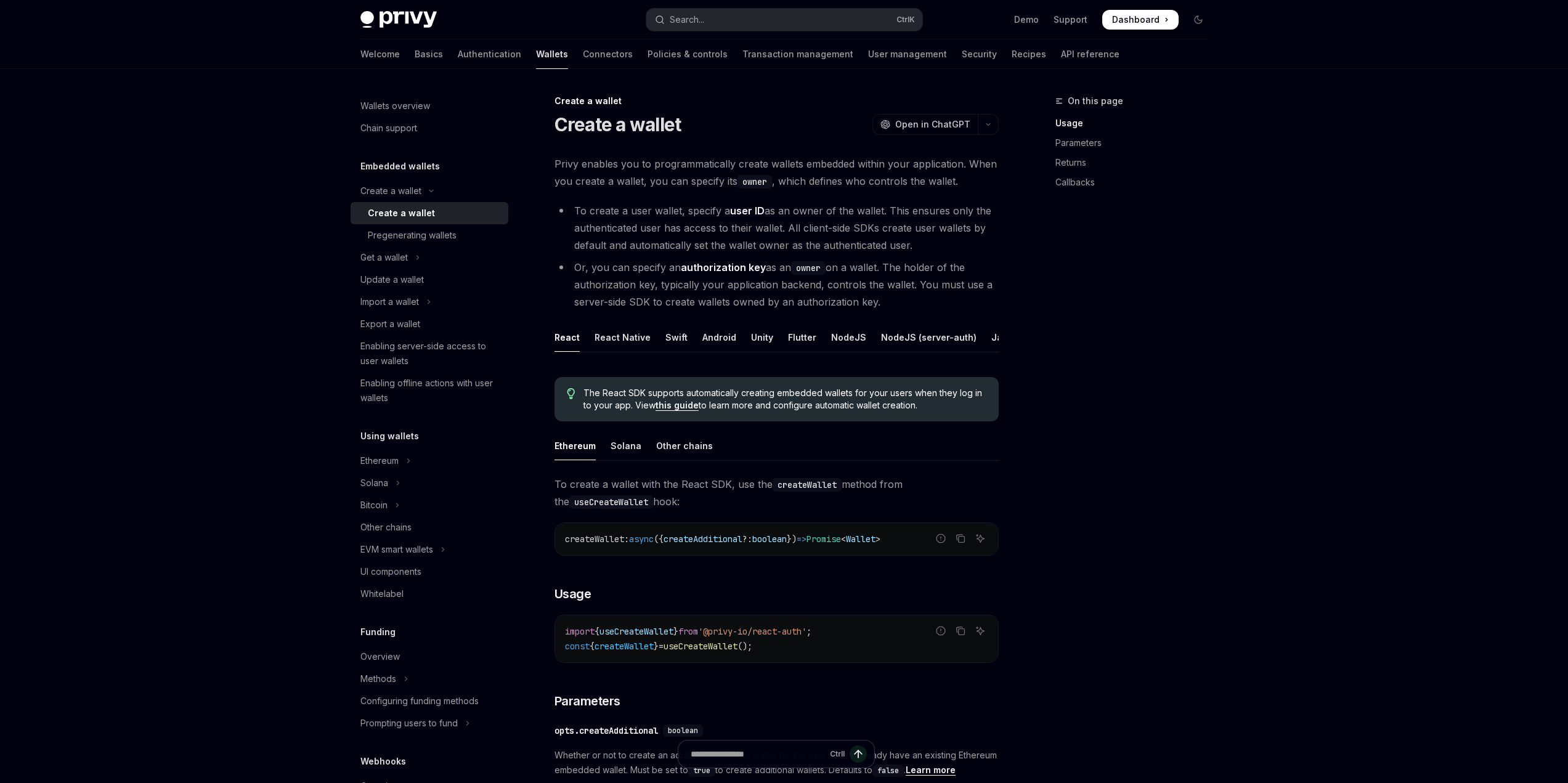
scroll to position [13, 0]
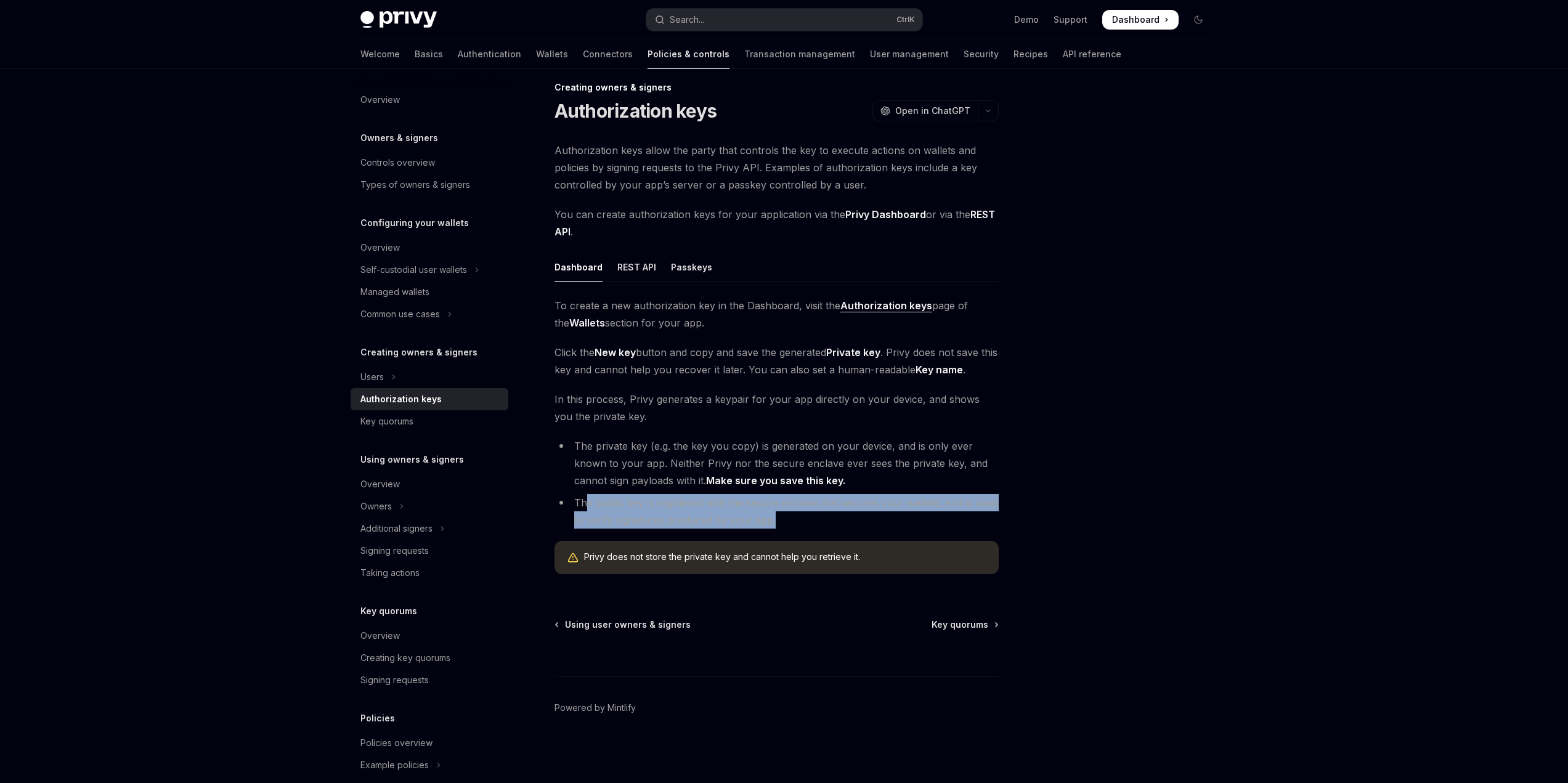
drag, startPoint x: 588, startPoint y: 503, endPoint x: 834, endPoint y: 516, distance: 246.3
click at [834, 516] on li "The public key is registered with the secure enclave that secures your wallets,…" at bounding box center [776, 511] width 444 height 35
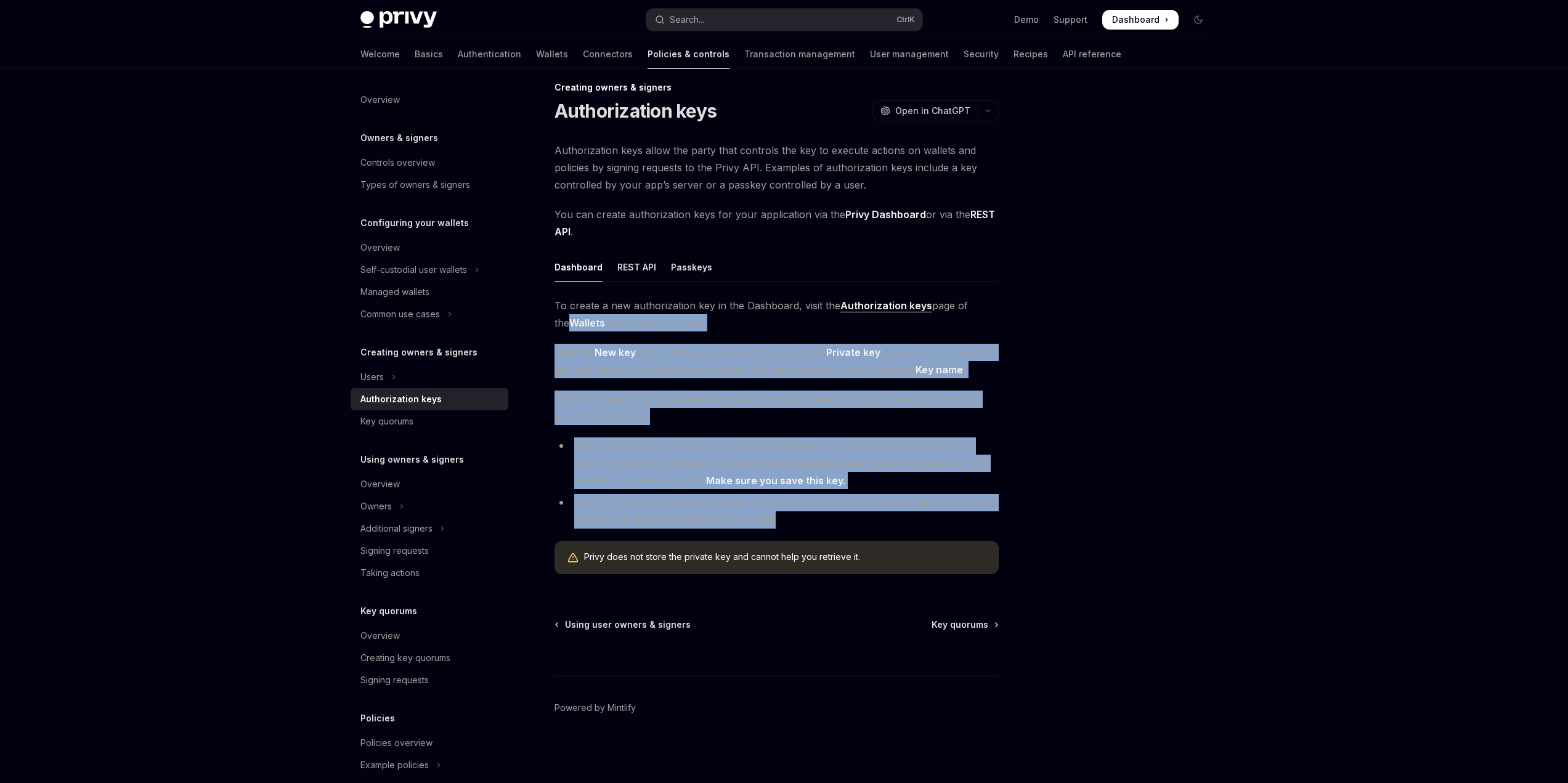
drag, startPoint x: 819, startPoint y: 520, endPoint x: 578, endPoint y: 275, distance: 343.7
click at [555, 312] on div "To create a new authorization key in the Dashboard, visit the Authorization key…" at bounding box center [776, 440] width 444 height 287
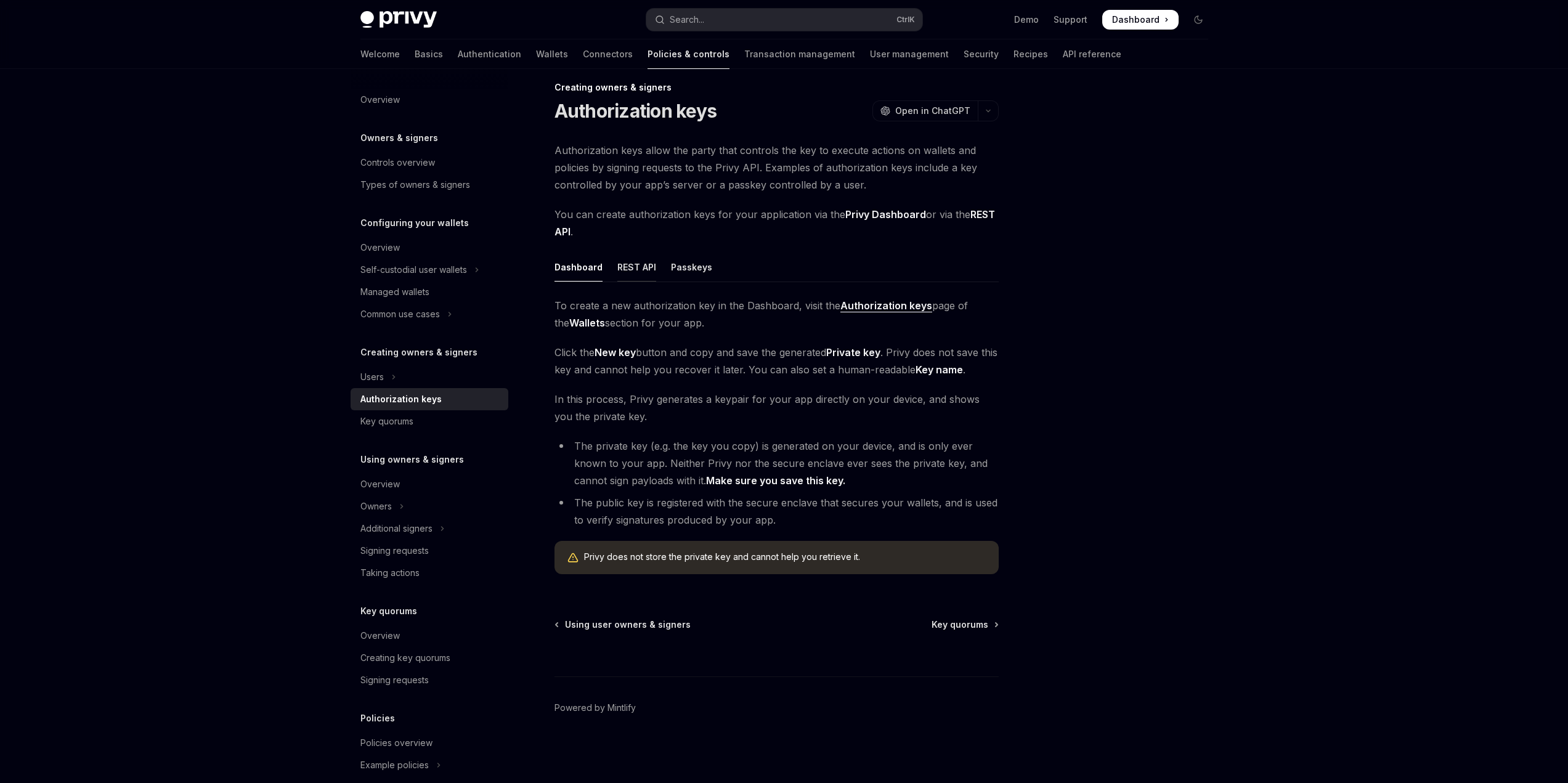
click at [631, 263] on div "REST API" at bounding box center [636, 266] width 38 height 29
type textarea "*"
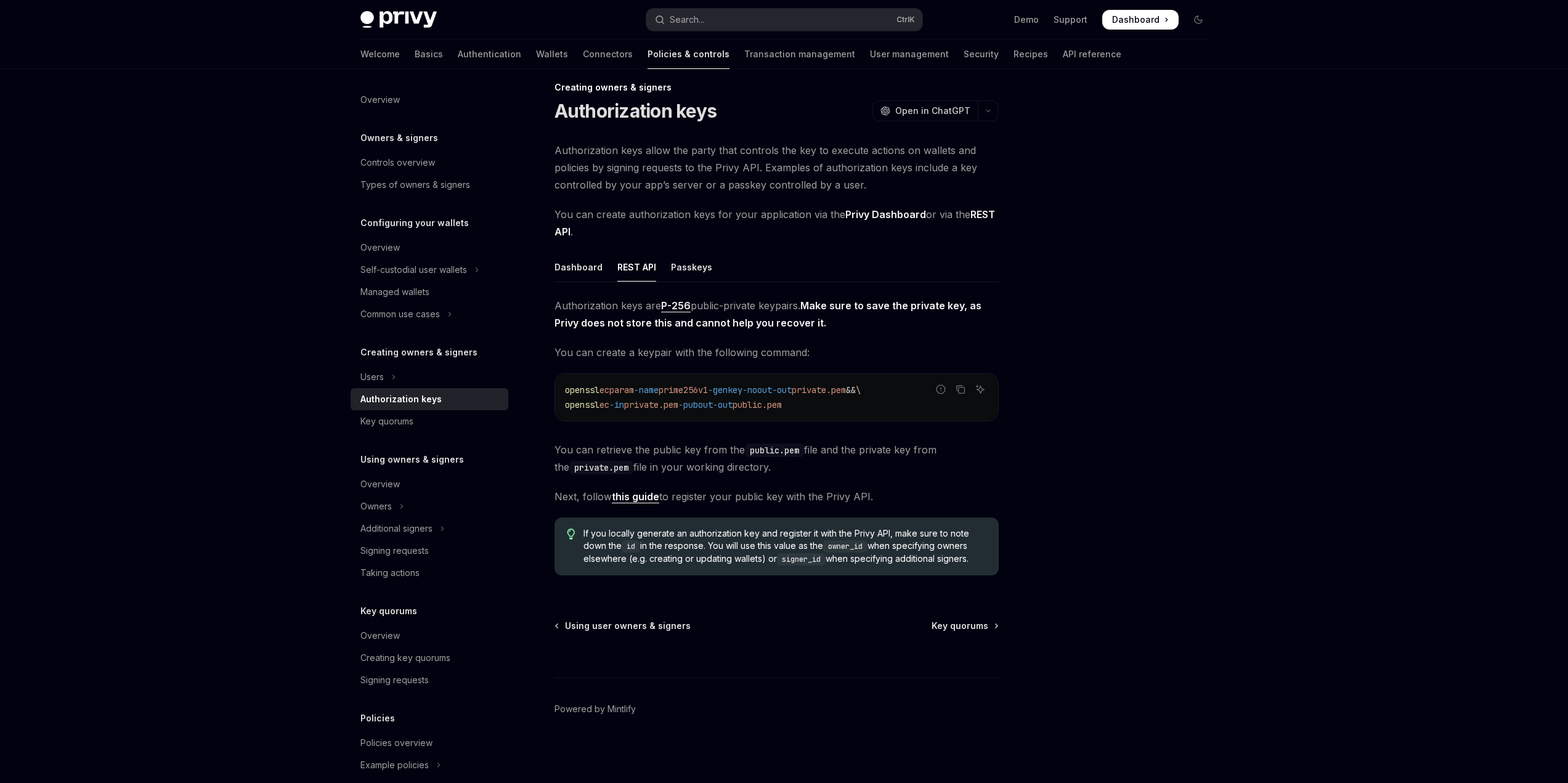
drag, startPoint x: 551, startPoint y: 349, endPoint x: 915, endPoint y: 472, distance: 384.2
click at [915, 472] on div "Creating owners & signers Authorization keys OpenAI Open in ChatGPT OpenAI Open…" at bounding box center [661, 432] width 680 height 705
click at [1000, 475] on div "Creating owners & signers Authorization keys OpenAI Open in ChatGPT OpenAI Open…" at bounding box center [661, 432] width 680 height 705
click at [1034, 477] on div at bounding box center [1124, 439] width 187 height 690
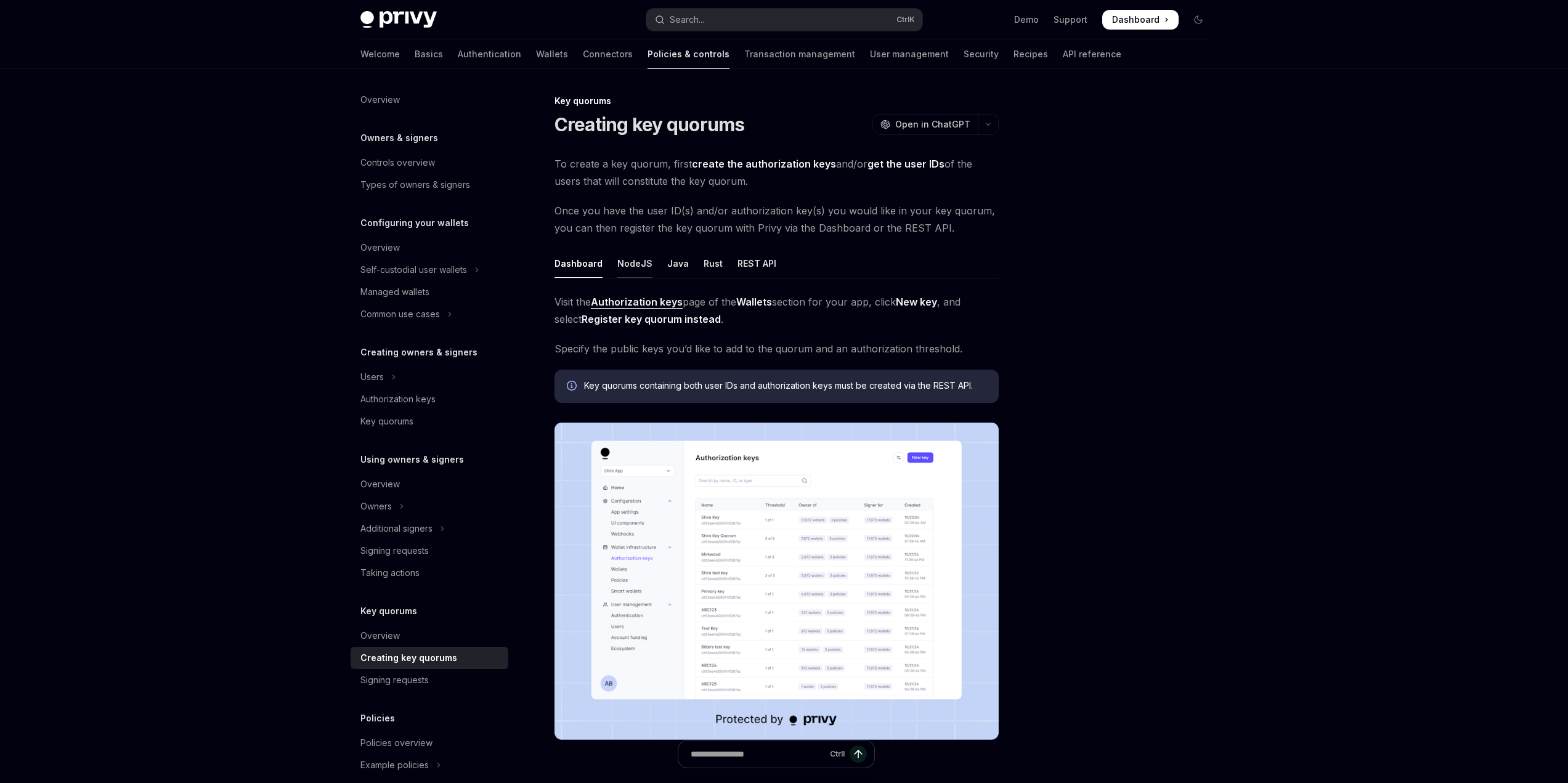
click at [639, 263] on div "NodeJS" at bounding box center [634, 263] width 35 height 29
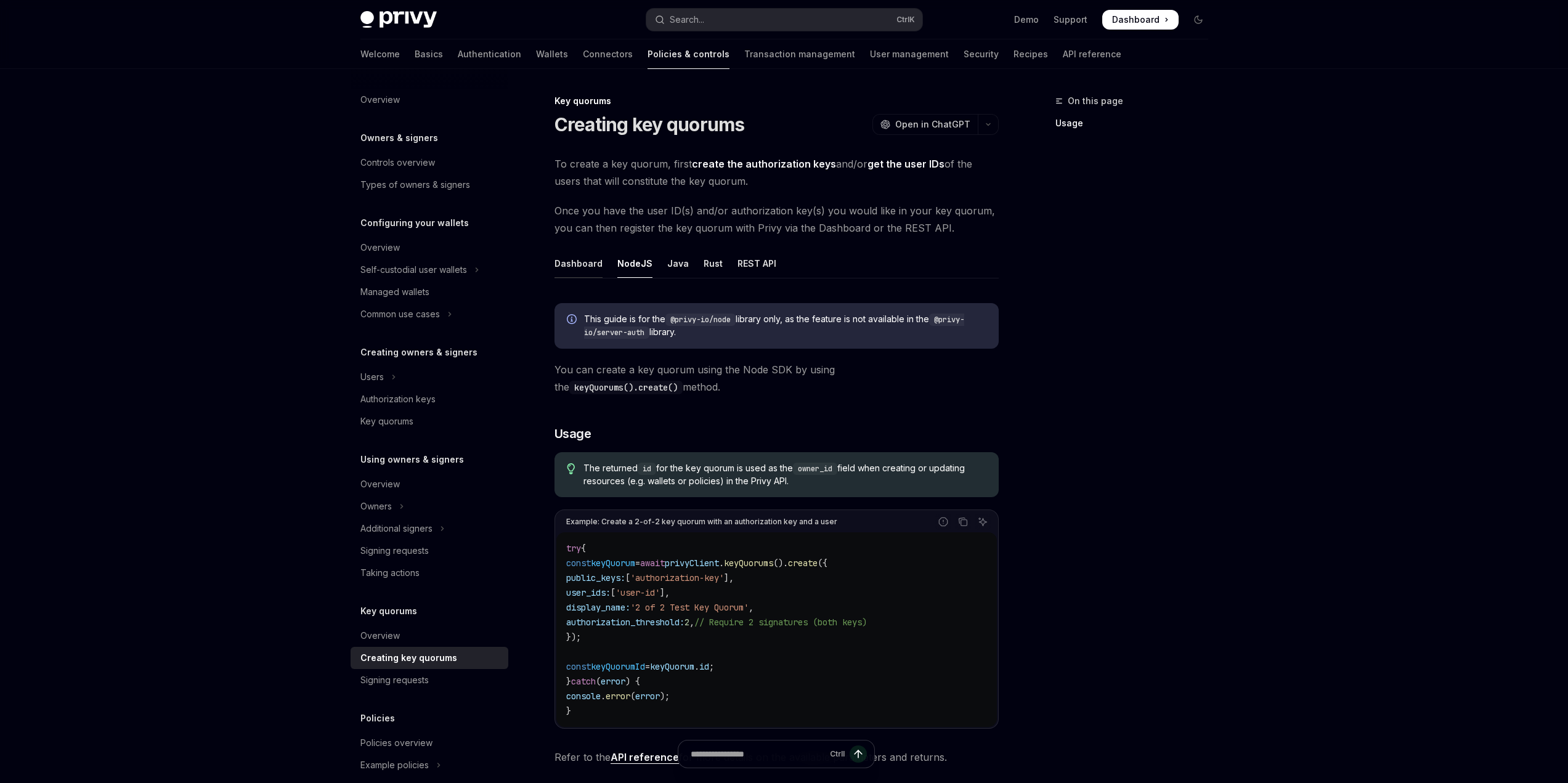
click at [585, 264] on div "Dashboard" at bounding box center [578, 263] width 48 height 29
type textarea "*"
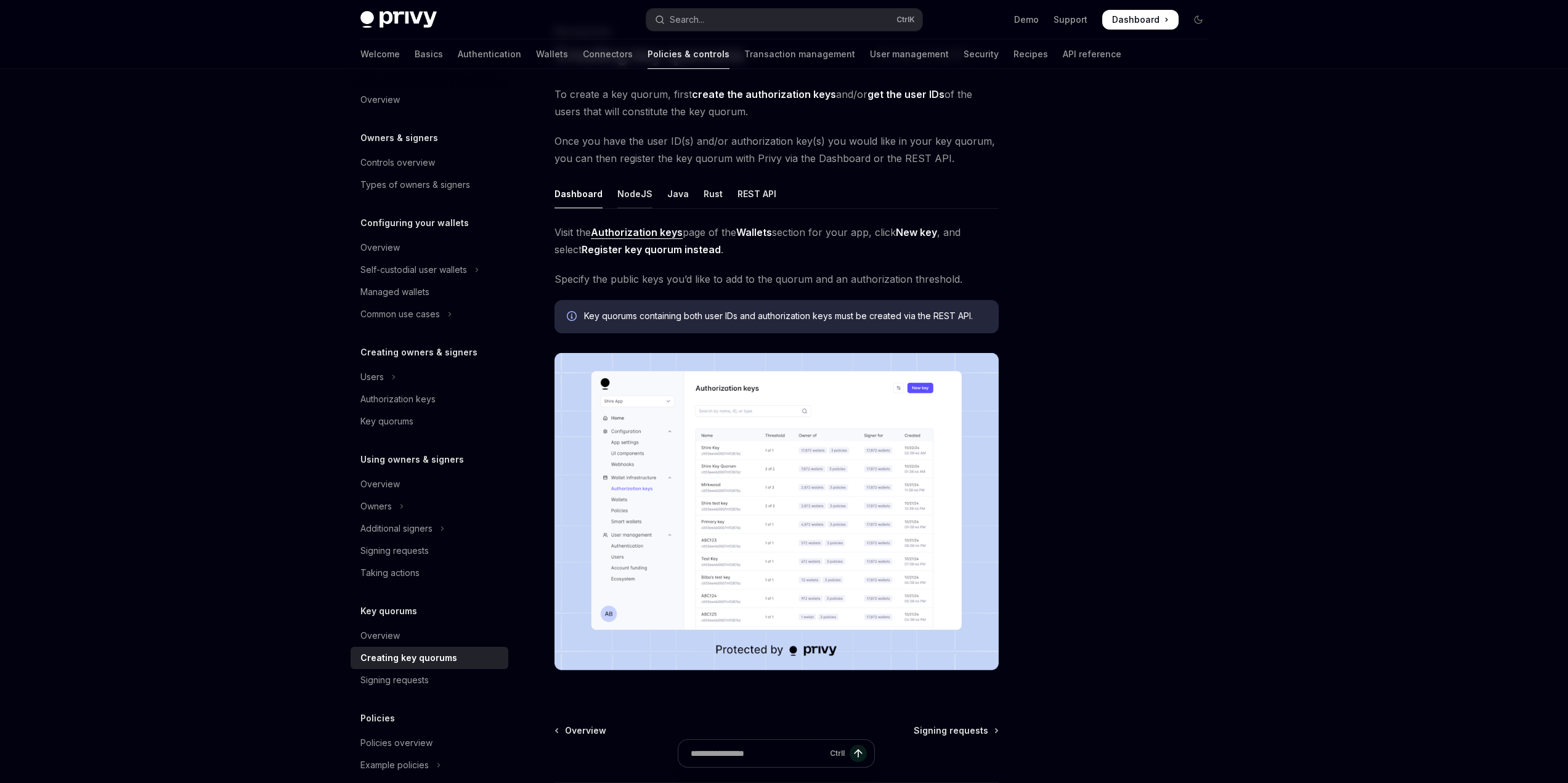
scroll to position [124, 0]
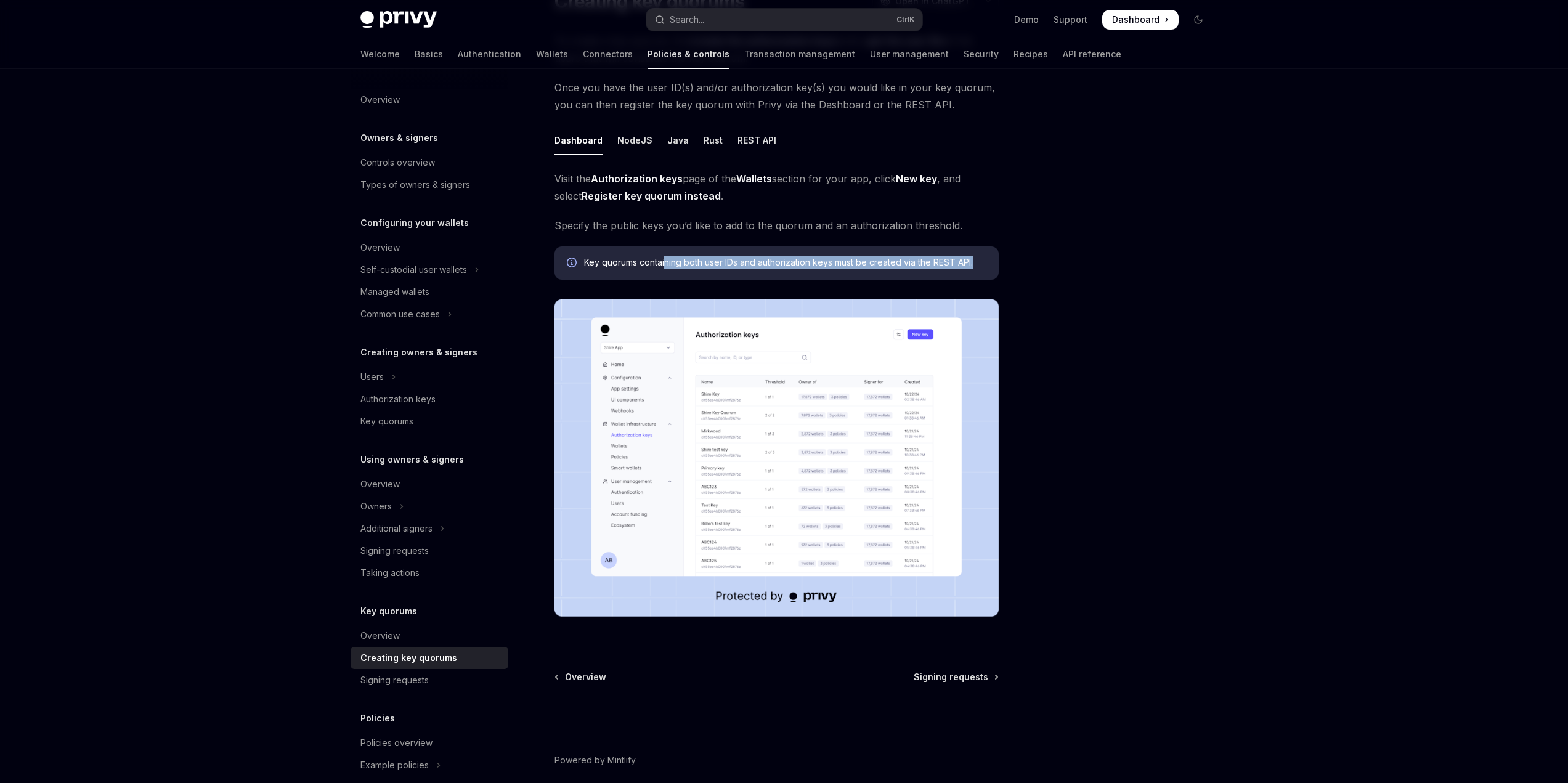
drag, startPoint x: 667, startPoint y: 263, endPoint x: 1006, endPoint y: 272, distance: 339.1
click at [1006, 272] on div "Key quorums Creating key quorums OpenAI Open in ChatGPT OpenAI Open in ChatGPT …" at bounding box center [784, 391] width 867 height 890
click at [1074, 326] on div at bounding box center [1124, 439] width 187 height 690
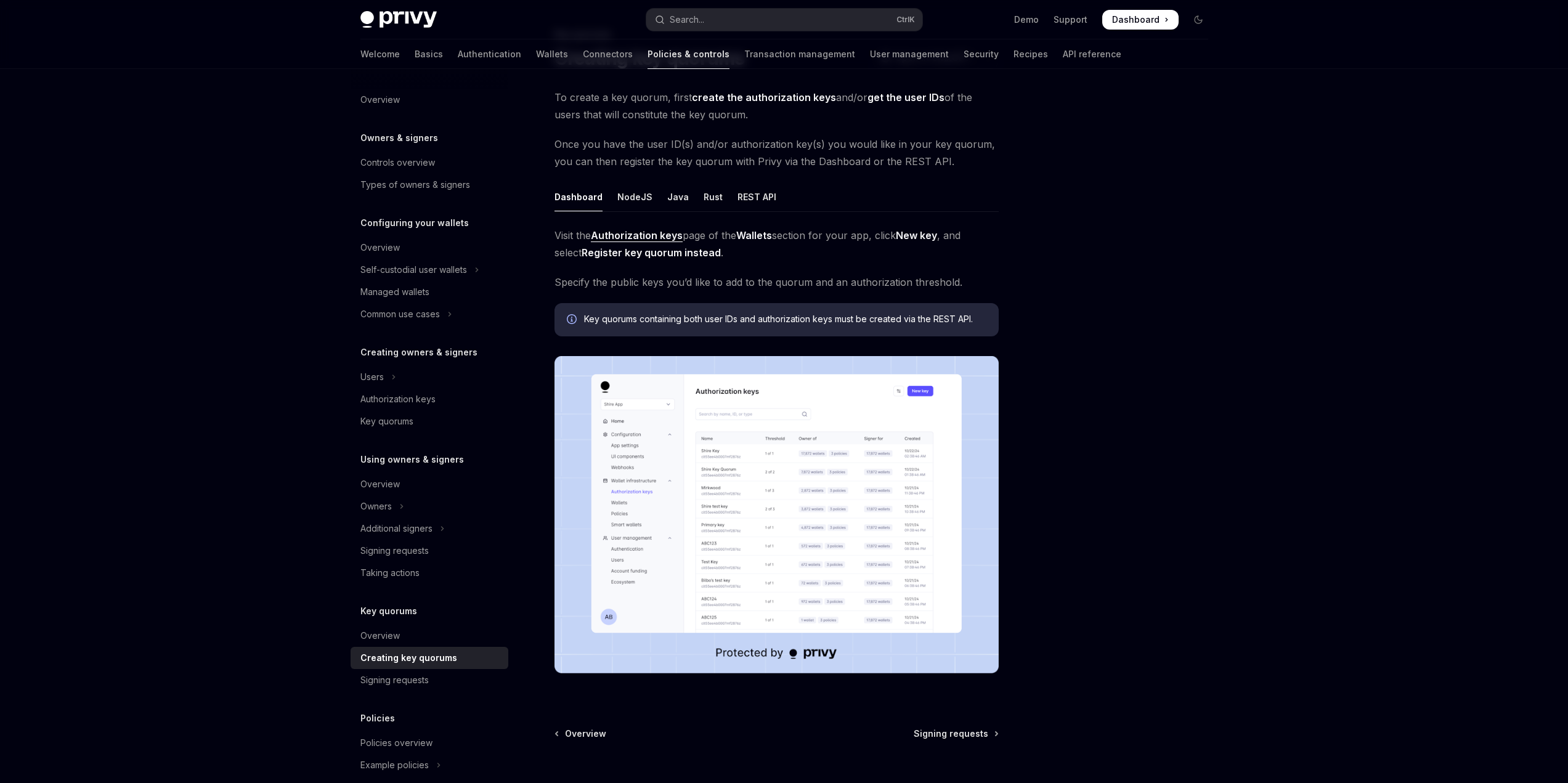
scroll to position [61, 0]
